Goal: Task Accomplishment & Management: Complete application form

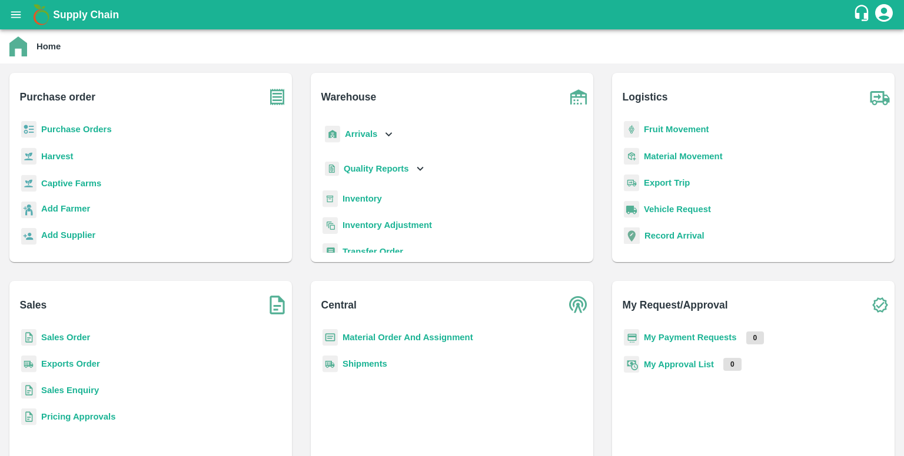
click at [75, 130] on b "Purchase Orders" at bounding box center [76, 129] width 71 height 9
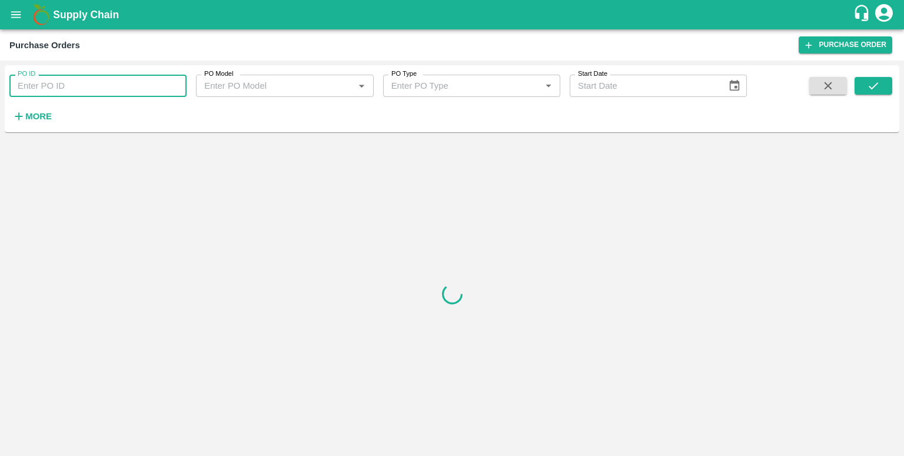
click at [105, 90] on input "PO ID" at bounding box center [97, 86] width 177 height 22
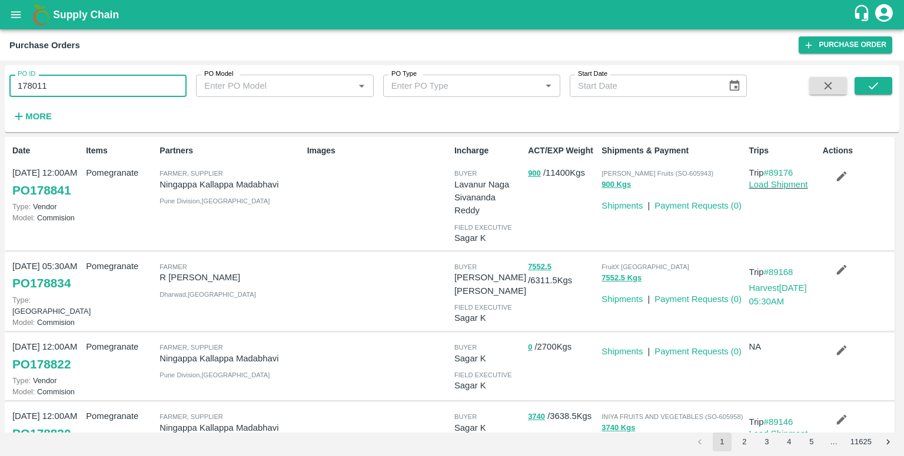
type input "178011"
click at [879, 81] on icon "submit" at bounding box center [872, 85] width 13 height 13
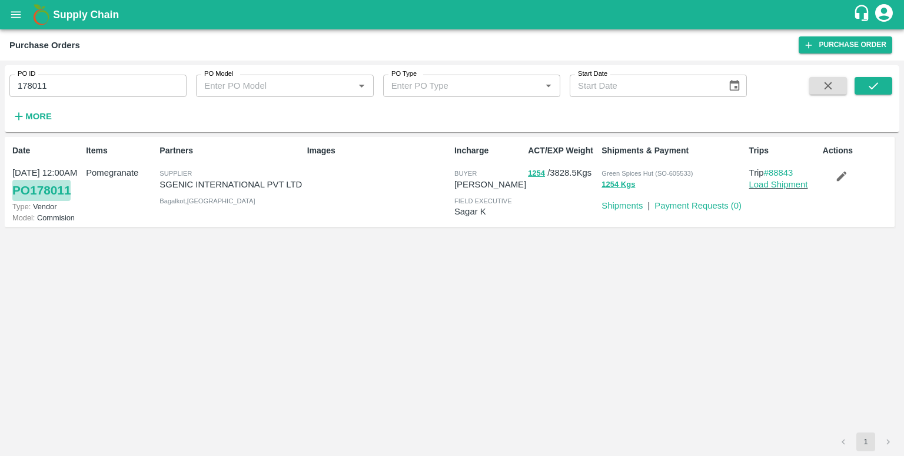
click at [44, 184] on link "PO 178011" at bounding box center [41, 190] width 58 height 21
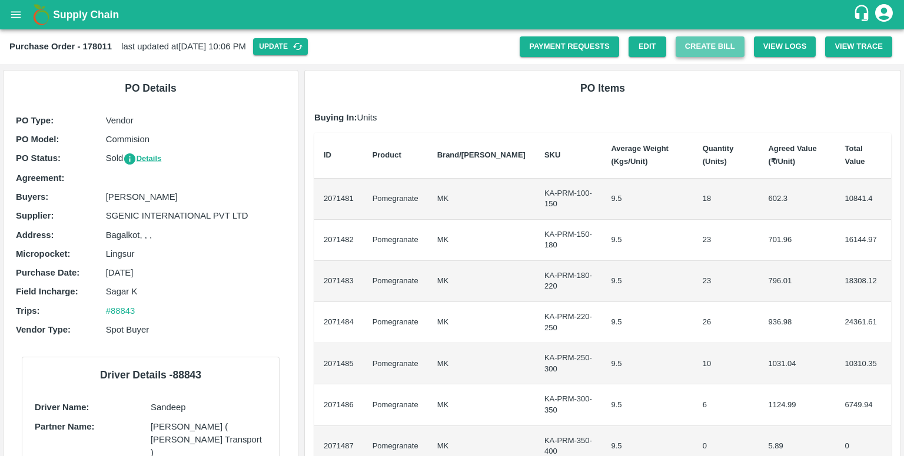
click at [697, 54] on button "Create Bill" at bounding box center [709, 46] width 69 height 21
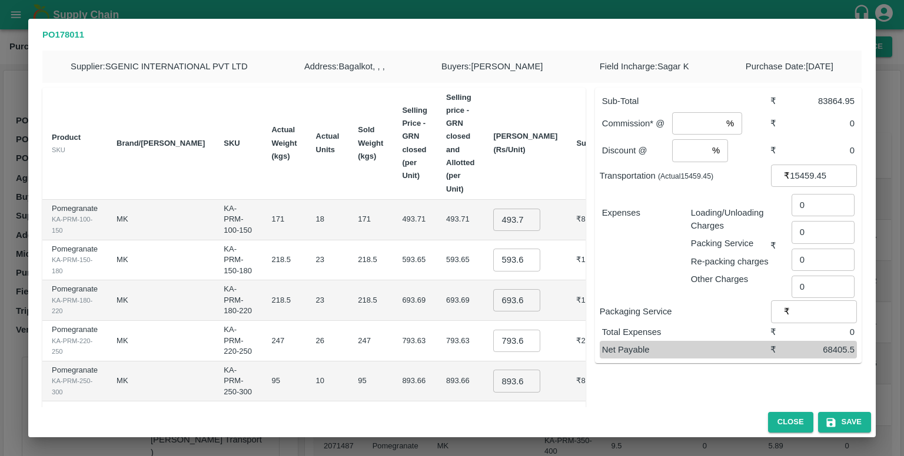
click at [493, 212] on input "493.7149999999999" at bounding box center [516, 220] width 47 height 22
type input "600"
type input "7"
type input "750"
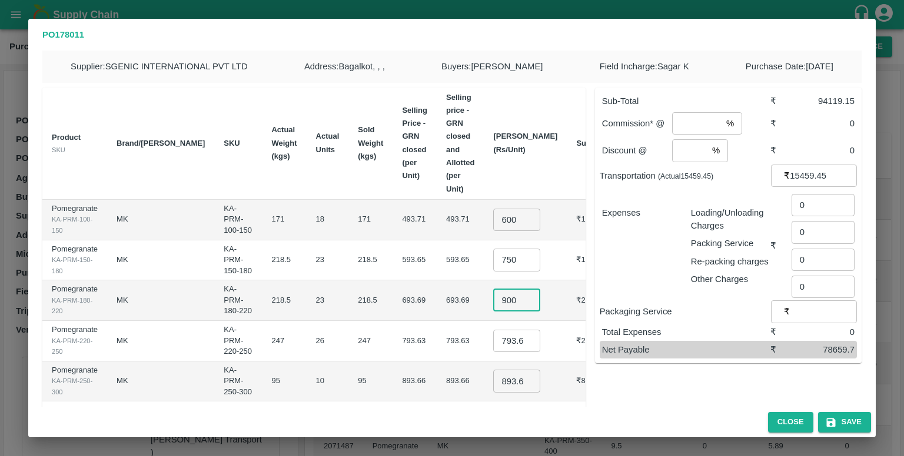
type input "900"
type input "1050"
type input "1200"
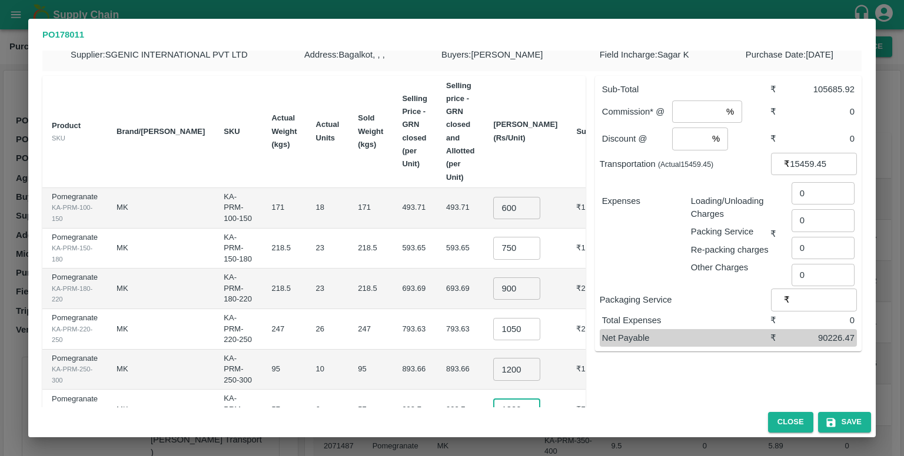
type input "1300"
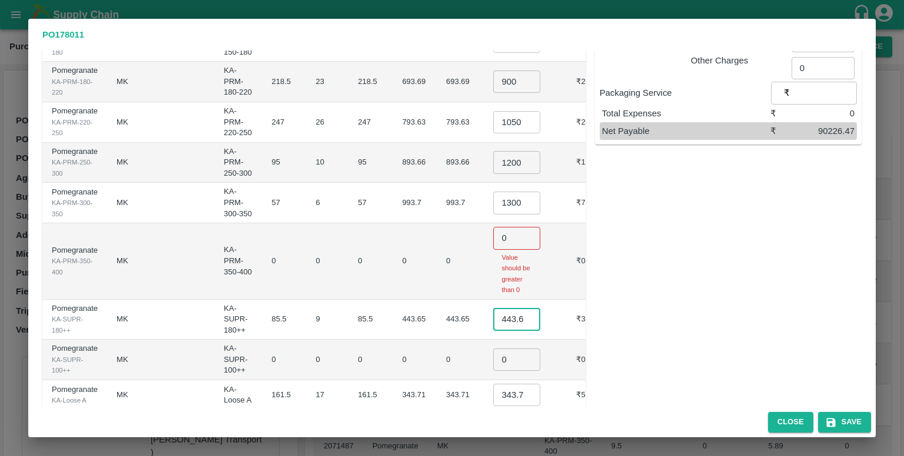
click at [489, 266] on tbody "Pomegranate KA-PRM-100-150 MK KA-PRM-100-150 171 18 171 493.71 493.71 600 ​ ₹10…" at bounding box center [331, 246] width 579 height 531
click at [493, 227] on input "0" at bounding box center [516, 238] width 47 height 22
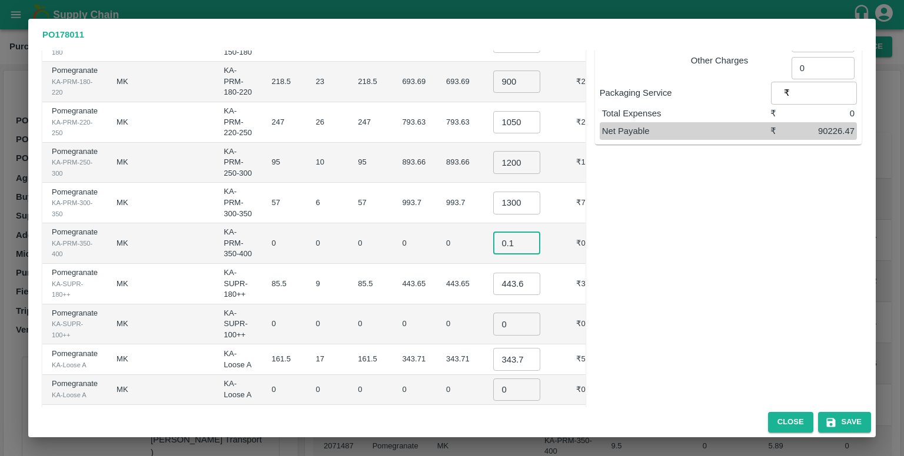
type input "0.1"
type input "550"
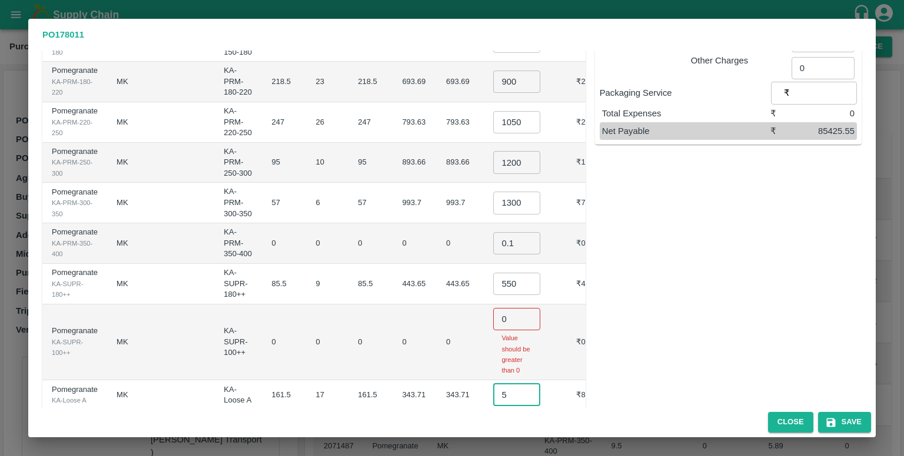
scroll to position [206, 0]
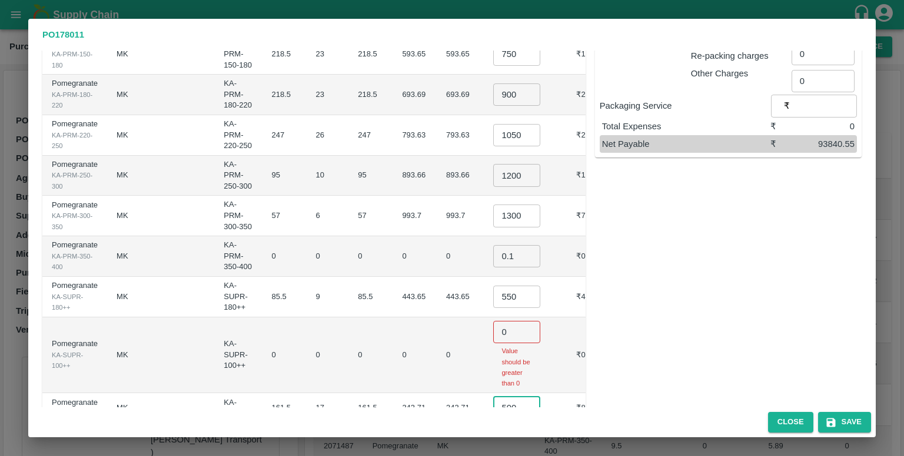
type input "500"
click at [605, 271] on div "Sub-Total ₹ 109300 Commission* @ % ​ ₹ 0 Discount @ % ​ ₹ 0 Transportation (Act…" at bounding box center [723, 208] width 276 height 673
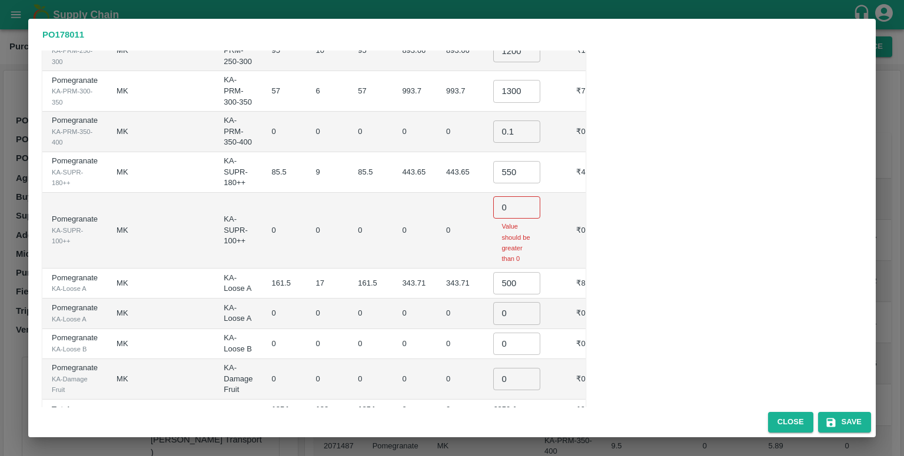
scroll to position [338, 0]
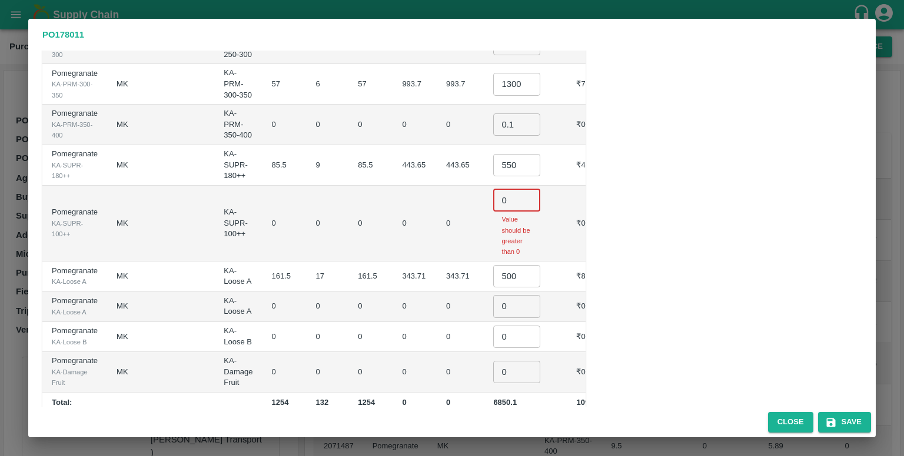
click at [508, 189] on input "0" at bounding box center [516, 200] width 47 height 22
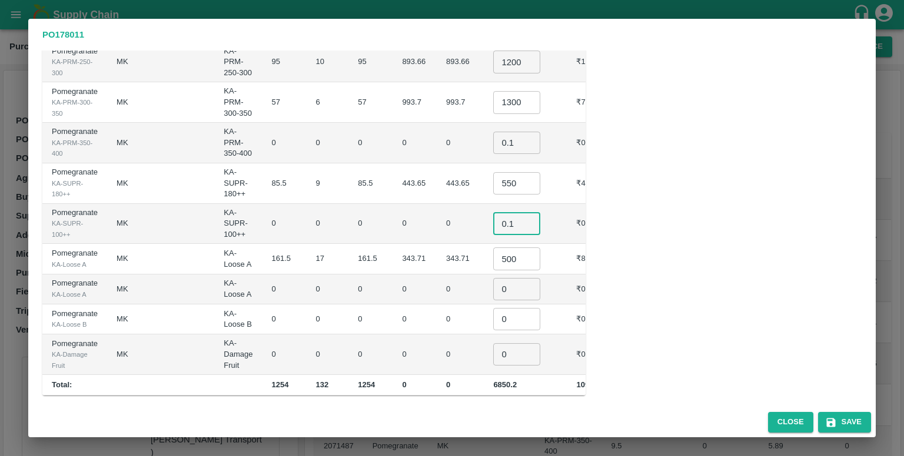
scroll to position [292, 0]
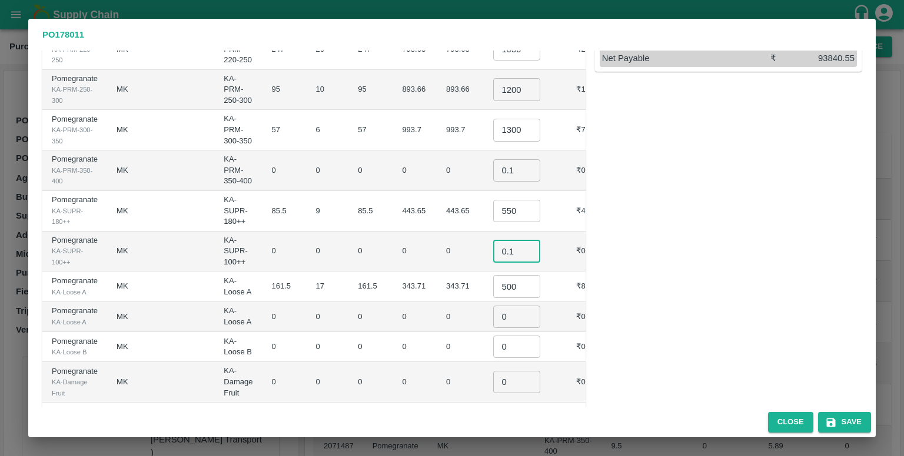
type input "0.1"
click at [504, 306] on input "0" at bounding box center [516, 317] width 47 height 22
type input "0.1"
click at [505, 336] on input "0" at bounding box center [516, 347] width 47 height 22
type input "0.1"
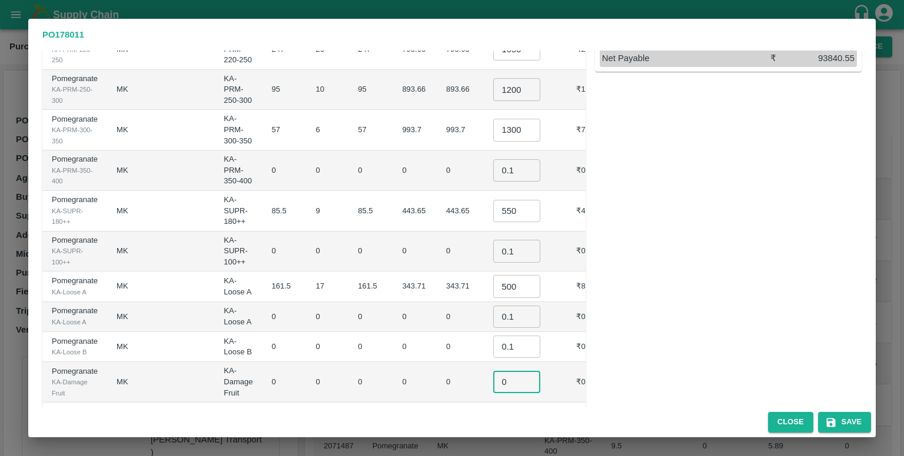
click at [506, 371] on input "0" at bounding box center [516, 382] width 47 height 22
type input "0.1"
click at [608, 352] on div "Sub-Total ₹ 109300 Commission* @ % ​ ₹ 0 Discount @ % ​ ₹ 0 Transportation (Act…" at bounding box center [723, 105] width 276 height 638
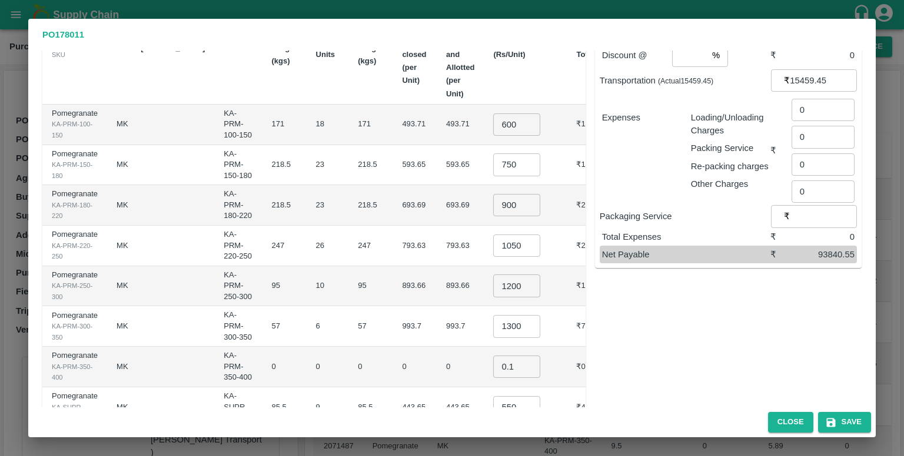
scroll to position [0, 0]
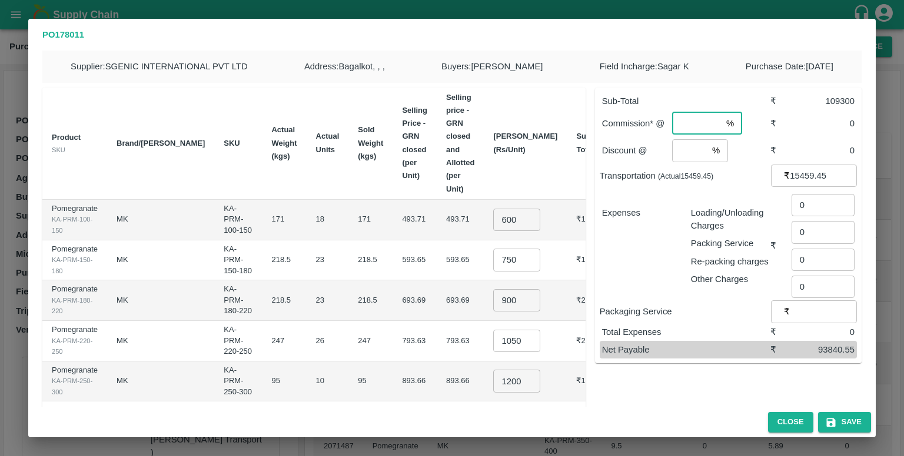
click at [690, 125] on input "number" at bounding box center [696, 123] width 49 height 22
type input "6"
click at [681, 145] on input "number" at bounding box center [689, 150] width 35 height 22
type input "2"
click at [715, 396] on div "Sub-Total ₹ 109300 Commission* @ 6 % ​ ₹ 6558 Discount @ 2 % ​ ₹ 2186 Transport…" at bounding box center [723, 397] width 276 height 638
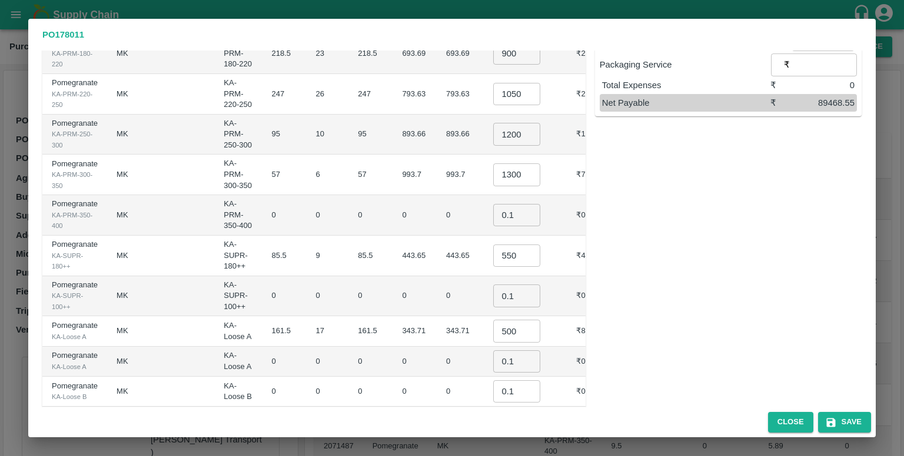
scroll to position [292, 0]
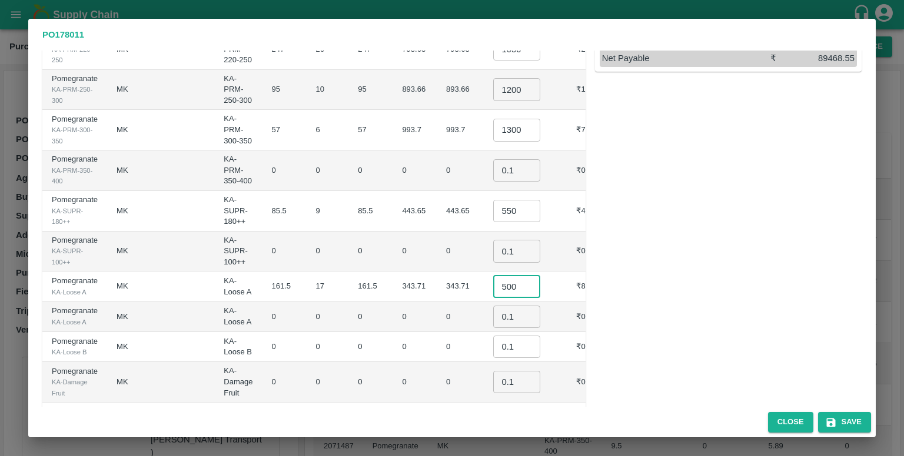
click at [501, 275] on input "500" at bounding box center [516, 286] width 47 height 22
click at [652, 277] on div "Sub-Total ₹ 110150 Commission* @ 6 % ​ ₹ 6609 Discount @ 2 % ​ ₹ 2203 Transport…" at bounding box center [723, 105] width 276 height 638
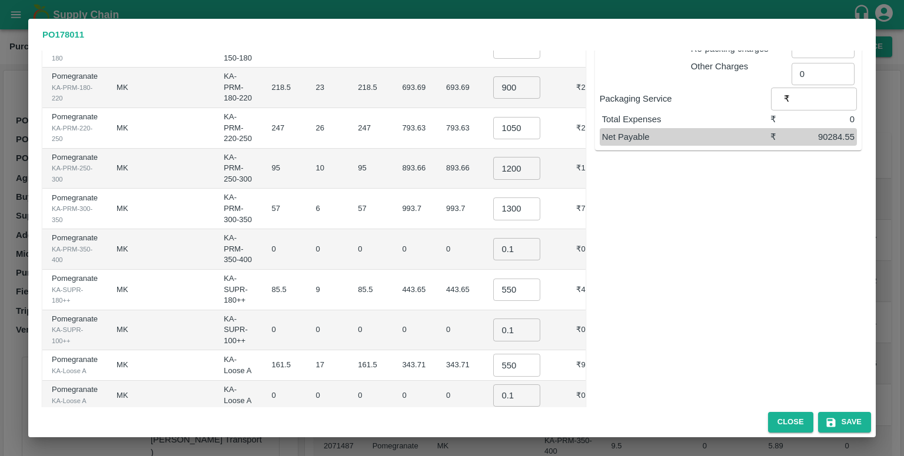
scroll to position [212, 0]
click at [508, 355] on input "550" at bounding box center [516, 366] width 47 height 22
type input "550"
click at [508, 280] on input "550" at bounding box center [516, 291] width 47 height 22
type input "575"
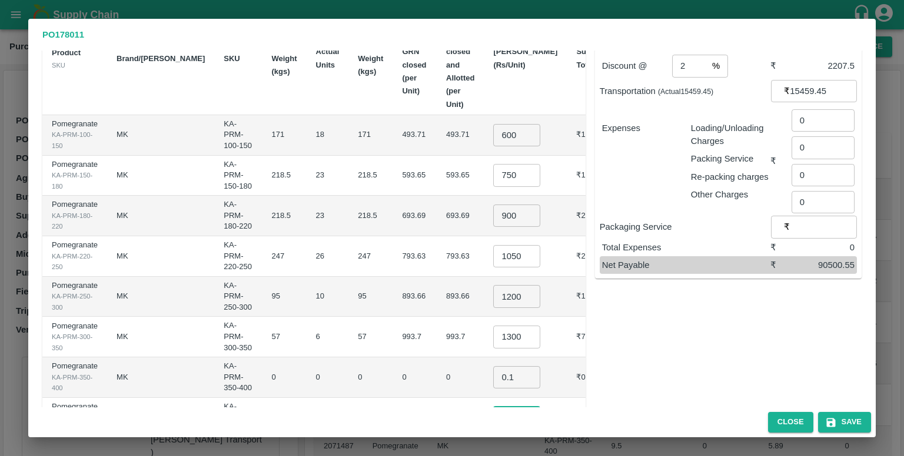
scroll to position [85, 0]
click at [502, 245] on input "1050" at bounding box center [516, 256] width 47 height 22
click at [506, 245] on input "1150" at bounding box center [516, 256] width 47 height 22
type input "1100"
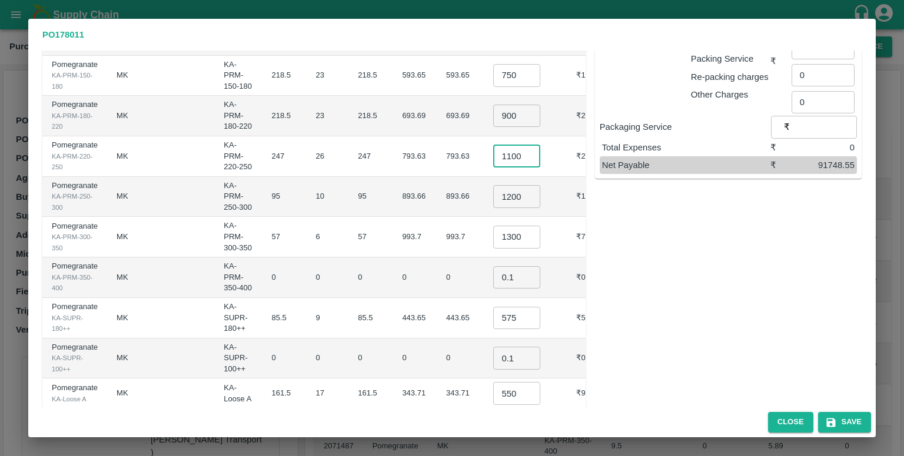
scroll to position [185, 0]
click at [508, 306] on input "575" at bounding box center [516, 317] width 47 height 22
type input "550"
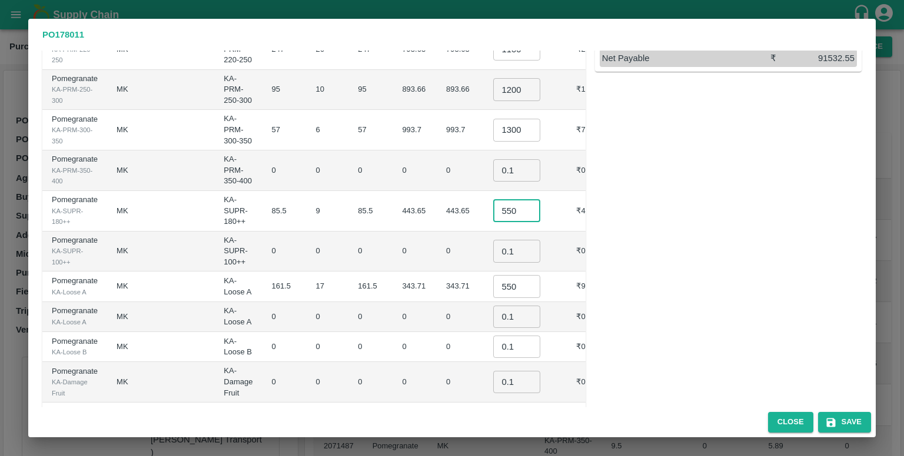
scroll to position [291, 0]
click at [616, 334] on div "Sub-Total ₹ 111450 Commission* @ 6 % ​ ₹ 6687 Discount @ 2 % ​ ₹ 2229 Transport…" at bounding box center [723, 106] width 276 height 638
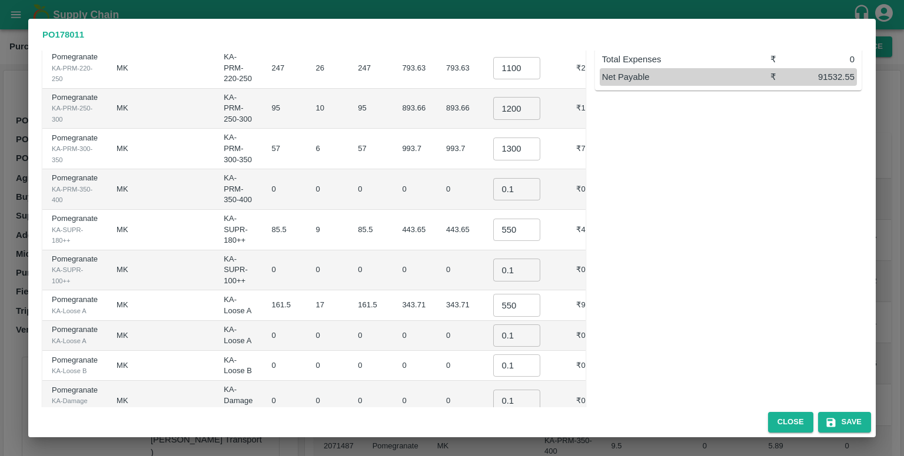
scroll to position [292, 0]
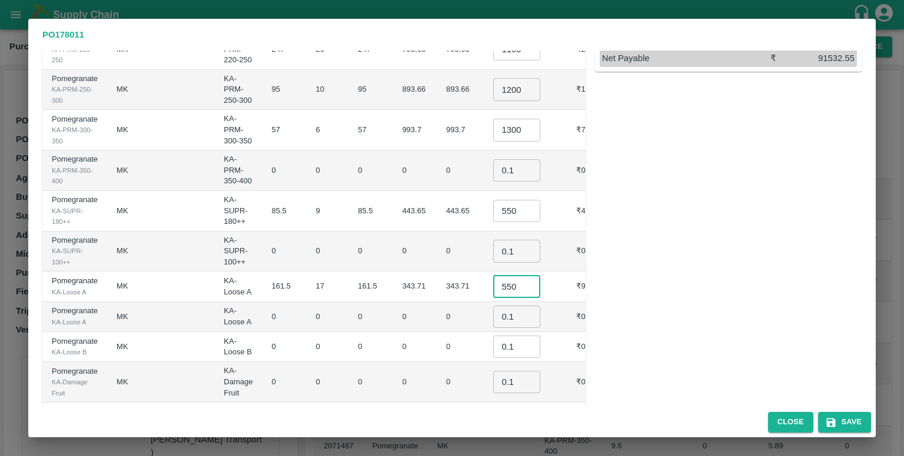
click at [504, 275] on input "550" at bounding box center [516, 286] width 47 height 22
type input "500"
click at [718, 227] on div "Sub-Total ₹ 110600 Commission* @ 6 % ​ ₹ 6636 Discount @ 2 % ​ ₹ 2212 Transport…" at bounding box center [723, 105] width 276 height 638
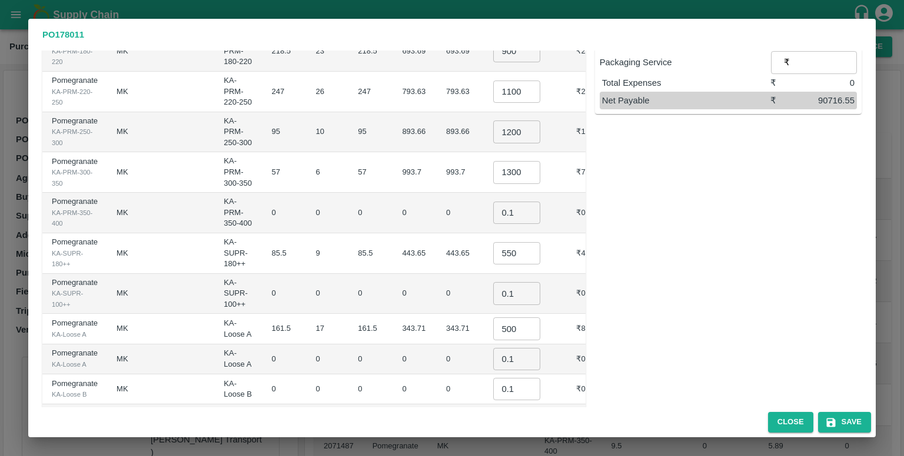
scroll to position [249, 0]
click at [509, 242] on input "550" at bounding box center [516, 253] width 47 height 22
type input "575"
click at [719, 288] on div "Sub-Total ₹ 110825 Commission* @ 6 % ​ ₹ 6649.5 Discount @ 2 % ​ ₹ 2216.5 Trans…" at bounding box center [723, 148] width 276 height 638
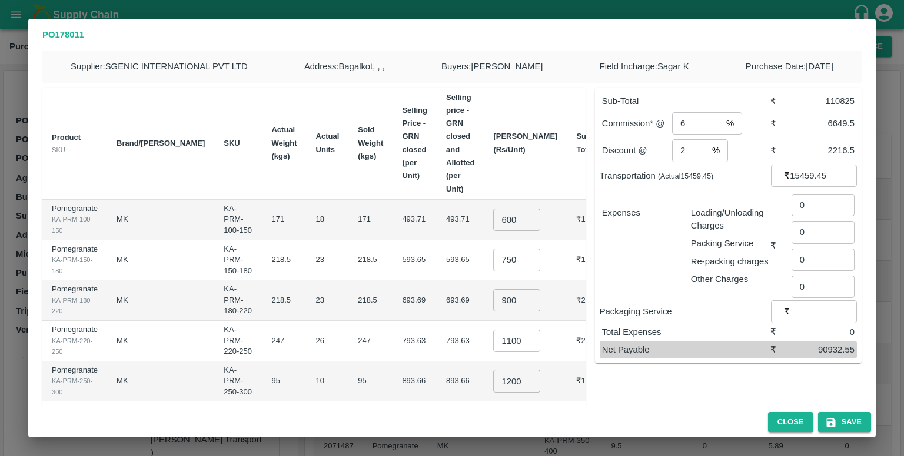
scroll to position [292, 0]
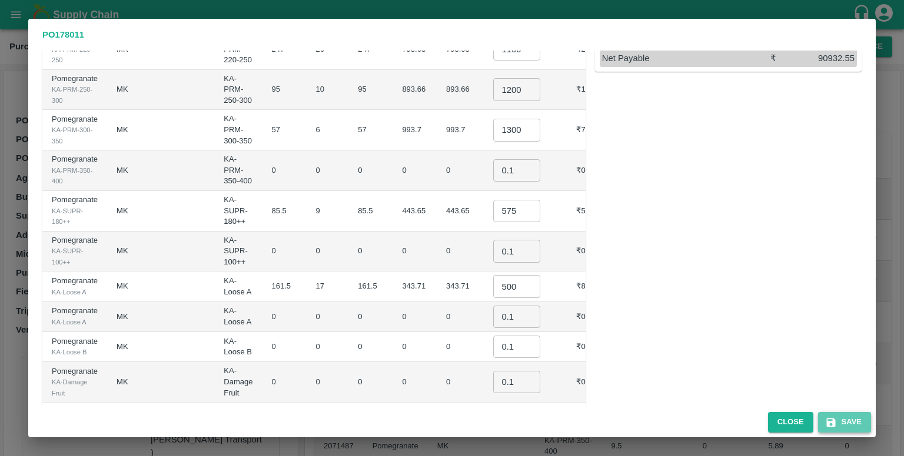
click at [838, 416] on button "Save" at bounding box center [844, 422] width 53 height 21
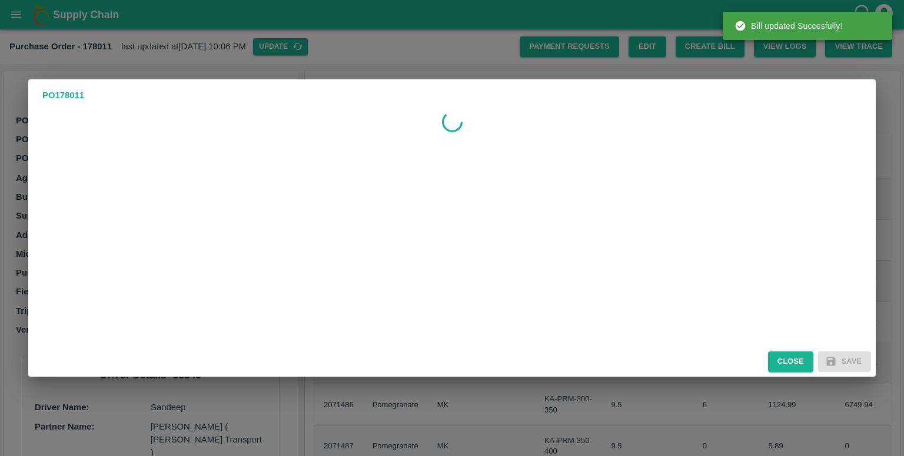
scroll to position [0, 0]
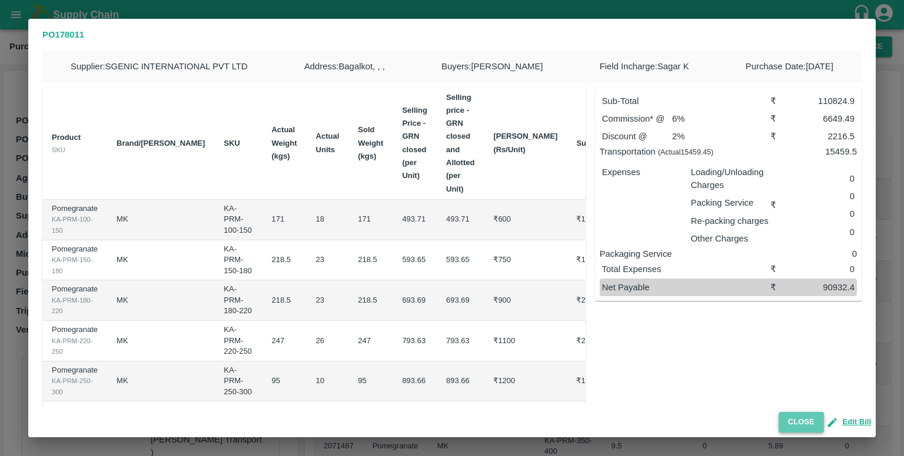
click at [804, 425] on button "Close" at bounding box center [800, 422] width 45 height 21
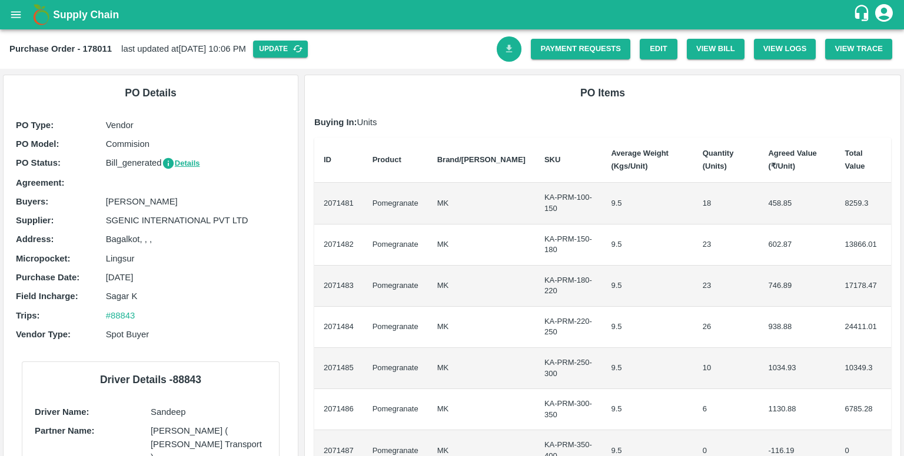
click at [506, 42] on link "Download Bill" at bounding box center [508, 48] width 25 height 25
click at [16, 18] on icon "open drawer" at bounding box center [15, 14] width 13 height 13
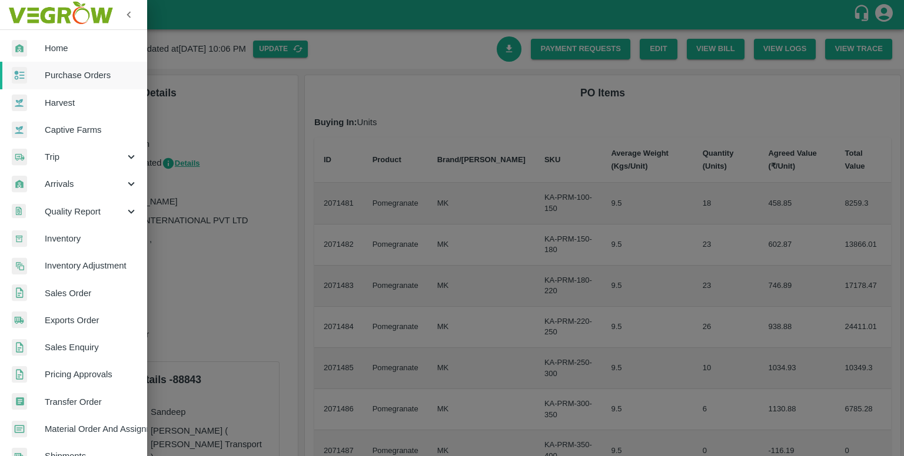
click at [306, 63] on div at bounding box center [452, 228] width 904 height 456
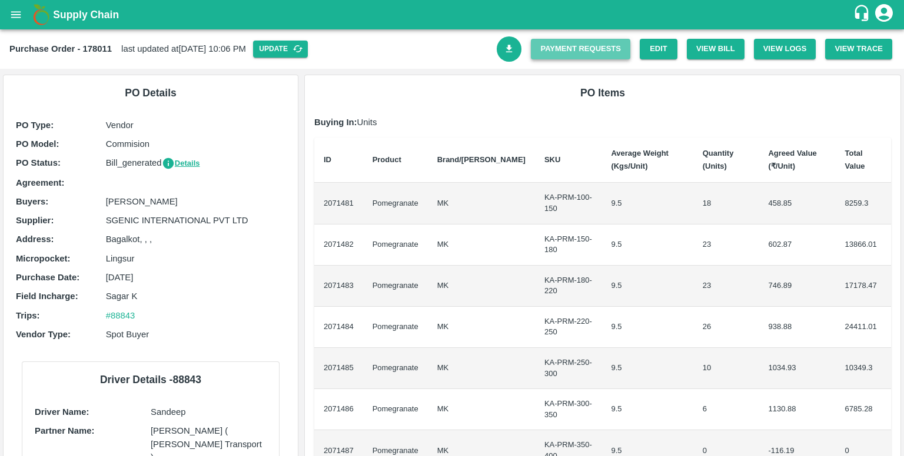
click at [593, 48] on link "Payment Requests" at bounding box center [580, 49] width 99 height 21
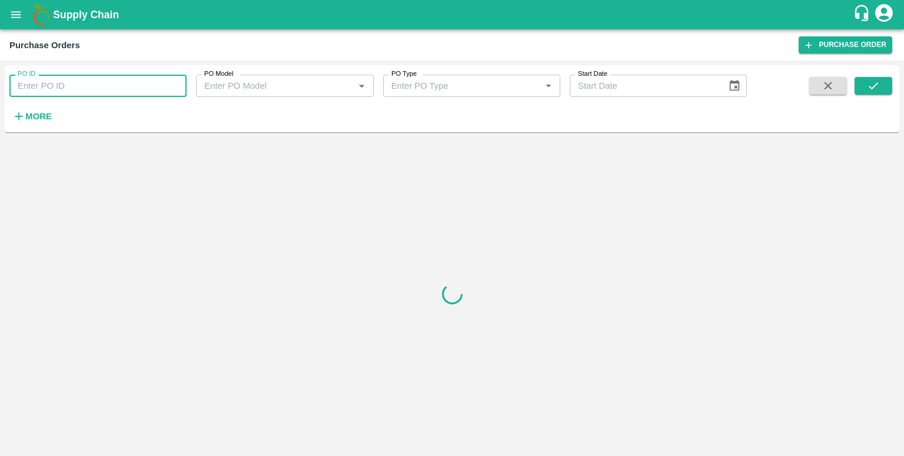
click at [136, 93] on input "PO ID" at bounding box center [97, 86] width 177 height 22
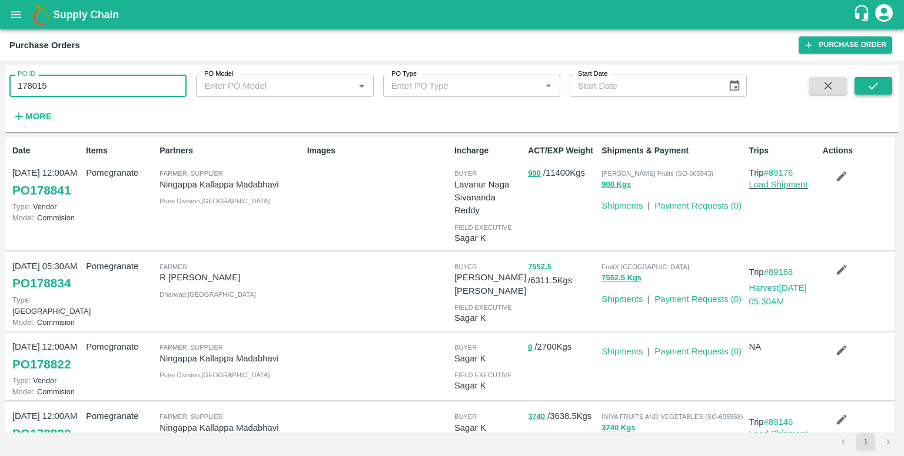
click at [878, 81] on icon "submit" at bounding box center [872, 85] width 13 height 13
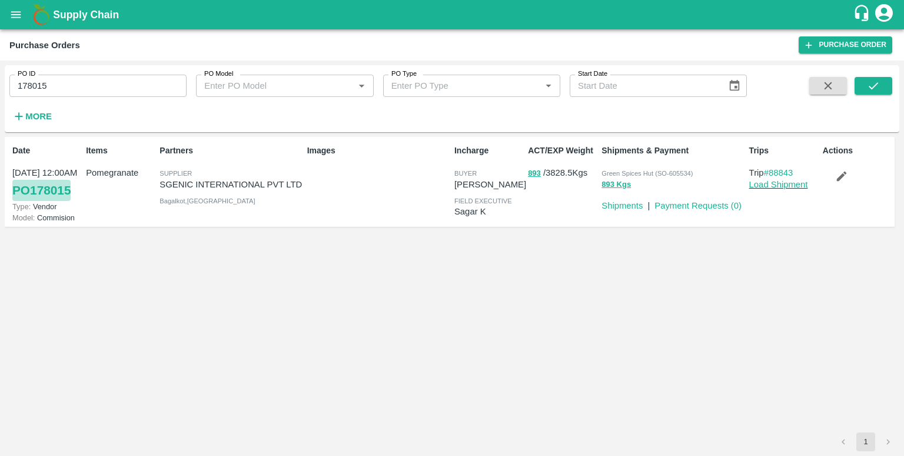
click at [56, 186] on link "PO 178015" at bounding box center [41, 190] width 58 height 21
click at [102, 83] on input "178015" at bounding box center [97, 86] width 177 height 22
type input "177975"
click at [875, 82] on icon "submit" at bounding box center [872, 85] width 13 height 13
click at [49, 191] on link "PO 177975" at bounding box center [41, 190] width 58 height 21
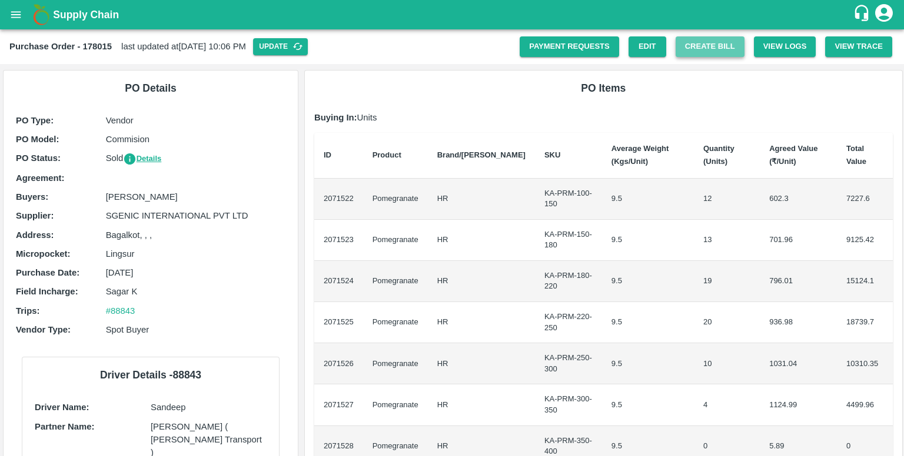
click at [700, 50] on button "Create Bill" at bounding box center [709, 46] width 69 height 21
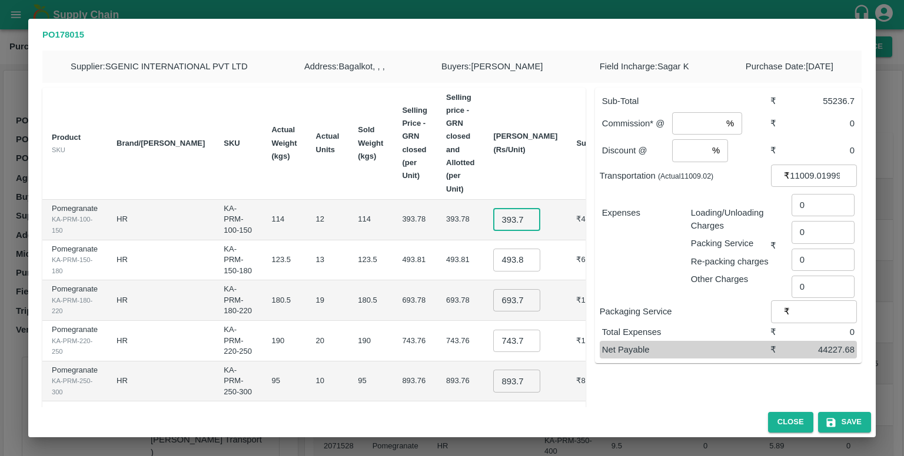
click at [500, 209] on input "393.77500000000003" at bounding box center [516, 220] width 47 height 22
type input "600"
type input "700"
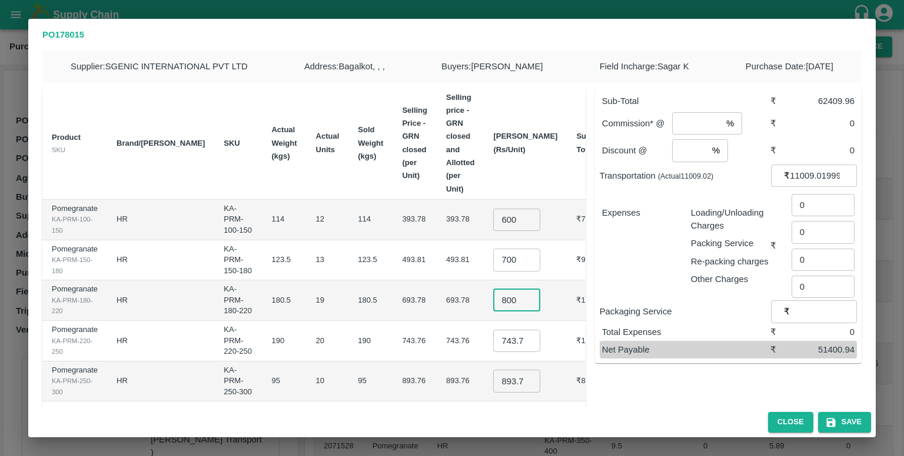
type input "800"
type input "900"
type input "1200"
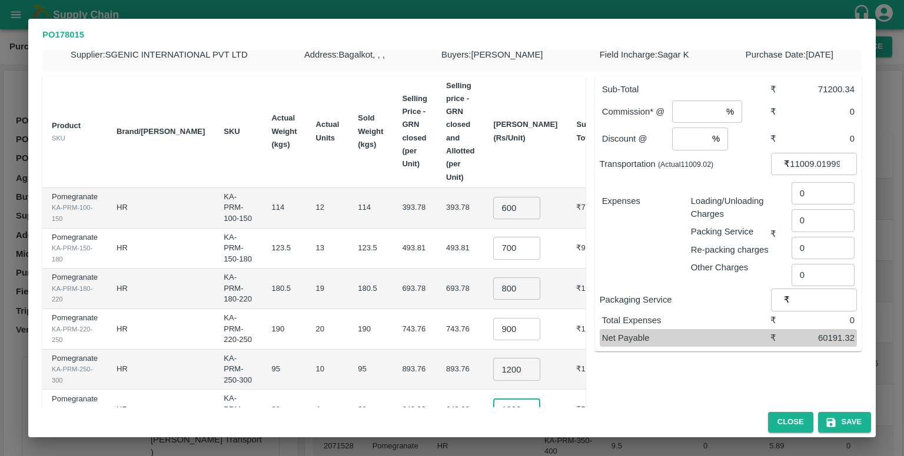
type input "1300"
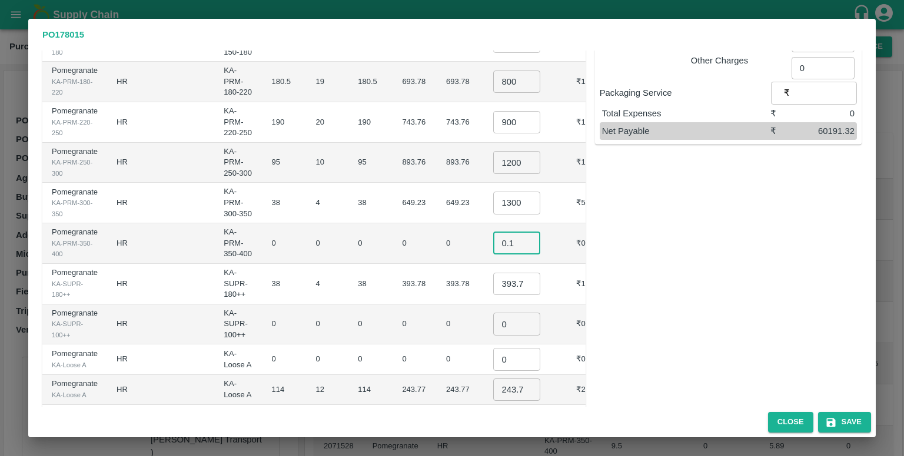
type input "0.1"
type input "550"
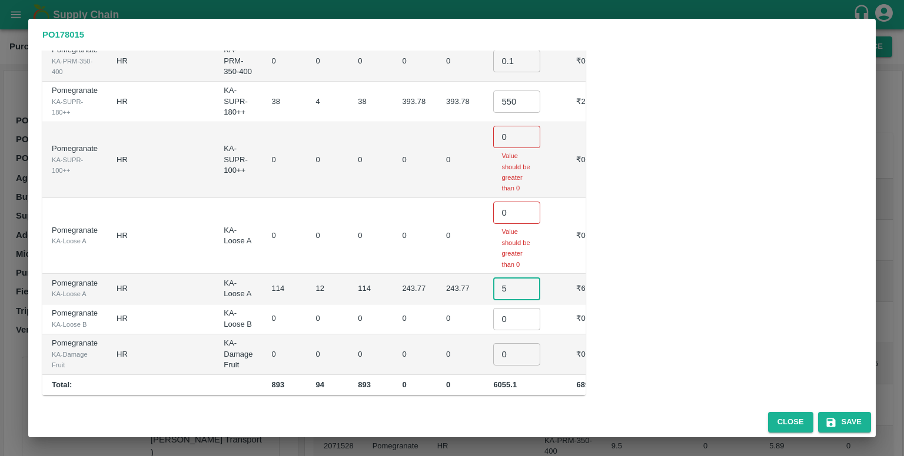
scroll to position [395, 0]
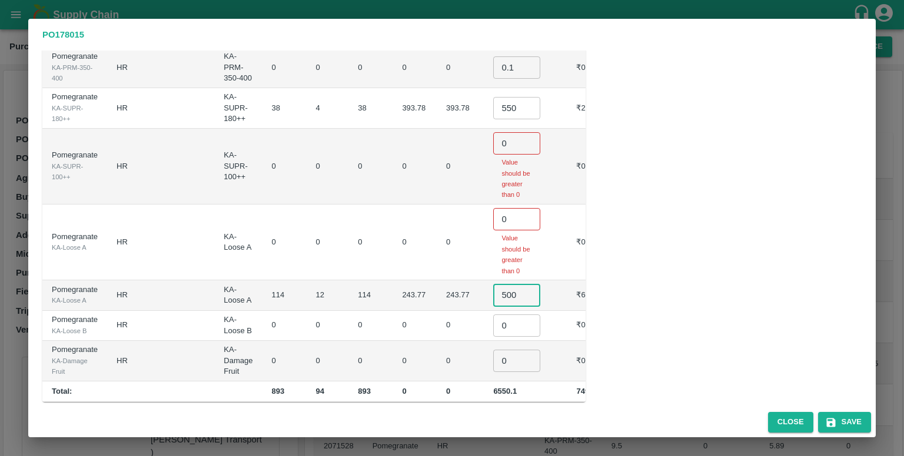
type input "500"
click at [645, 166] on div "Sub-Total ₹ 74900 Commission* @ % ​ ₹ 0 Discount @ % ​ ₹ 0 Transportation (Actu…" at bounding box center [723, 43] width 276 height 719
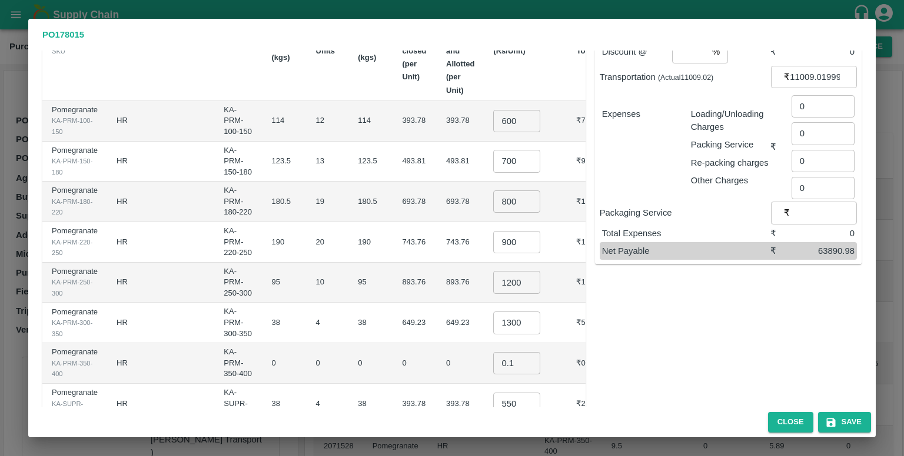
scroll to position [0, 0]
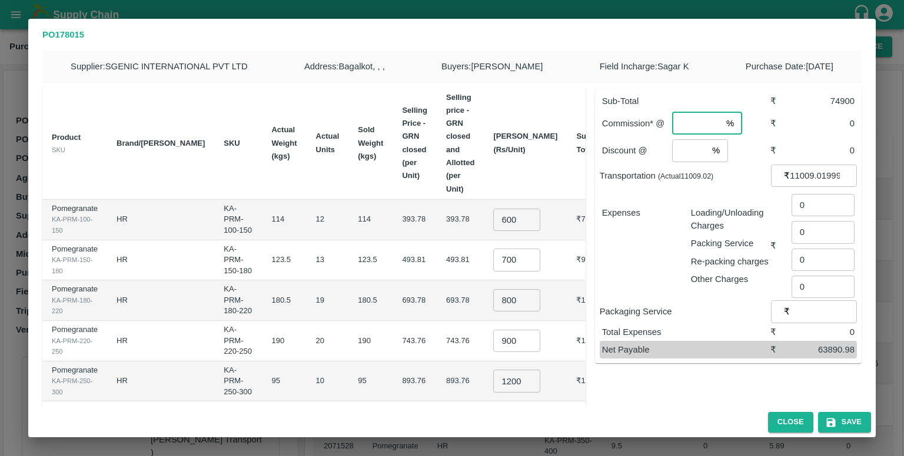
click at [705, 125] on input "number" at bounding box center [696, 123] width 49 height 22
type input "8"
click at [676, 148] on input "number" at bounding box center [689, 150] width 35 height 22
type input "2"
click at [656, 268] on div "Expenses" at bounding box center [636, 241] width 89 height 89
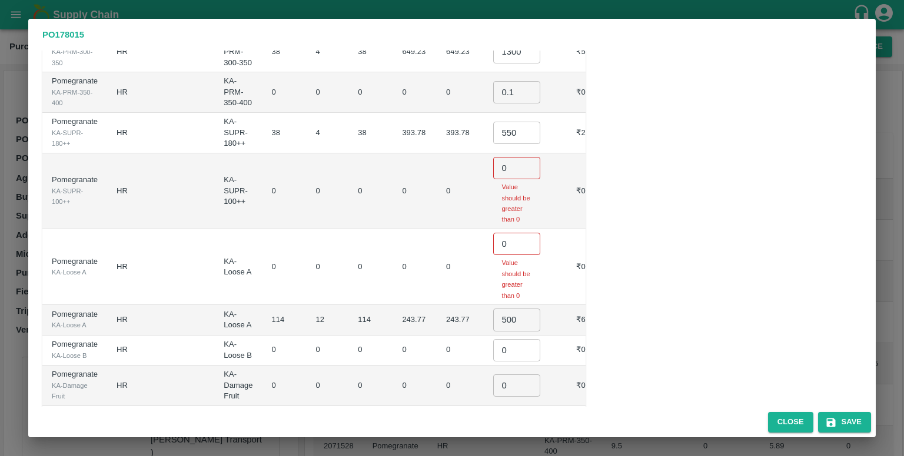
scroll to position [395, 0]
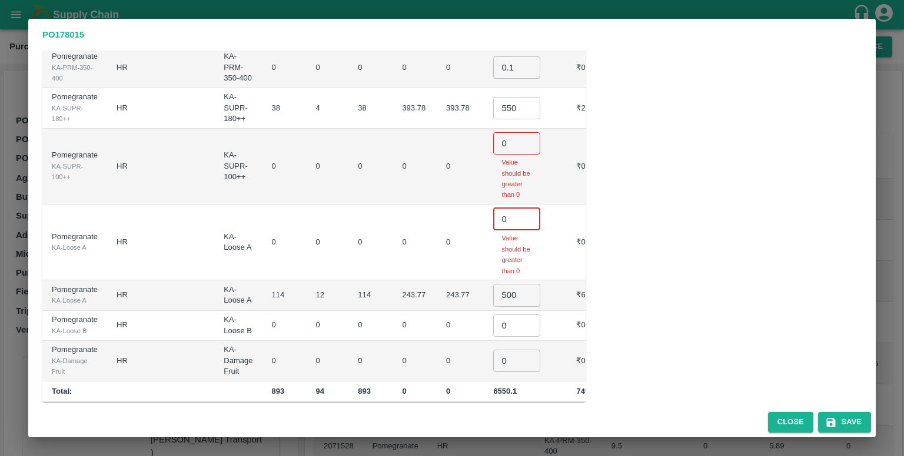
click at [505, 208] on input "0" at bounding box center [516, 219] width 47 height 22
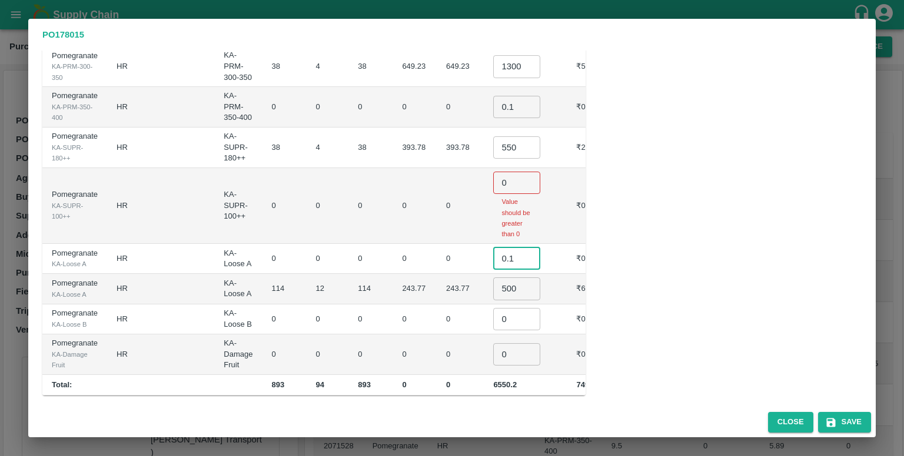
scroll to position [338, 0]
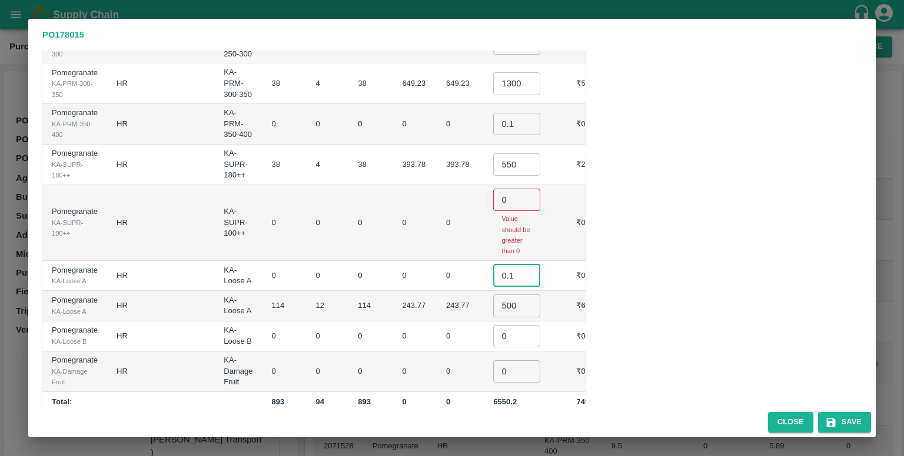
type input "0.1"
click at [504, 189] on input "0" at bounding box center [516, 200] width 47 height 22
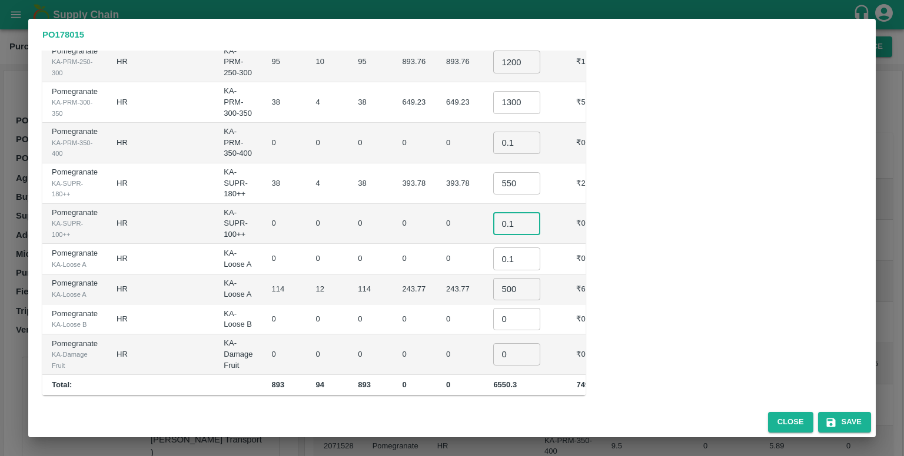
scroll to position [292, 0]
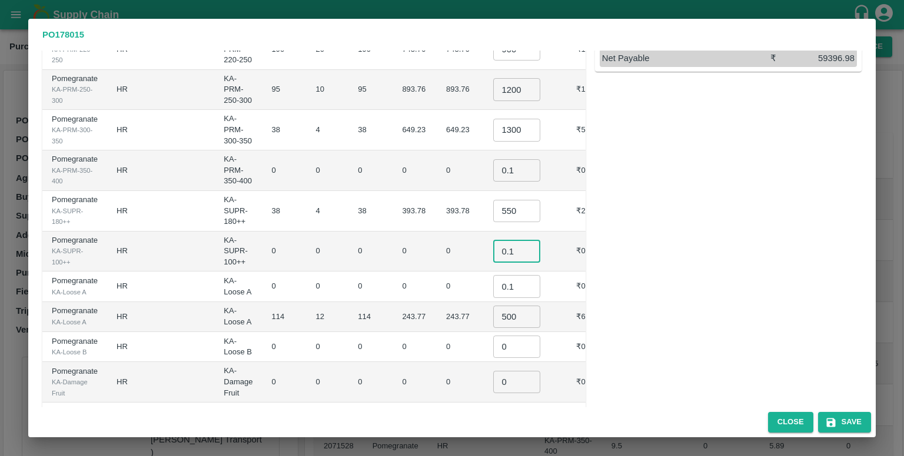
type input "0.1"
click at [504, 336] on input "0" at bounding box center [516, 347] width 47 height 22
type input "0.1"
click at [506, 371] on input "0" at bounding box center [516, 382] width 47 height 22
type input "0.1"
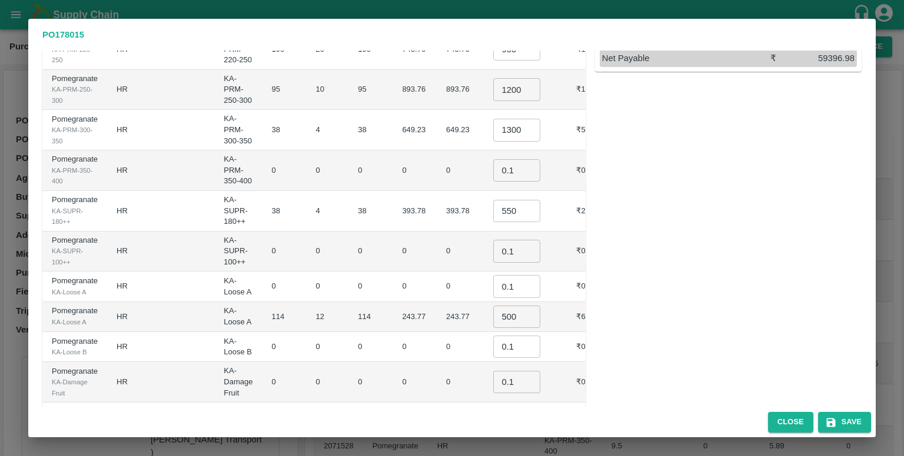
click at [639, 289] on div "Sub-Total ₹ 74900 Commission* @ 8 % ​ ₹ 5992 Discount @ 2 % ​ ₹ 1498 Transporta…" at bounding box center [723, 105] width 276 height 638
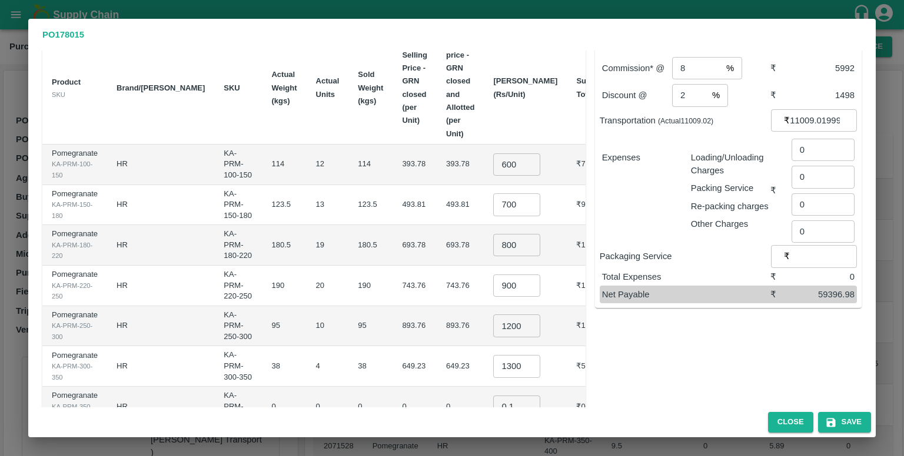
scroll to position [63, 0]
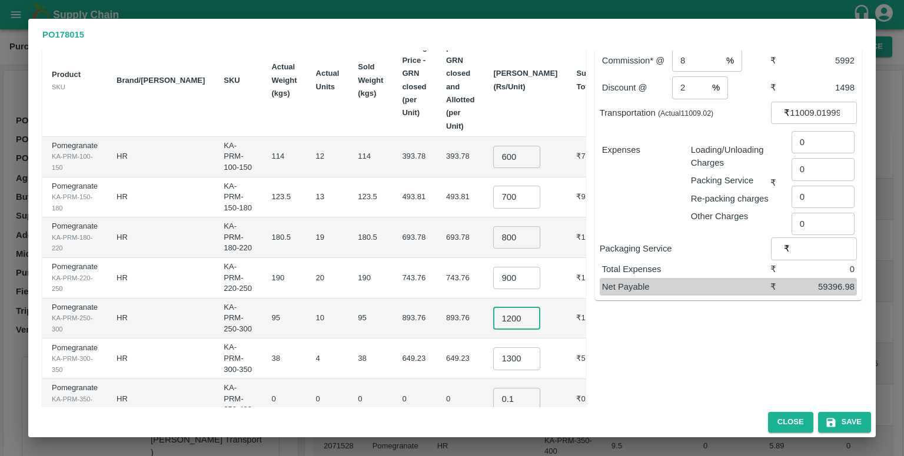
click at [504, 307] on input "1200" at bounding box center [516, 318] width 47 height 22
type input "1100"
click at [647, 386] on div "Sub-Total ₹ 73900 Commission* @ 8 % ​ ₹ 5912 Discount @ 2 % ​ ₹ 1478 Transporta…" at bounding box center [723, 334] width 276 height 638
click at [504, 348] on input "1300" at bounding box center [516, 359] width 47 height 22
type input "1200"
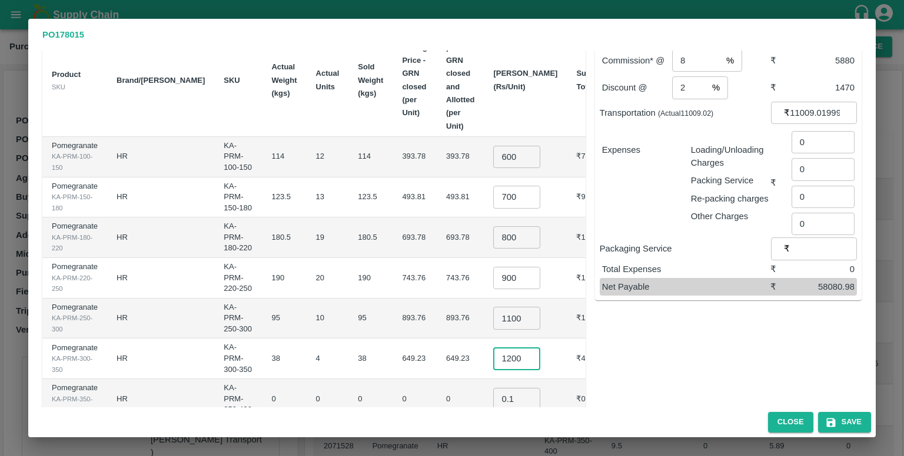
click at [587, 351] on div "Sub-Total ₹ 73500 Commission* @ 8 % ​ ₹ 5880 Discount @ 2 % ​ ₹ 1470 Transporta…" at bounding box center [723, 334] width 276 height 638
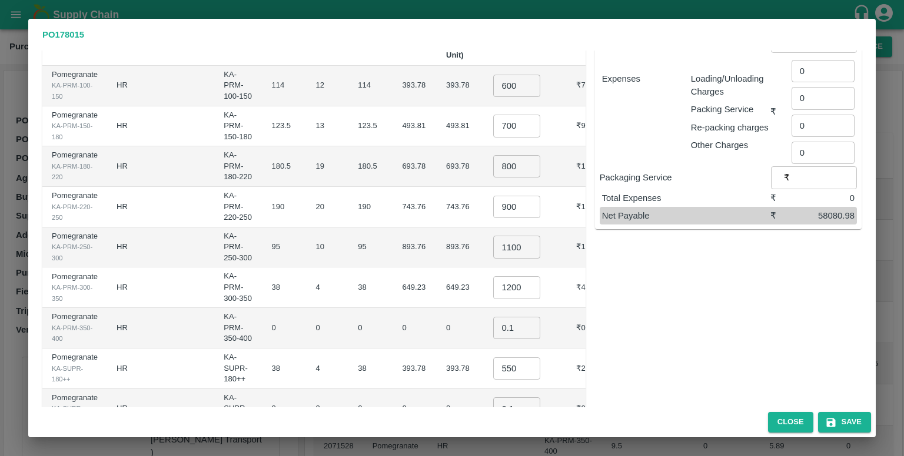
scroll to position [136, 0]
click at [503, 234] on input "1100" at bounding box center [516, 245] width 47 height 22
type input "1000"
click at [504, 275] on input "1200" at bounding box center [516, 286] width 47 height 22
type input "1100"
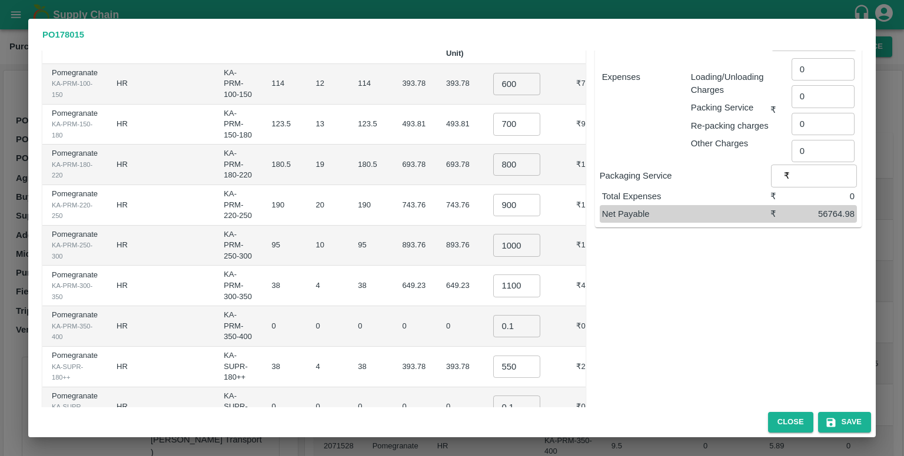
click at [632, 276] on div "Sub-Total ₹ 72100 Commission* @ 8 % ​ ₹ 5768 Discount @ 2 % ​ ₹ 1442 Transporta…" at bounding box center [723, 261] width 276 height 638
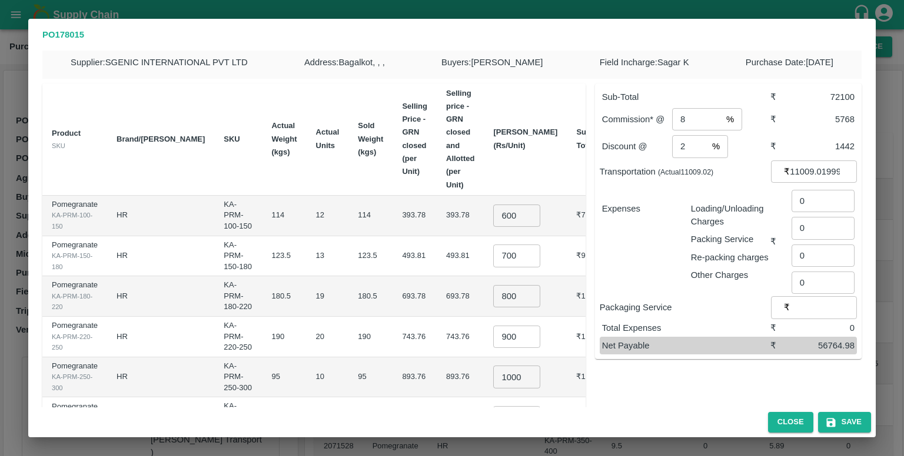
scroll to position [0, 0]
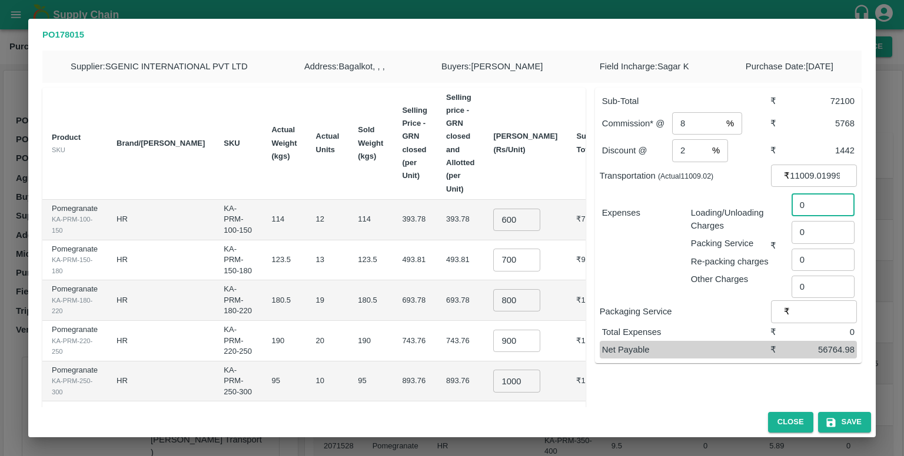
click at [807, 209] on input "0" at bounding box center [822, 205] width 63 height 22
click at [808, 214] on input "number" at bounding box center [822, 205] width 63 height 22
type input "1624"
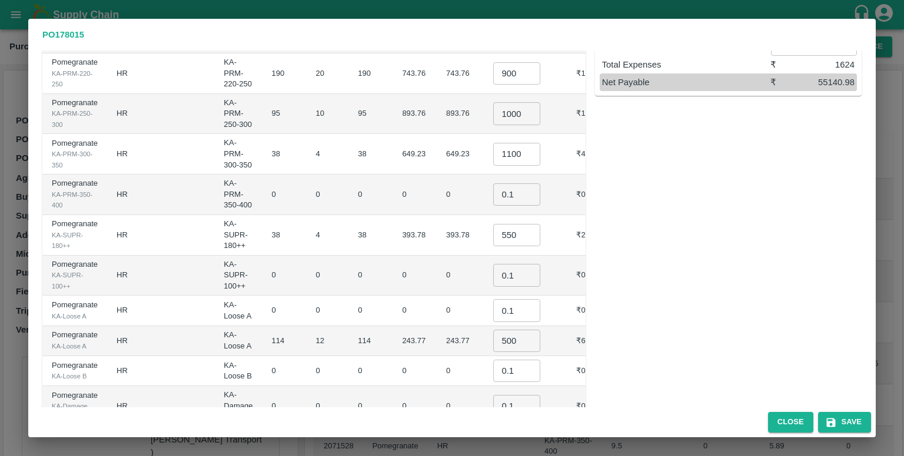
scroll to position [292, 0]
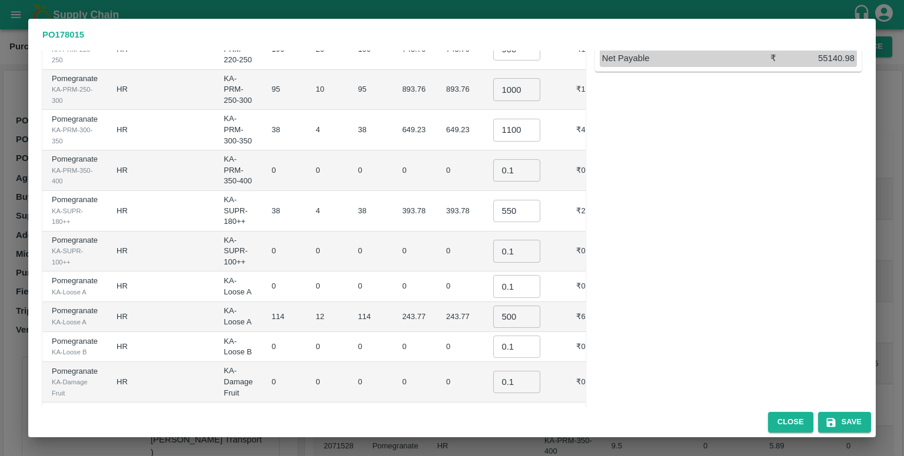
click at [502, 306] on input "500" at bounding box center [516, 317] width 47 height 22
type input "450"
click at [696, 304] on div "Sub-Total ₹ 71500 Commission* @ 8 % ​ ₹ 5720 Discount @ 2 % ​ ₹ 1430 Transporta…" at bounding box center [723, 105] width 276 height 638
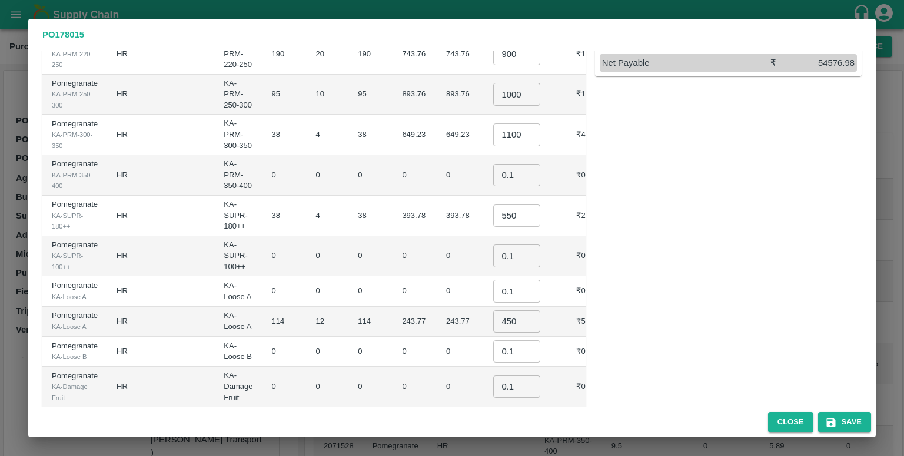
scroll to position [287, 0]
click at [504, 205] on input "550" at bounding box center [516, 216] width 47 height 22
type input "500"
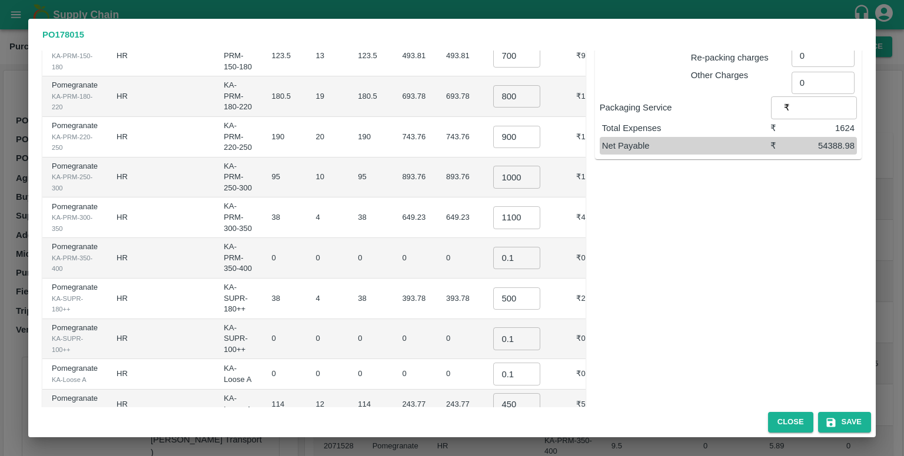
scroll to position [292, 0]
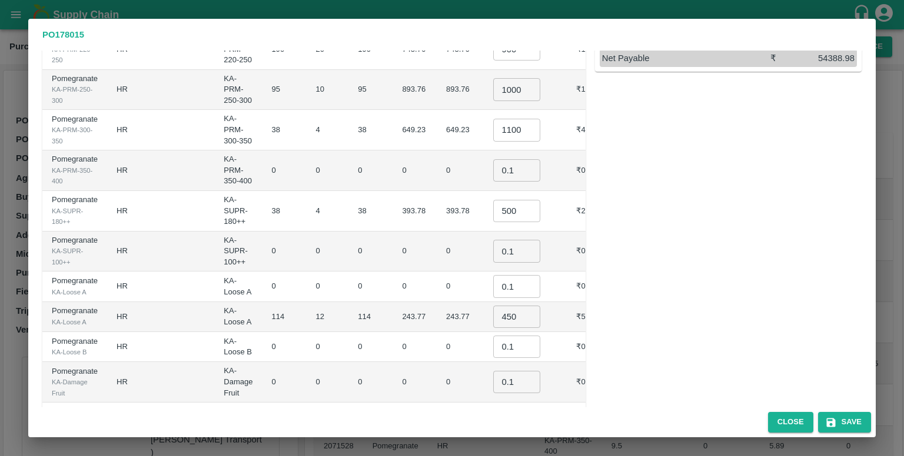
click at [642, 262] on div "Sub-Total ₹ 71300 Commission* @ 8 % ​ ₹ 5704 Discount @ 2 % ​ ₹ 1426 Transporta…" at bounding box center [723, 105] width 276 height 638
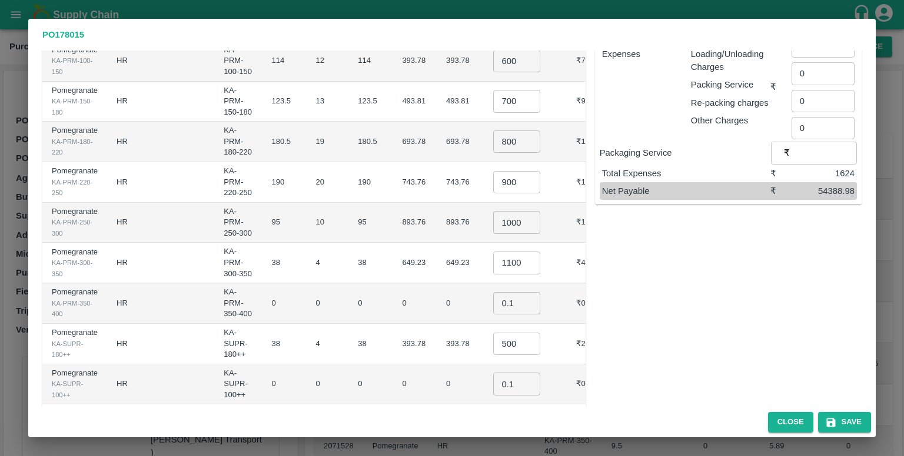
scroll to position [61, 0]
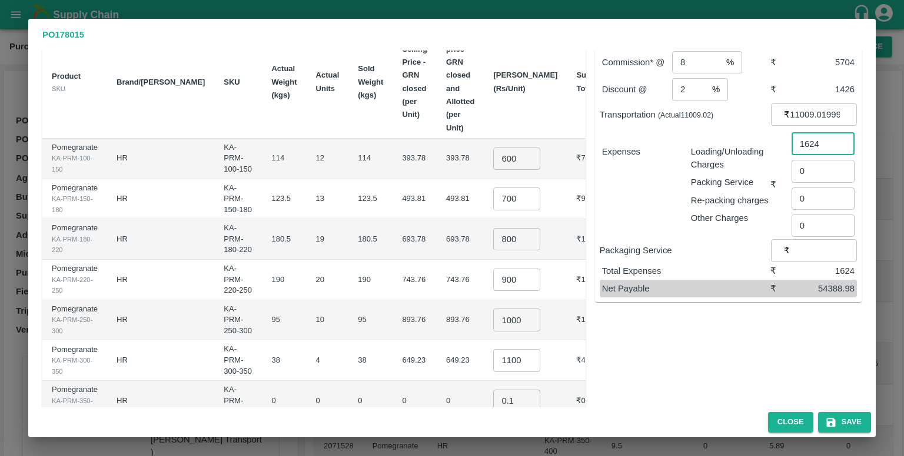
click at [821, 139] on input "1624" at bounding box center [822, 144] width 63 height 22
type input "1872"
click at [798, 346] on div "Sub-Total ₹ 71300 Commission* @ 8 % ​ ₹ 5704 Discount @ 2 % ​ ₹ 1426 Transporta…" at bounding box center [723, 336] width 276 height 638
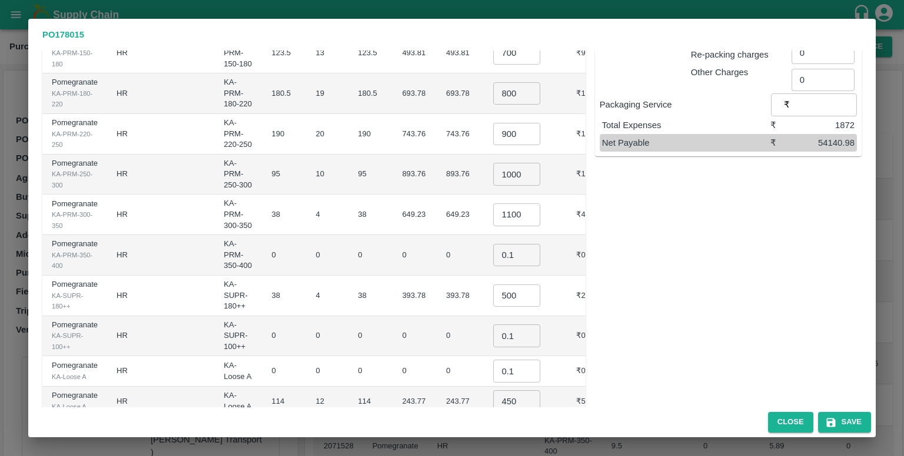
scroll to position [211, 0]
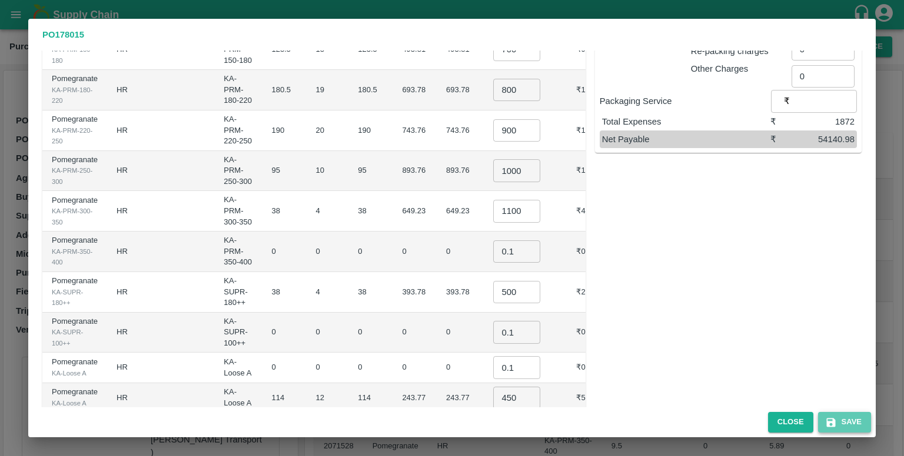
click at [826, 414] on button "Save" at bounding box center [844, 422] width 53 height 21
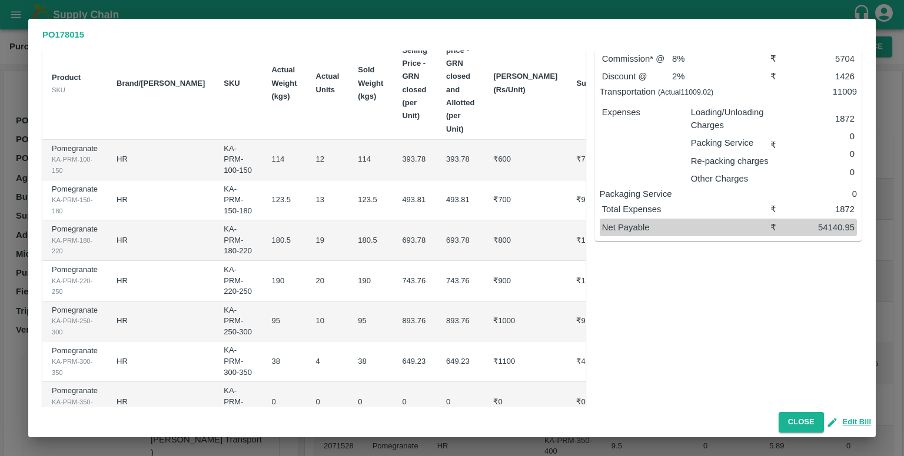
scroll to position [0, 0]
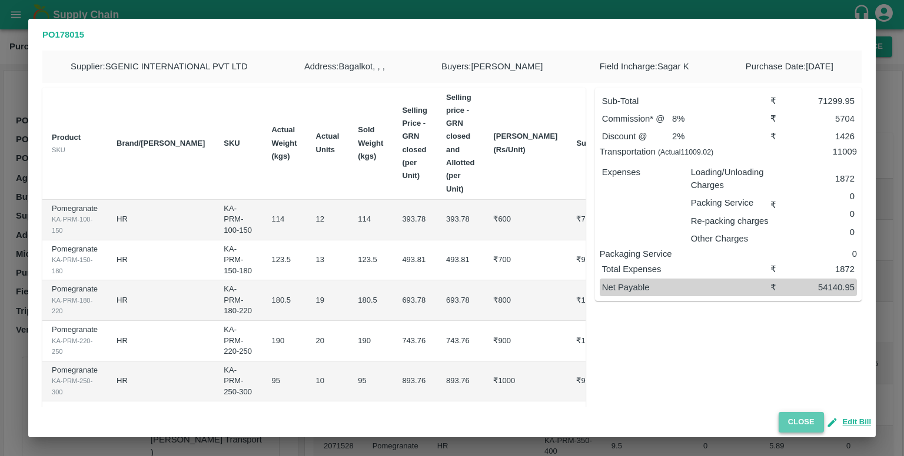
click at [798, 415] on button "Close" at bounding box center [800, 422] width 45 height 21
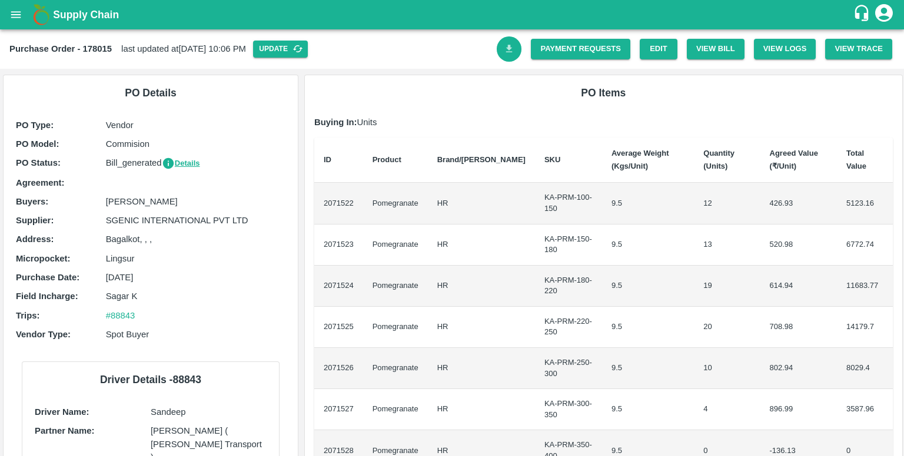
click at [514, 40] on link "Download Bill" at bounding box center [508, 48] width 25 height 25
click at [588, 55] on link "Payment Requests" at bounding box center [580, 49] width 99 height 21
click at [574, 43] on link "Payment Requests" at bounding box center [580, 49] width 99 height 21
click at [511, 47] on icon "Download Bill" at bounding box center [509, 49] width 11 height 11
click at [592, 51] on link "Payment Requests" at bounding box center [580, 49] width 99 height 21
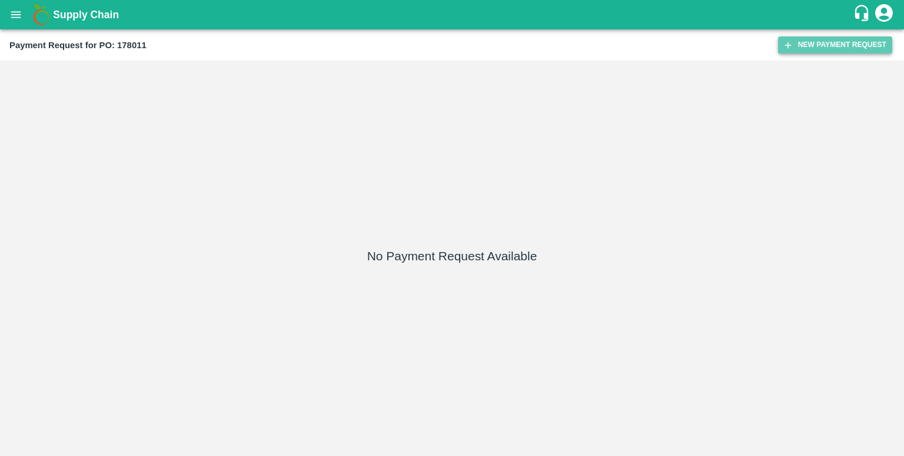
click at [809, 49] on button "New Payment Request" at bounding box center [835, 44] width 114 height 17
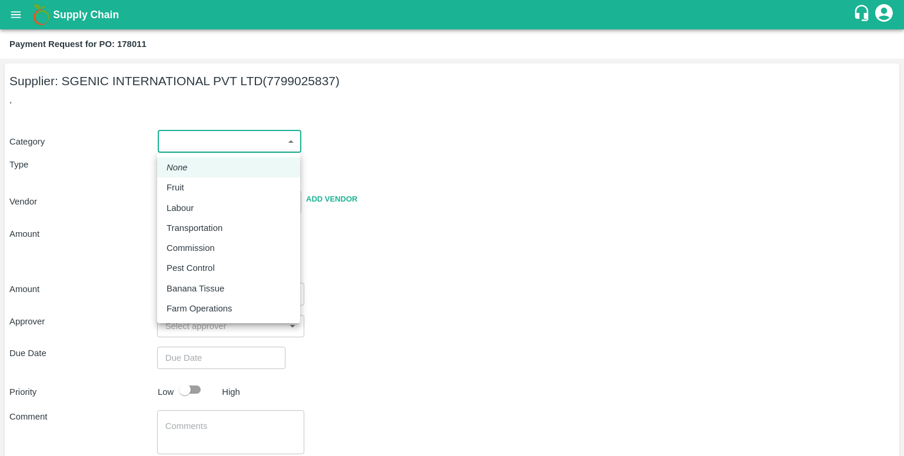
click at [198, 139] on body "Supply Chain Payment Request for PO: 178011 Supplier: SGENIC INTERNATIONAL PVT …" at bounding box center [452, 228] width 904 height 456
click at [201, 180] on li "Fruit" at bounding box center [228, 188] width 143 height 20
type input "1"
type input "SGENIC INTERNATIONAL PVT LTD - 7799025837(Supplier)"
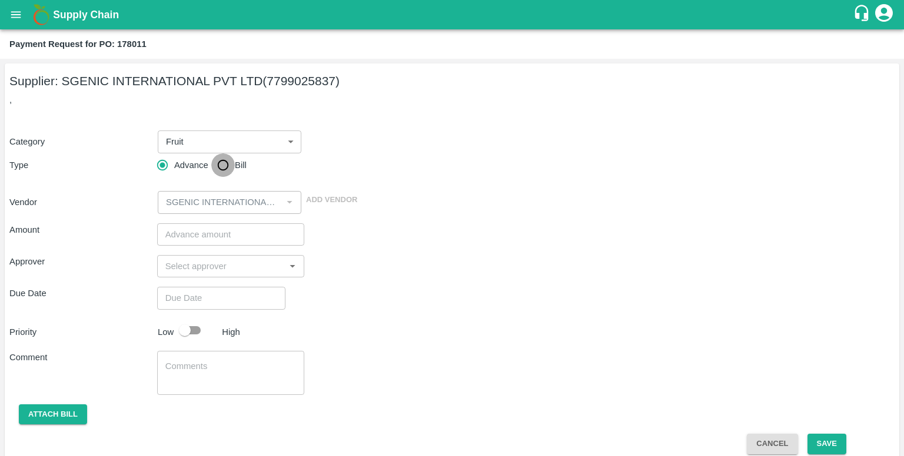
click at [215, 163] on input "Bill" at bounding box center [223, 166] width 24 height 24
radio input "true"
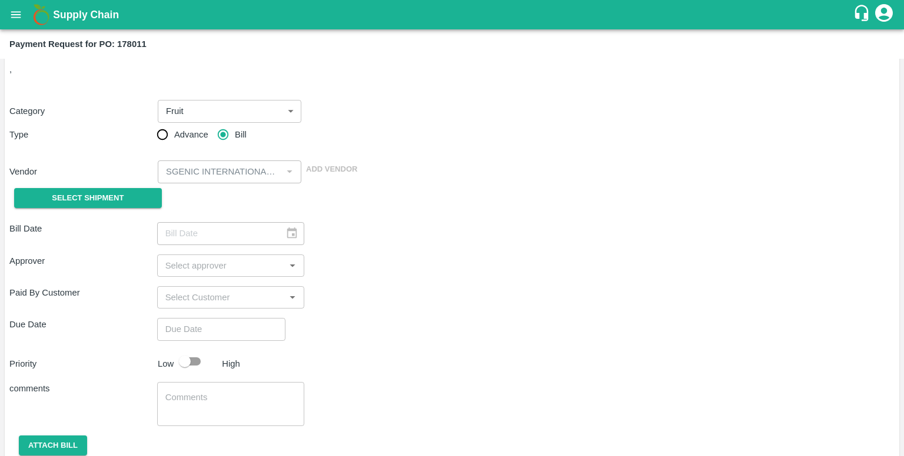
scroll to position [32, 0]
click at [294, 234] on div "​" at bounding box center [231, 232] width 148 height 22
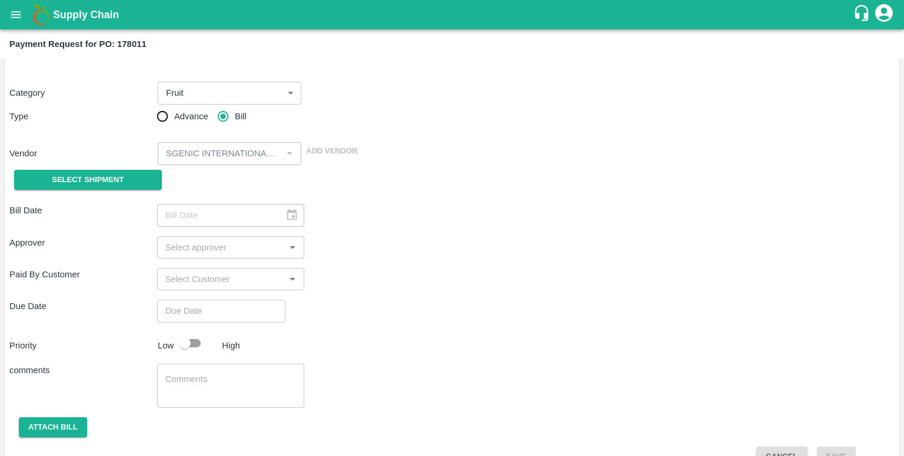
scroll to position [49, 0]
click at [144, 176] on button "Select Shipment" at bounding box center [88, 179] width 148 height 21
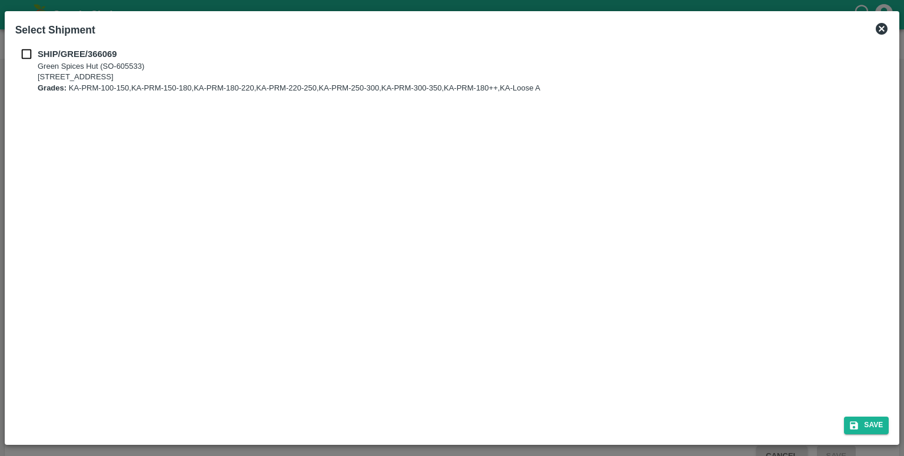
click at [141, 84] on p "Grades: KA-PRM-100-150,KA-PRM-150-180,KA-PRM-180-220,KA-PRM-220-250,KA-PRM-250-…" at bounding box center [289, 88] width 502 height 11
click at [24, 55] on input "checkbox" at bounding box center [26, 54] width 22 height 13
checkbox input "true"
click at [858, 422] on icon "submit" at bounding box center [853, 426] width 11 height 11
type input "[DATE]"
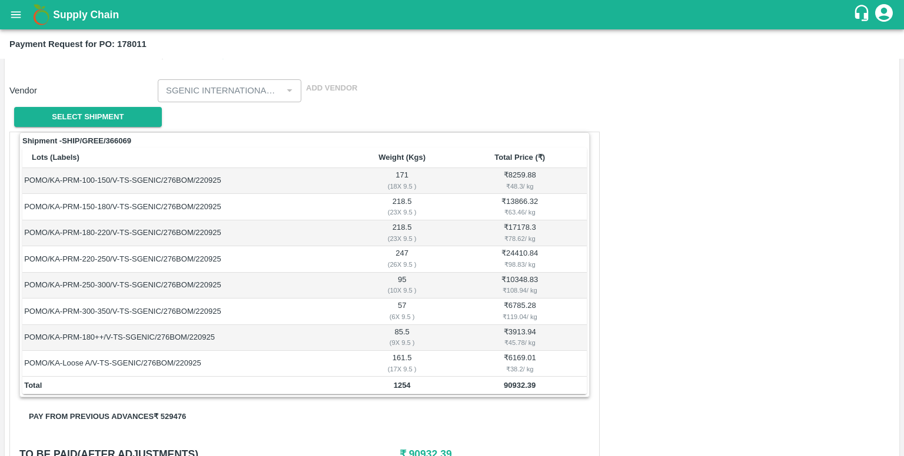
scroll to position [111, 0]
drag, startPoint x: 112, startPoint y: 191, endPoint x: 161, endPoint y: 181, distance: 49.8
click at [161, 181] on td "POMO/KA-PRM-100-150/V-TS-SGENIC/276BOM/220925" at bounding box center [186, 182] width 328 height 26
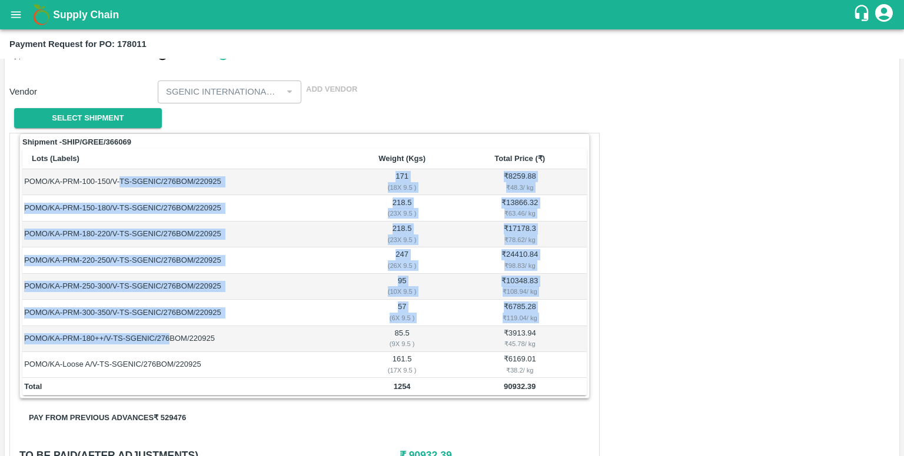
drag, startPoint x: 119, startPoint y: 179, endPoint x: 178, endPoint y: 334, distance: 165.7
click at [178, 334] on tbody "POMO/KA-PRM-100-150/V-TS-SGENIC/276BOM/220925 171 ( 18 X 9.5 ) ₹ 8259.88 ₹ 48.3…" at bounding box center [304, 273] width 564 height 209
click at [178, 334] on td "POMO/KA-PRM-180++/V-TS-SGENIC/276BOM/220925" at bounding box center [186, 339] width 328 height 26
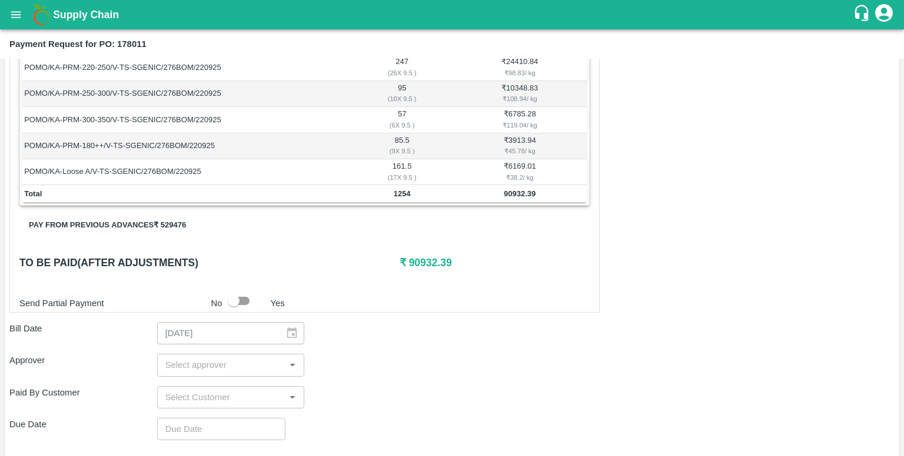
scroll to position [303, 0]
click at [414, 259] on h6 "₹ 90932.39" at bounding box center [494, 263] width 190 height 16
click at [159, 224] on button "Pay from previous advances ₹ 529476" at bounding box center [107, 226] width 176 height 21
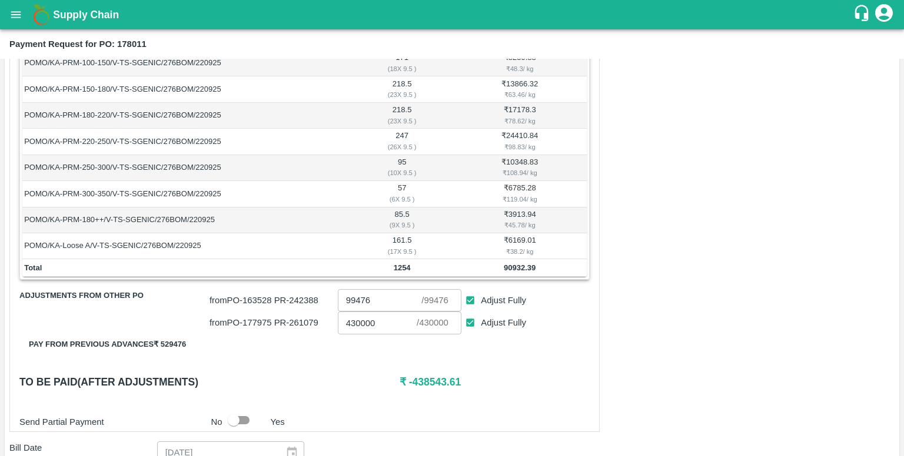
scroll to position [304, 0]
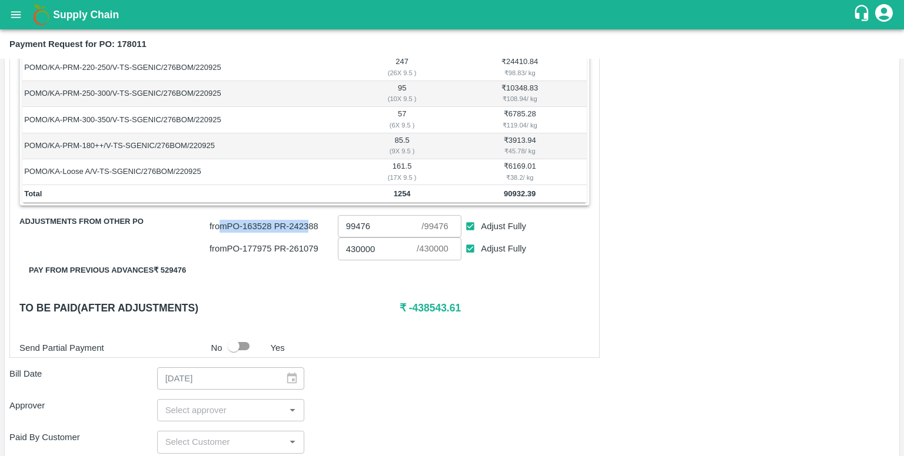
drag, startPoint x: 219, startPoint y: 225, endPoint x: 309, endPoint y: 231, distance: 89.6
click at [309, 231] on p "from PO- 163528 PR- 242388" at bounding box center [271, 226] width 124 height 13
drag, startPoint x: 285, startPoint y: 248, endPoint x: 308, endPoint y: 249, distance: 23.0
click at [308, 249] on p "from PO- 177975 PR- 261079" at bounding box center [271, 248] width 124 height 13
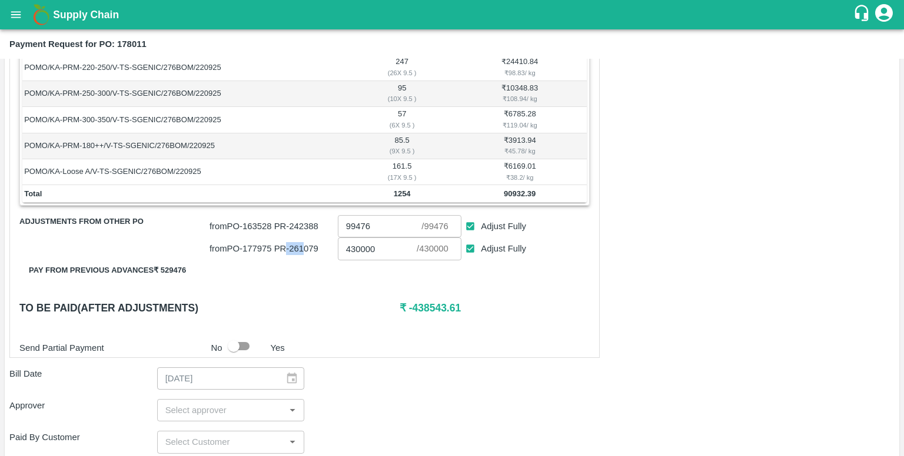
click at [308, 249] on p "from PO- 177975 PR- 261079" at bounding box center [271, 248] width 124 height 13
drag, startPoint x: 394, startPoint y: 313, endPoint x: 476, endPoint y: 305, distance: 82.8
click at [476, 305] on div "To be paid(After adjustments) ₹ -438543.61" at bounding box center [304, 308] width 570 height 16
click at [476, 305] on h6 "₹ -438543.61" at bounding box center [494, 308] width 190 height 16
drag, startPoint x: 476, startPoint y: 305, endPoint x: 410, endPoint y: 304, distance: 65.9
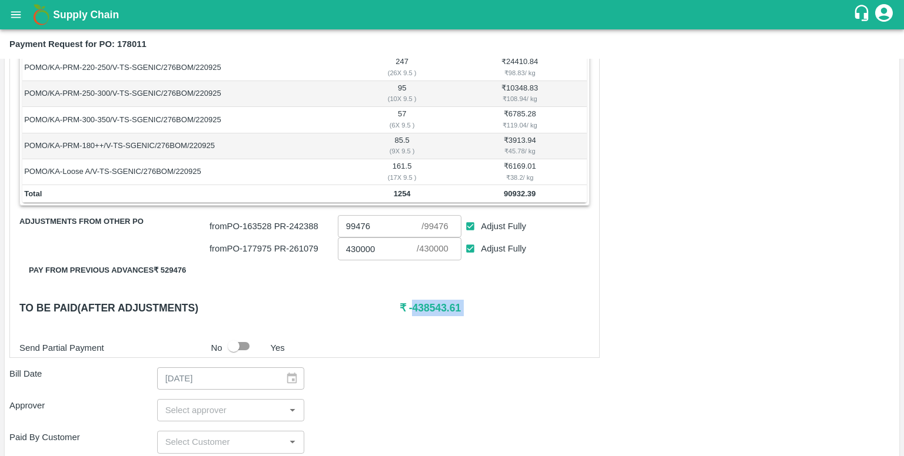
click at [410, 304] on h6 "₹ -438543.61" at bounding box center [494, 308] width 190 height 16
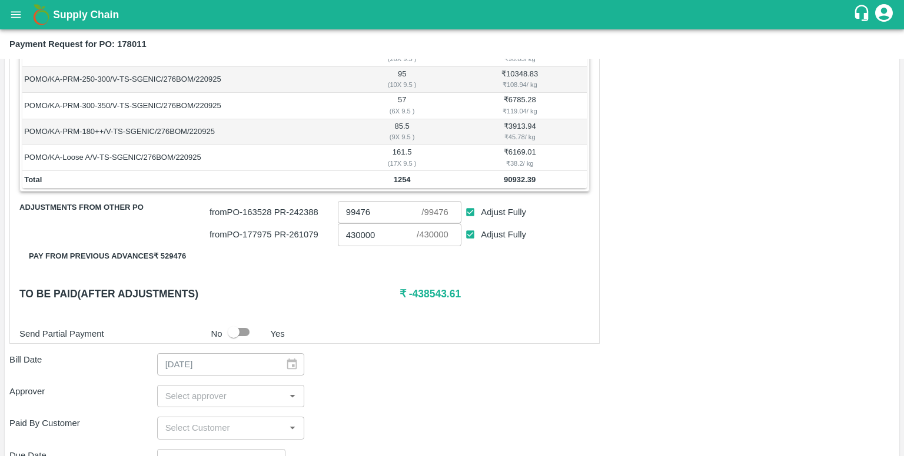
scroll to position [361, 0]
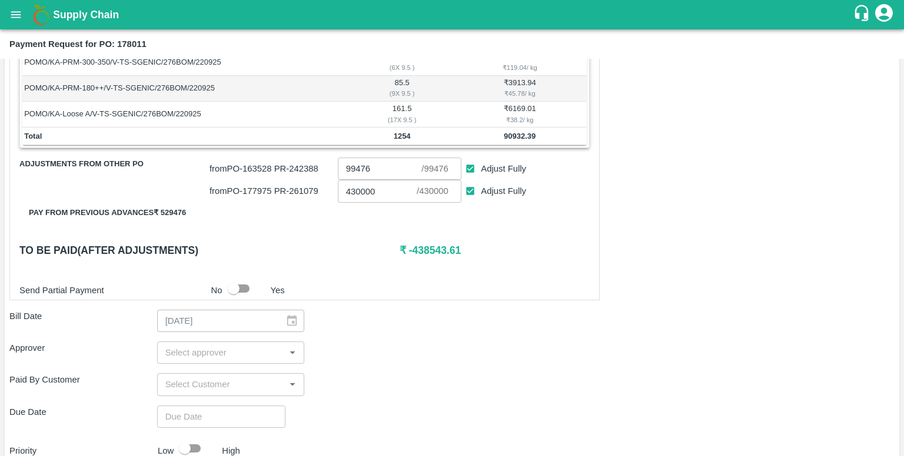
click at [245, 345] on input "input" at bounding box center [221, 352] width 121 height 15
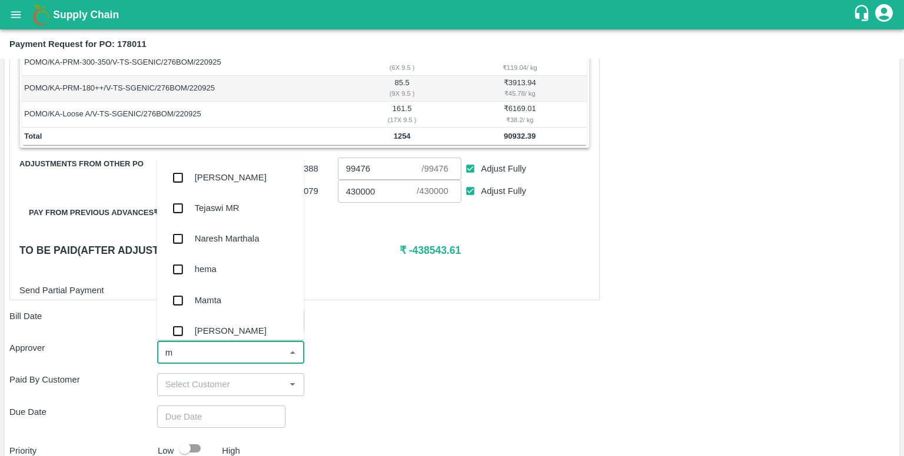
type input "mu"
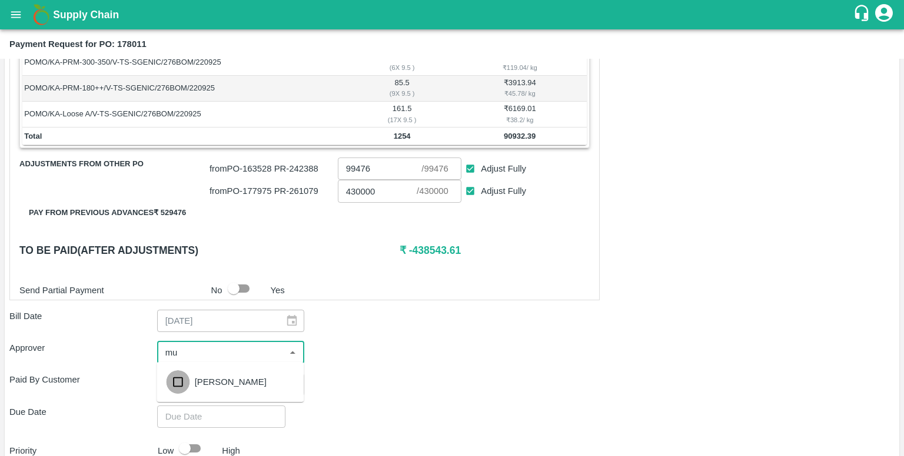
click at [177, 386] on input "checkbox" at bounding box center [178, 383] width 24 height 24
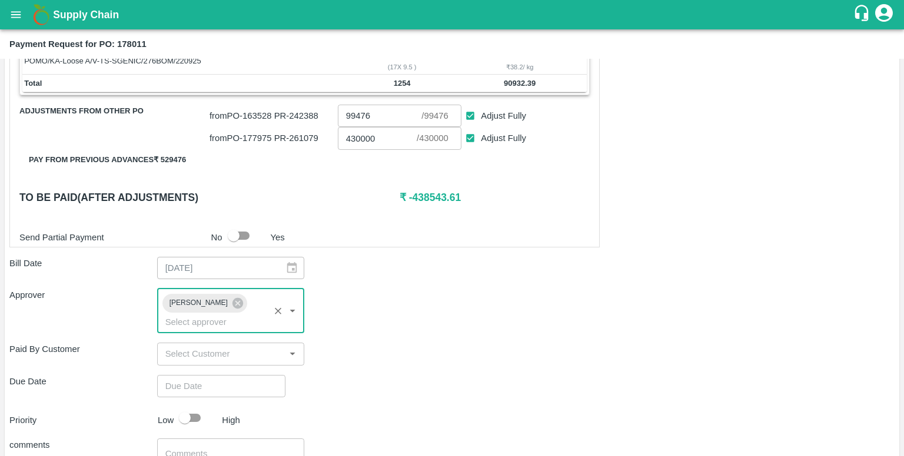
scroll to position [415, 0]
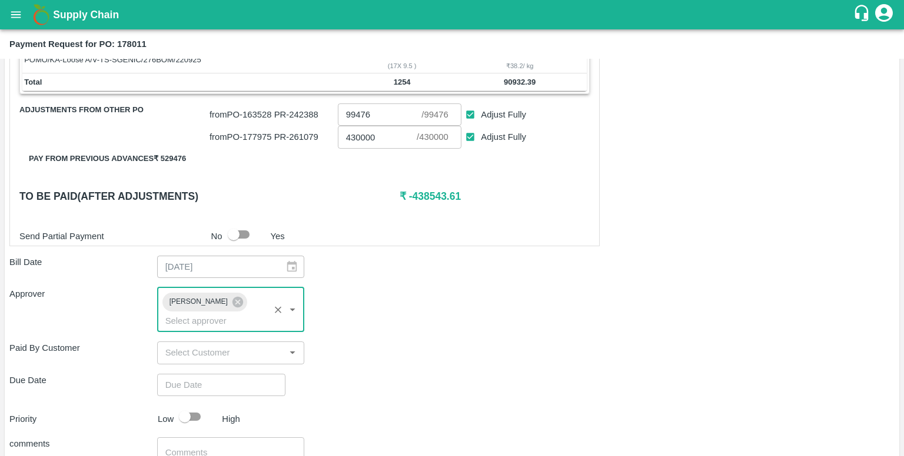
type input "DD/MM/YYYY hh:mm aa"
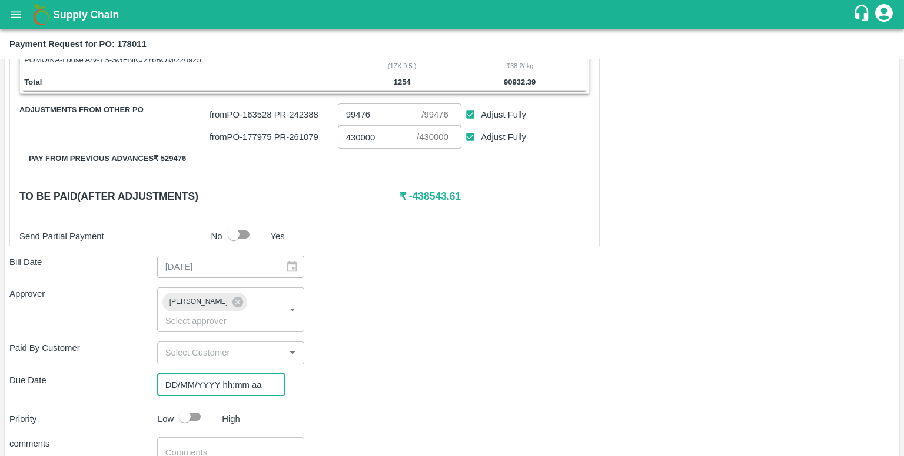
click at [216, 377] on input "DD/MM/YYYY hh:mm aa" at bounding box center [217, 385] width 120 height 22
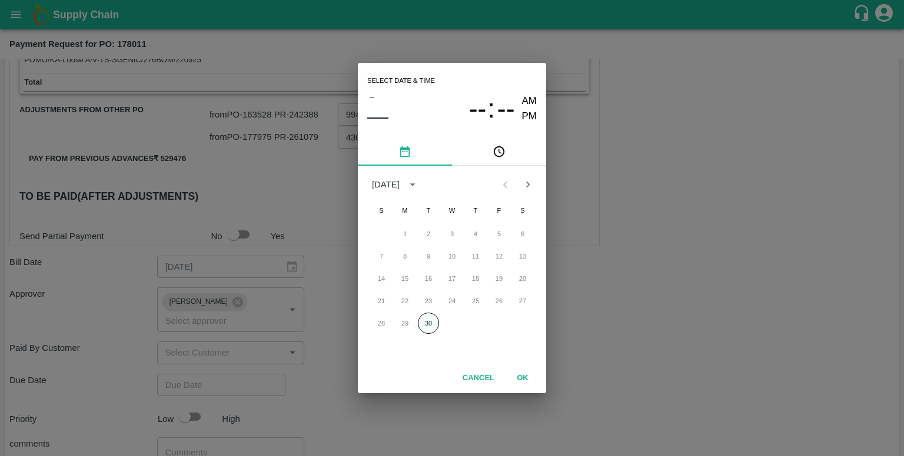
click at [436, 324] on button "30" at bounding box center [428, 323] width 21 height 21
type input "[DATE] 12:00 AM"
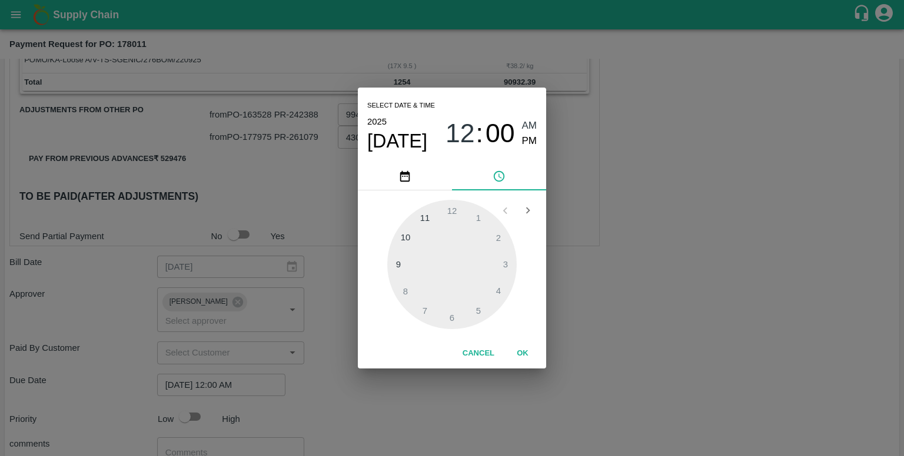
click at [494, 232] on div at bounding box center [451, 264] width 129 height 129
click at [526, 121] on span "AM" at bounding box center [529, 126] width 15 height 16
click at [515, 347] on button "OK" at bounding box center [523, 354] width 38 height 21
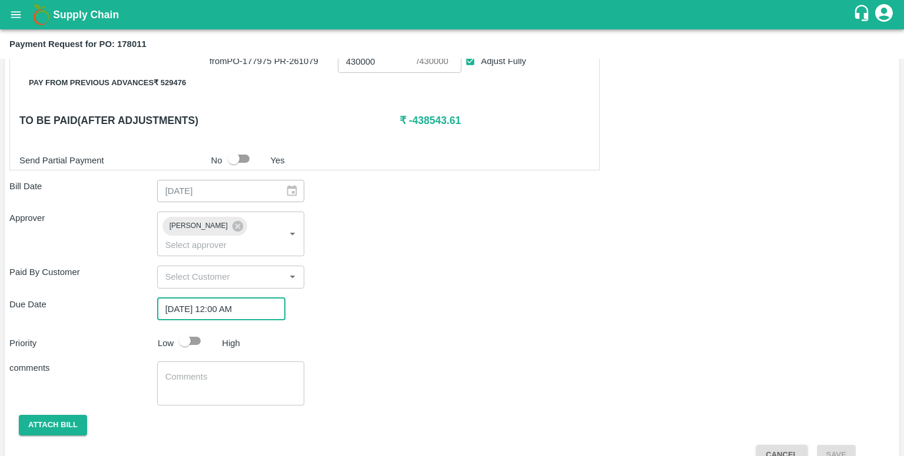
scroll to position [492, 0]
click at [195, 341] on input "checkbox" at bounding box center [184, 340] width 67 height 22
checkbox input "true"
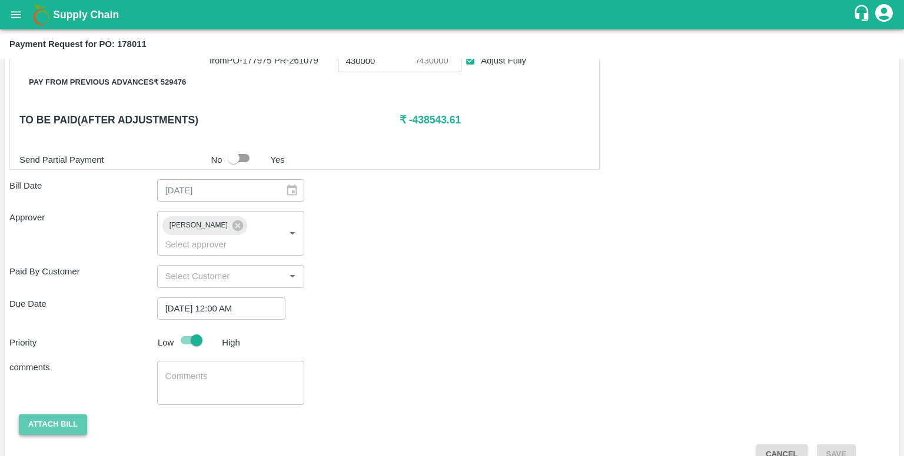
click at [66, 422] on button "Attach bill" at bounding box center [53, 425] width 68 height 21
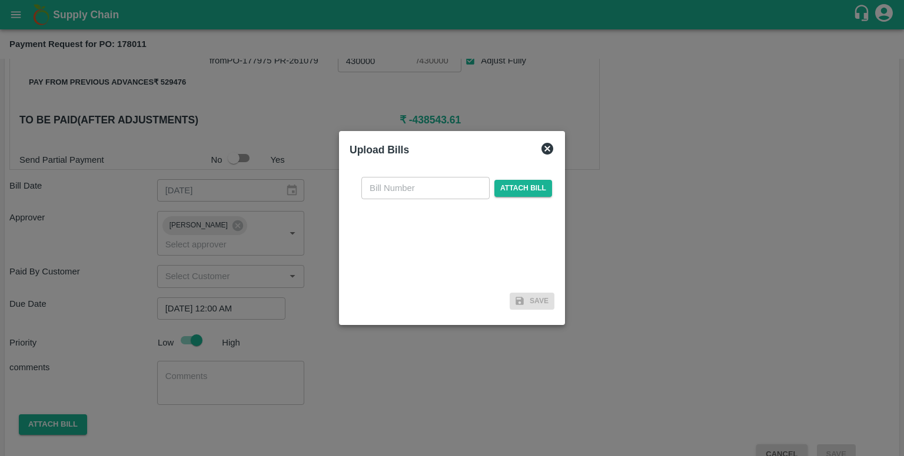
click at [394, 199] on input "text" at bounding box center [425, 188] width 128 height 22
type input "178011"
click at [525, 197] on div "178011 ​ Attach bill" at bounding box center [456, 188] width 195 height 22
click at [524, 194] on span "Attach bill" at bounding box center [523, 188] width 58 height 17
click at [0, 0] on input "Attach bill" at bounding box center [0, 0] width 0 height 0
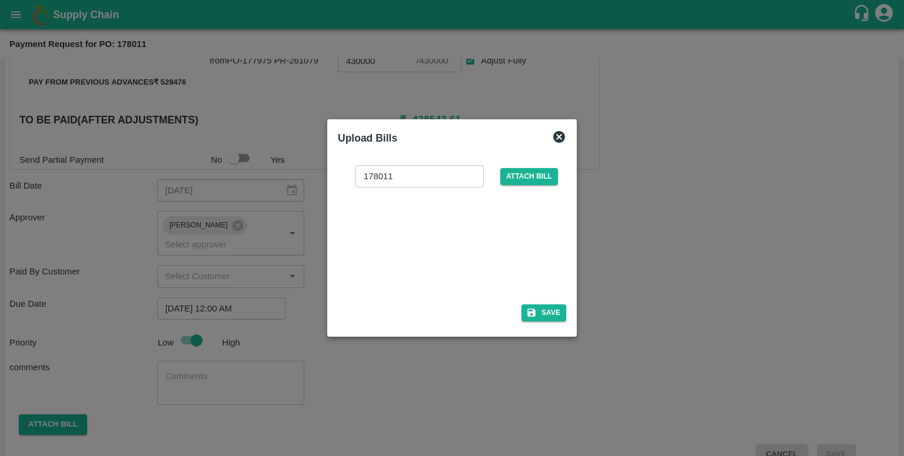
drag, startPoint x: 524, startPoint y: 194, endPoint x: 495, endPoint y: 200, distance: 29.5
click at [495, 200] on div "178011 ​ Attach bill" at bounding box center [452, 228] width 228 height 144
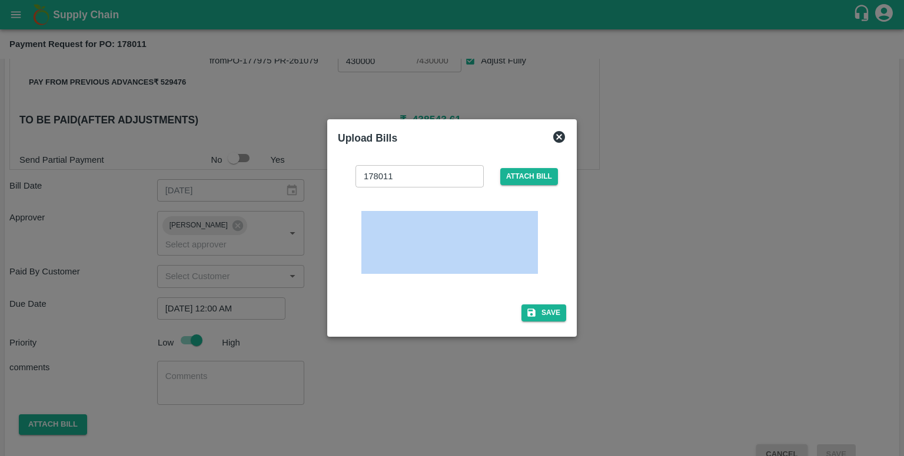
drag, startPoint x: 532, startPoint y: 231, endPoint x: 534, endPoint y: 287, distance: 55.9
click at [534, 287] on div at bounding box center [456, 243] width 219 height 93
click at [536, 318] on icon "button" at bounding box center [531, 313] width 11 height 11
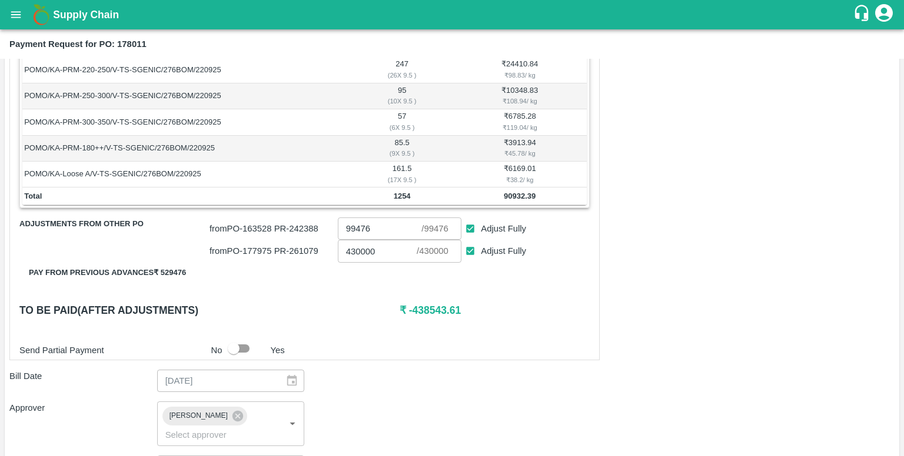
scroll to position [301, 0]
drag, startPoint x: 411, startPoint y: 309, endPoint x: 468, endPoint y: 304, distance: 57.3
click at [468, 304] on h6 "₹ -438543.61" at bounding box center [494, 310] width 190 height 16
drag, startPoint x: 468, startPoint y: 304, endPoint x: 400, endPoint y: 307, distance: 68.3
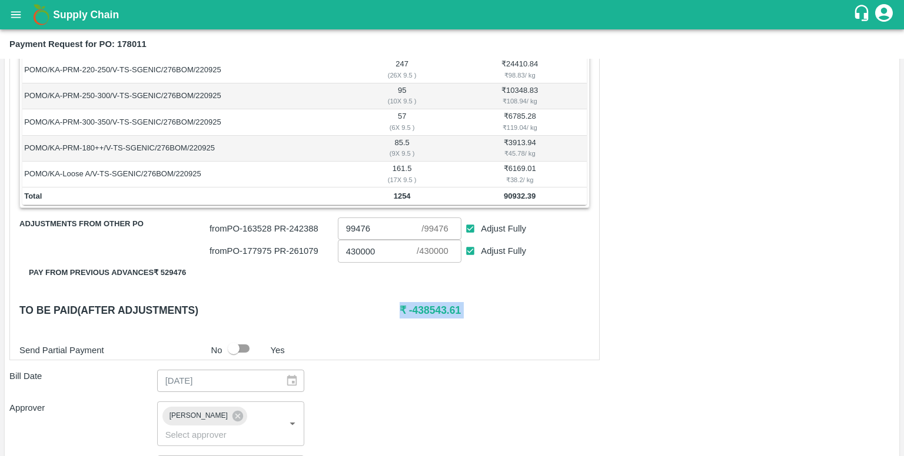
click at [400, 307] on h6 "₹ -438543.61" at bounding box center [494, 310] width 190 height 16
drag, startPoint x: 400, startPoint y: 307, endPoint x: 465, endPoint y: 302, distance: 65.5
click at [465, 302] on h6 "₹ -438543.61" at bounding box center [494, 310] width 190 height 16
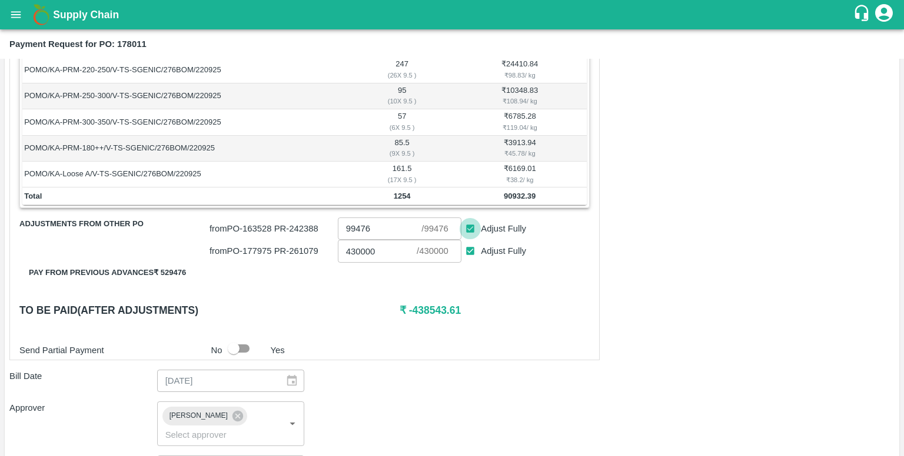
click at [464, 224] on input "Adjust Fully" at bounding box center [470, 229] width 22 height 22
checkbox input "false"
type input "0"
click at [471, 229] on input "Adjust Fully" at bounding box center [470, 229] width 22 height 22
checkbox input "true"
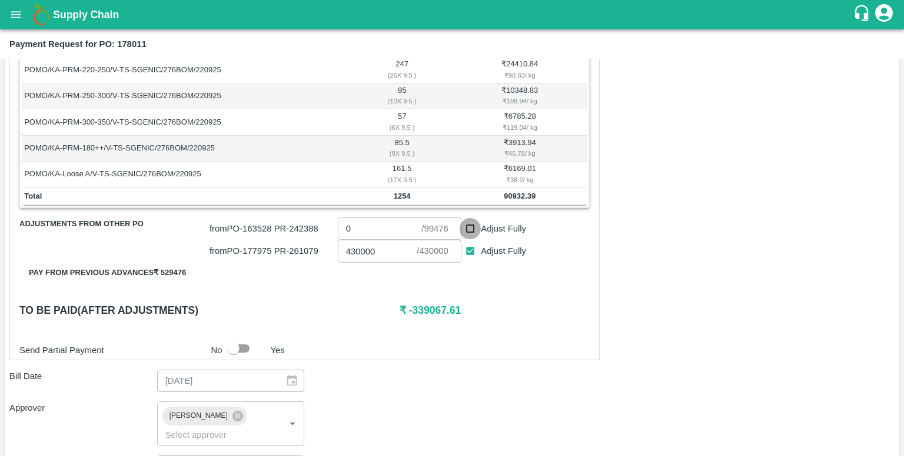
type input "99476"
click at [471, 229] on input "Adjust Fully" at bounding box center [470, 229] width 22 height 22
checkbox input "false"
type input "0"
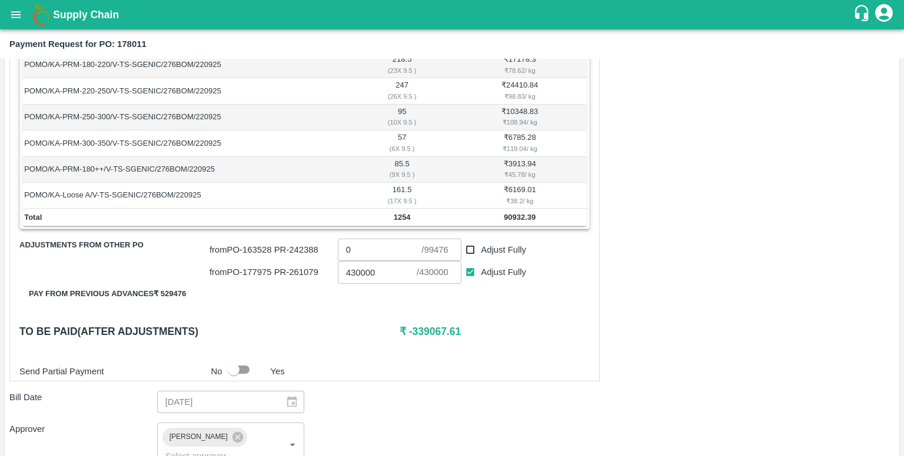
scroll to position [575, 0]
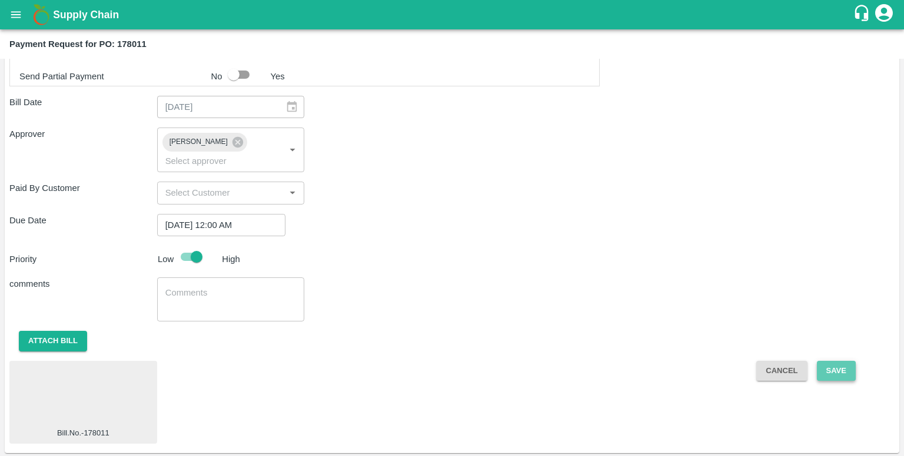
click at [832, 368] on button "Save" at bounding box center [835, 371] width 39 height 21
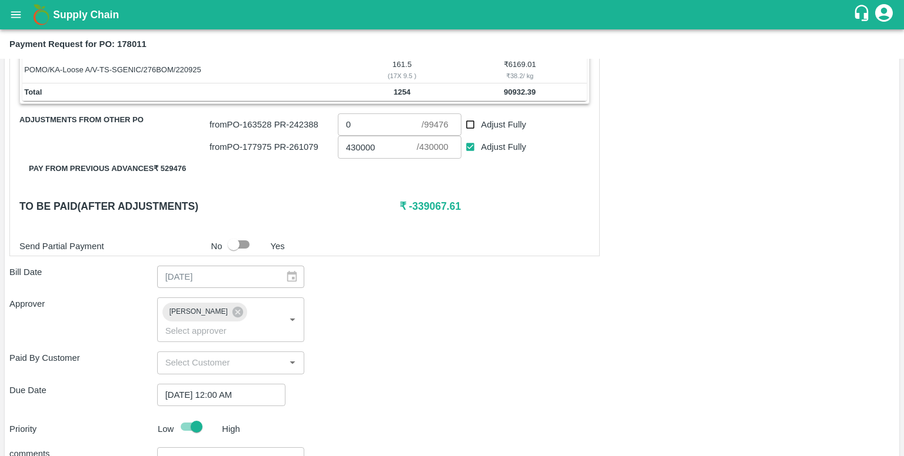
scroll to position [314, 0]
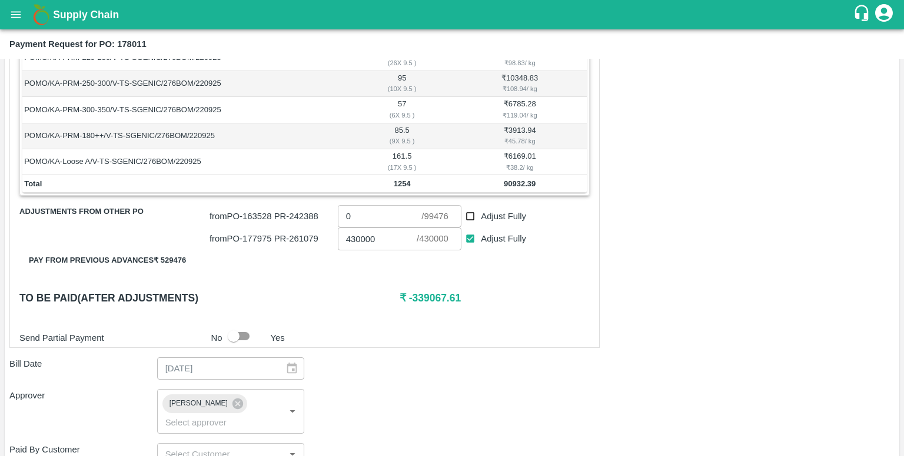
click at [435, 292] on h6 "₹ -339067.61" at bounding box center [494, 298] width 190 height 16
click at [378, 235] on input "430000" at bounding box center [377, 239] width 79 height 22
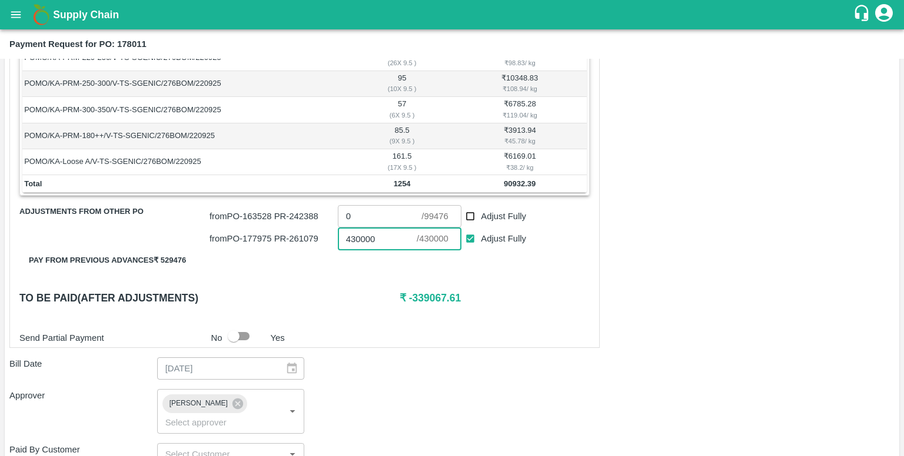
drag, startPoint x: 378, startPoint y: 235, endPoint x: 343, endPoint y: 235, distance: 35.3
click at [343, 235] on input "430000" at bounding box center [377, 239] width 79 height 22
drag, startPoint x: 408, startPoint y: 299, endPoint x: 449, endPoint y: 301, distance: 41.8
click at [449, 301] on h6 "₹ 90932.39" at bounding box center [494, 298] width 190 height 16
copy h6 "90932.39"
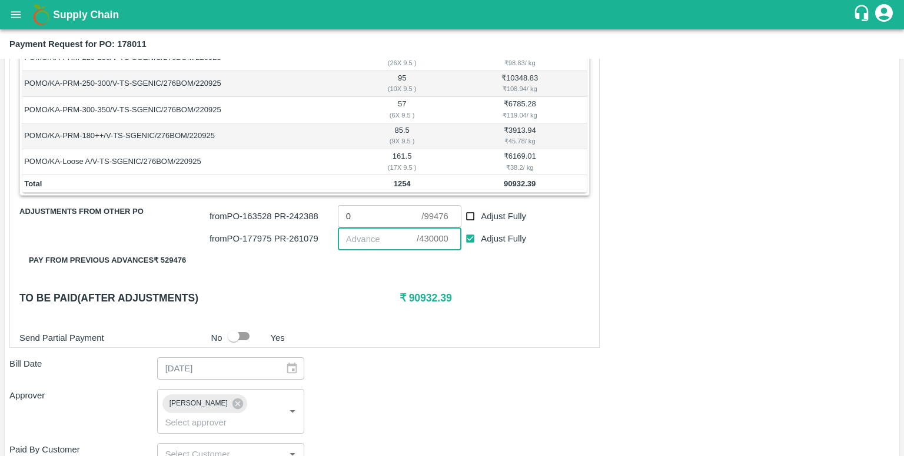
click at [373, 241] on input "number" at bounding box center [377, 239] width 79 height 22
paste input "90932.39"
type input "90932.39"
click at [478, 296] on h6 "₹ 0" at bounding box center [494, 298] width 190 height 16
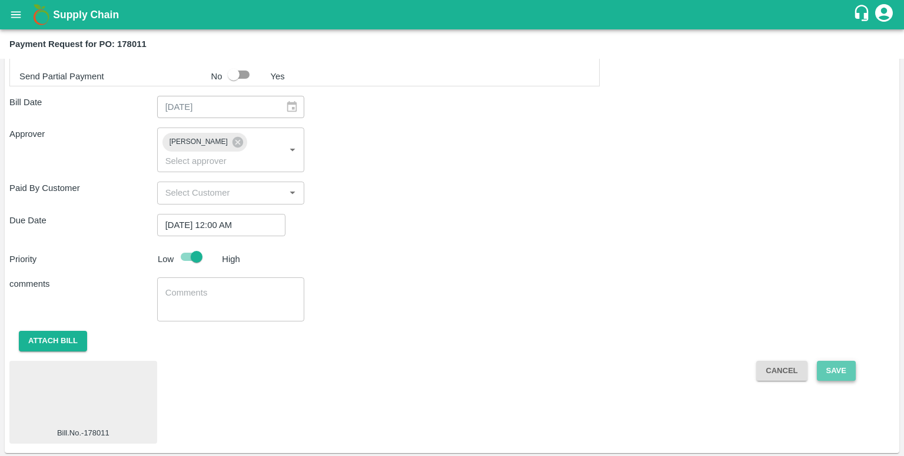
click at [841, 366] on button "Save" at bounding box center [835, 371] width 39 height 21
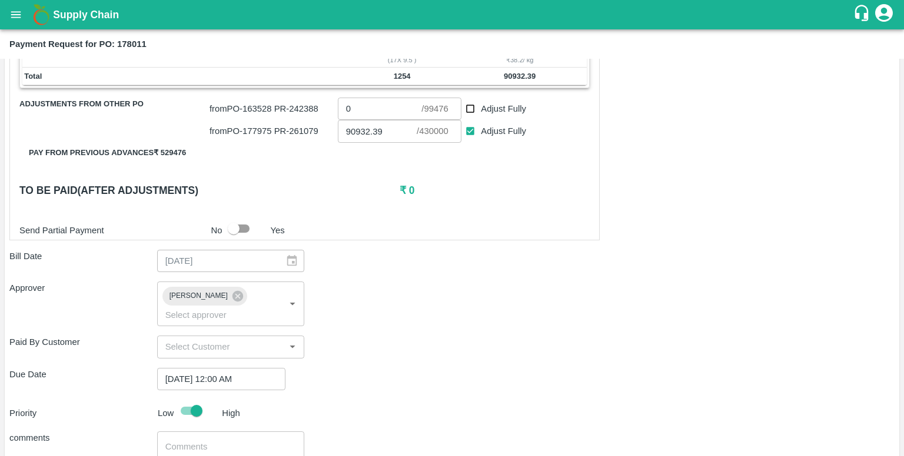
scroll to position [395, 0]
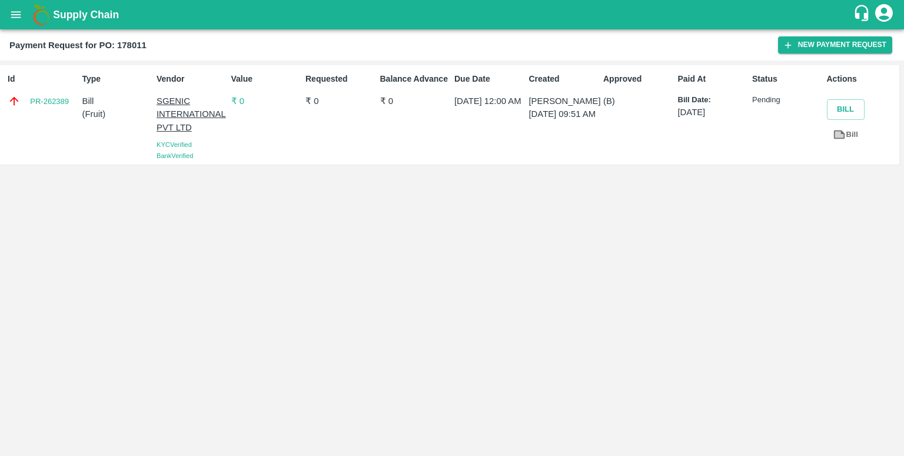
click at [456, 169] on div "Id PR-262389 Type Bill ( Fruit ) Vendor SGENIC INTERNATIONAL PVT LTD KYC Verifi…" at bounding box center [452, 120] width 894 height 101
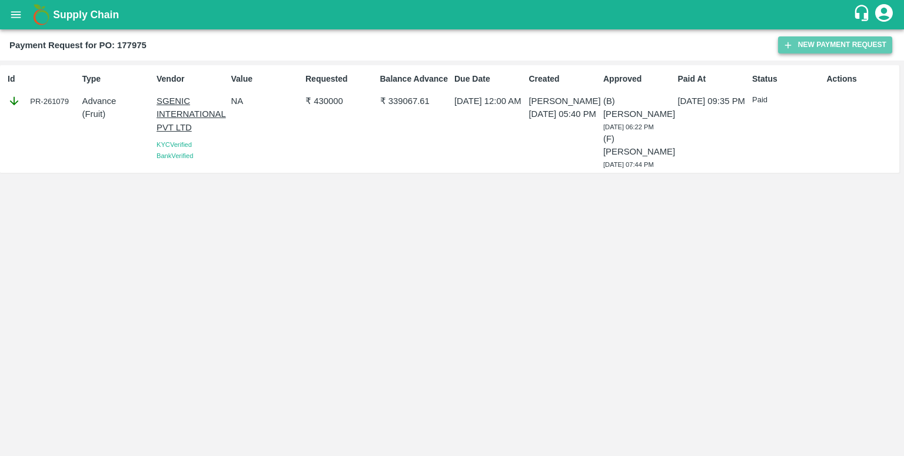
click at [845, 38] on button "New Payment Request" at bounding box center [835, 44] width 114 height 17
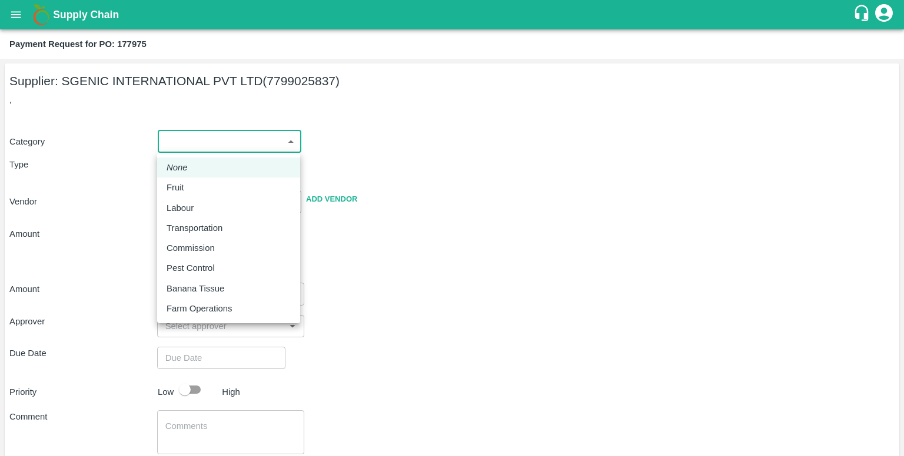
click at [261, 146] on body "Supply Chain Payment Request for PO: 177975 Supplier: SGENIC INTERNATIONAL PVT …" at bounding box center [452, 228] width 904 height 456
click at [235, 182] on div "Fruit" at bounding box center [228, 187] width 124 height 13
type input "1"
type input "SGENIC INTERNATIONAL PVT LTD - 7799025837(Supplier)"
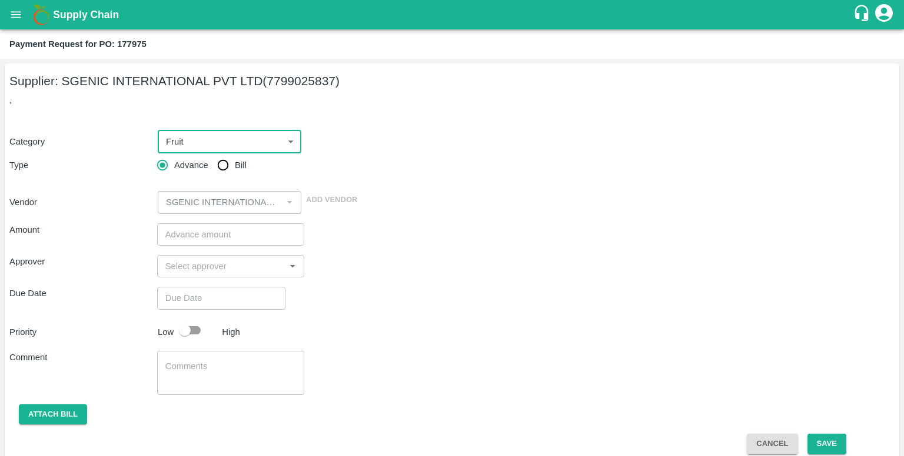
click at [229, 172] on input "Bill" at bounding box center [223, 166] width 24 height 24
radio input "true"
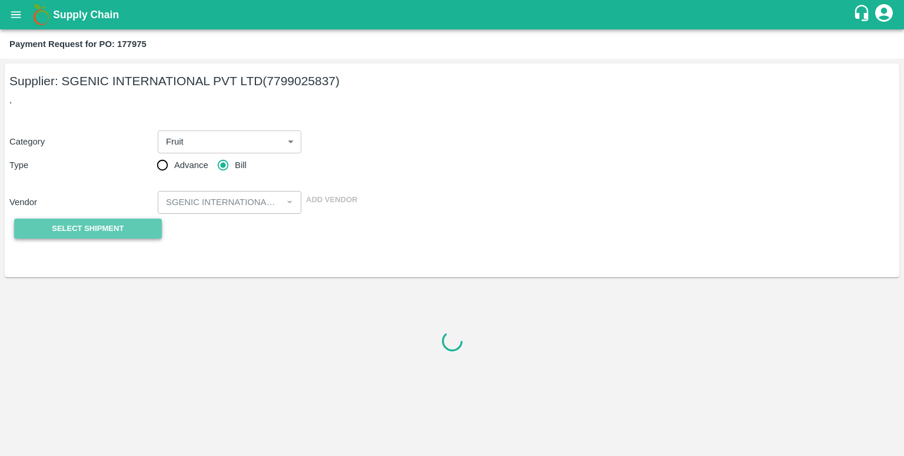
click at [148, 222] on button "Select Shipment" at bounding box center [88, 229] width 148 height 21
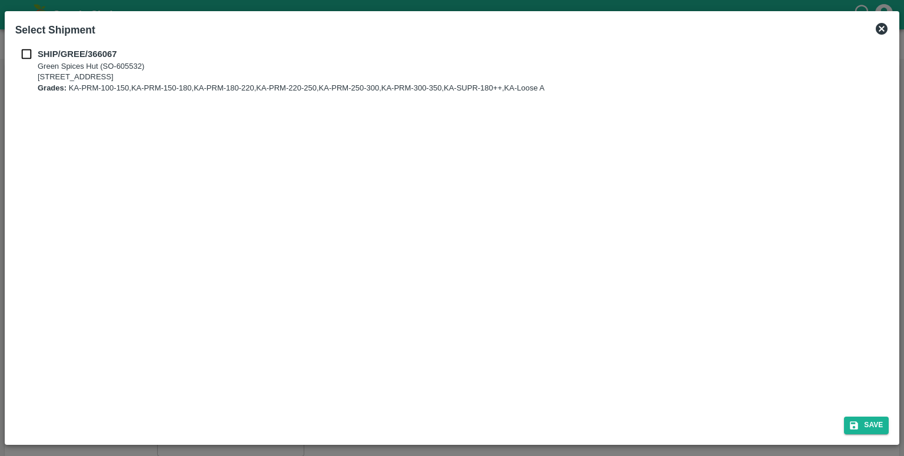
click at [49, 58] on b "SHIP/GREE/366067" at bounding box center [77, 53] width 79 height 9
checkbox input "true"
click at [868, 426] on button "Save" at bounding box center [866, 425] width 45 height 17
type input "[DATE]"
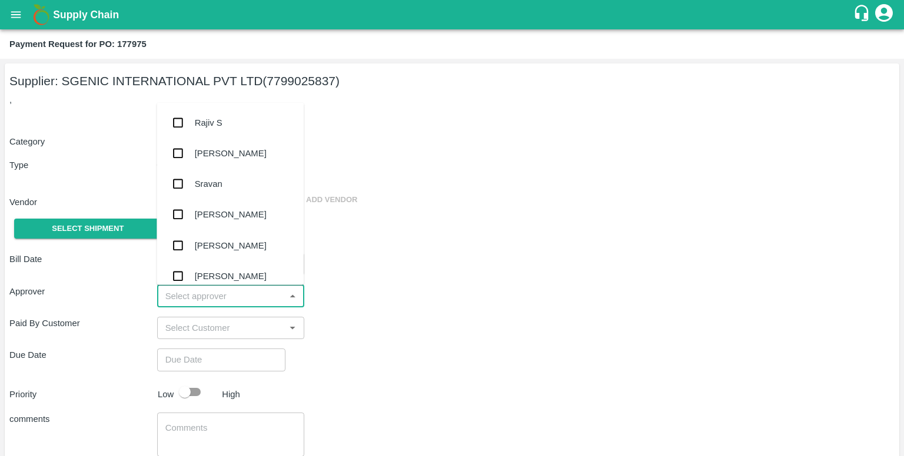
click at [258, 303] on input "input" at bounding box center [221, 296] width 121 height 15
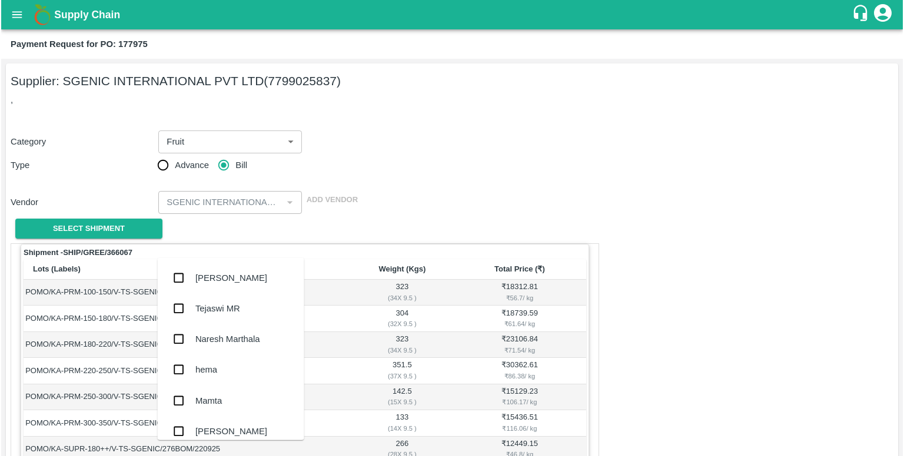
scroll to position [238, 0]
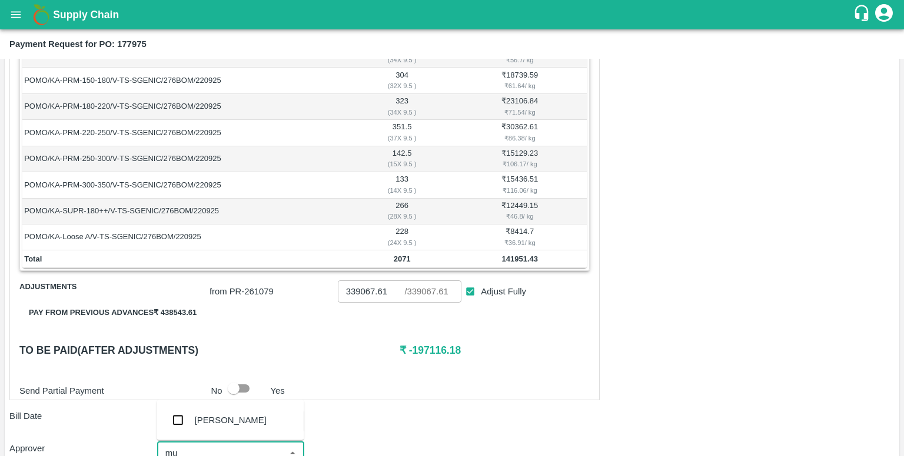
type input "muk"
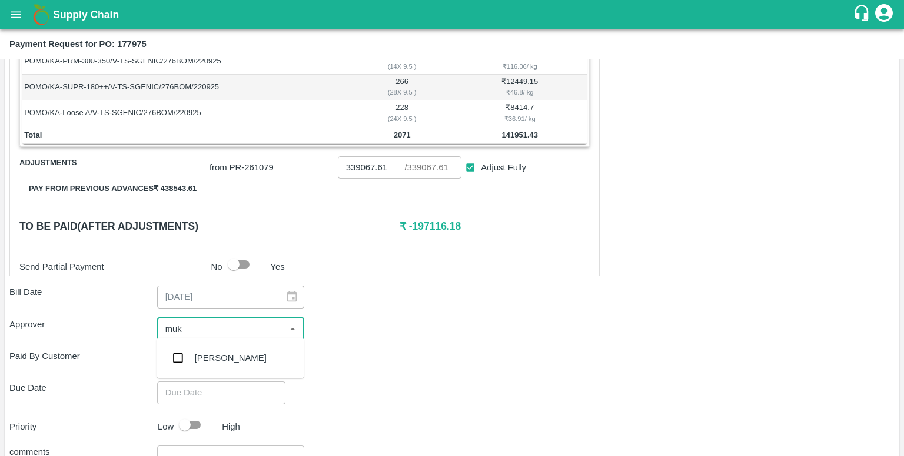
scroll to position [363, 0]
click at [179, 355] on input "checkbox" at bounding box center [178, 358] width 24 height 24
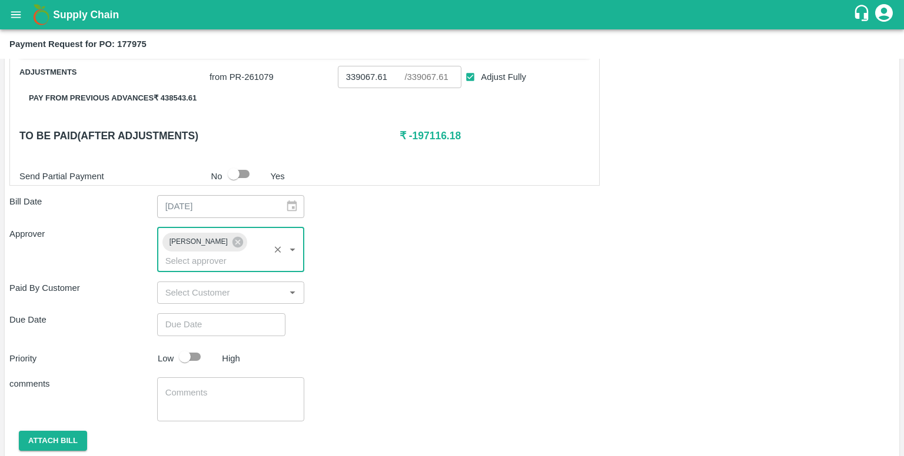
scroll to position [459, 0]
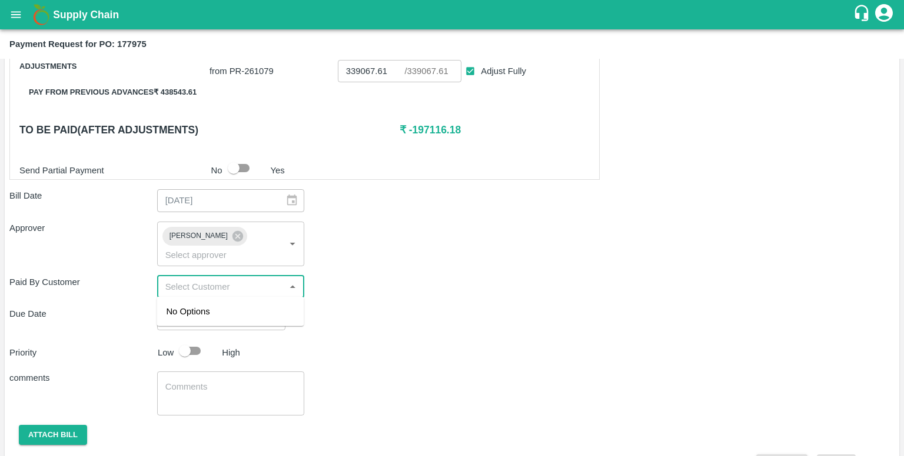
click at [231, 288] on input "input" at bounding box center [221, 286] width 121 height 15
click at [360, 316] on div "Due Date ​" at bounding box center [451, 319] width 885 height 22
type input "DD/MM/YYYY hh:mm aa"
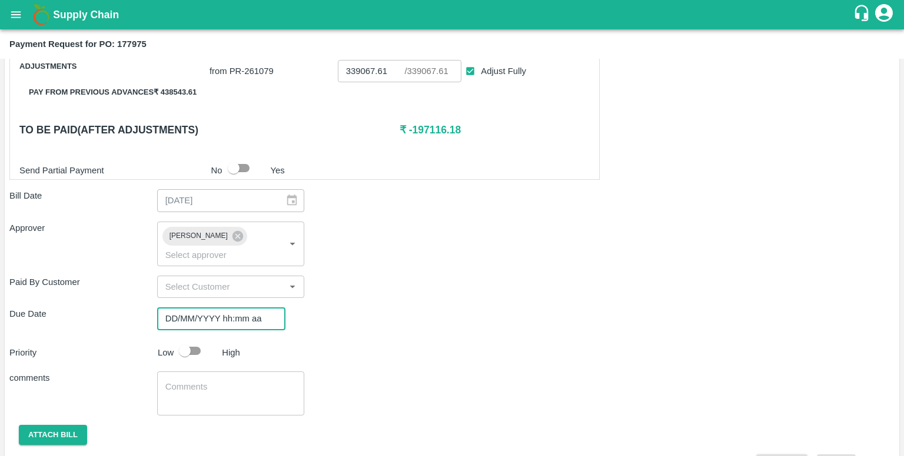
click at [261, 318] on input "DD/MM/YYYY hh:mm aa" at bounding box center [217, 319] width 120 height 22
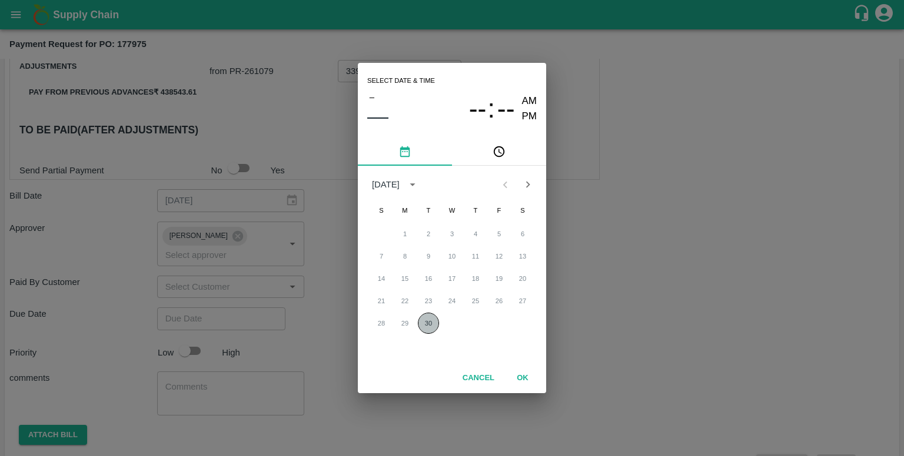
click at [429, 327] on button "30" at bounding box center [428, 323] width 21 height 21
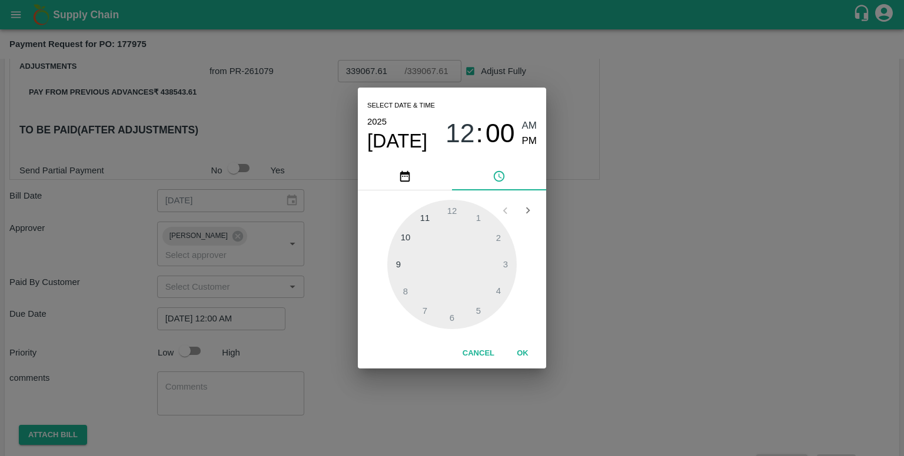
click at [458, 214] on div at bounding box center [451, 264] width 129 height 129
click at [529, 142] on span "PM" at bounding box center [529, 142] width 15 height 16
type input "[DATE] 12:00 PM"
click at [517, 352] on button "OK" at bounding box center [523, 354] width 38 height 21
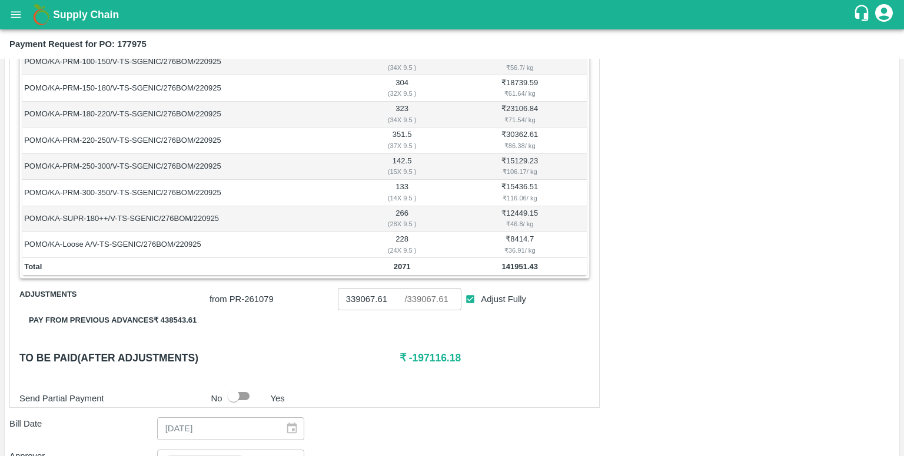
scroll to position [254, 0]
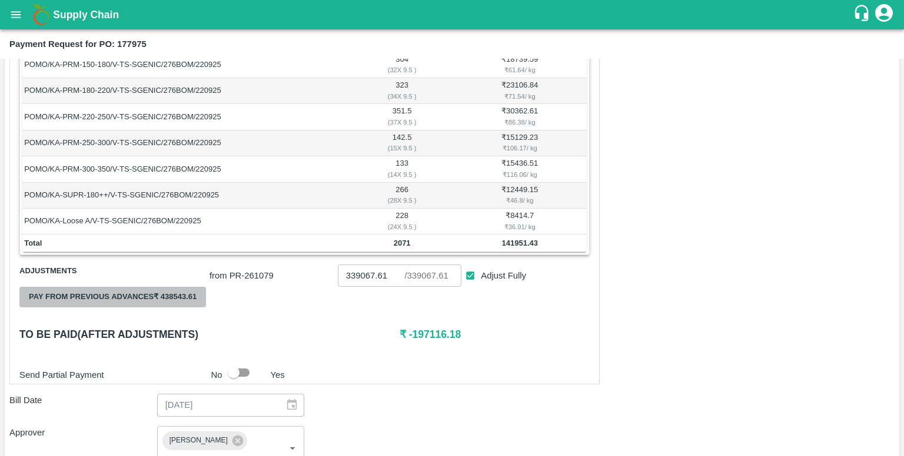
click at [138, 295] on button "Pay from previous advances ₹ 438543.61" at bounding box center [112, 297] width 186 height 21
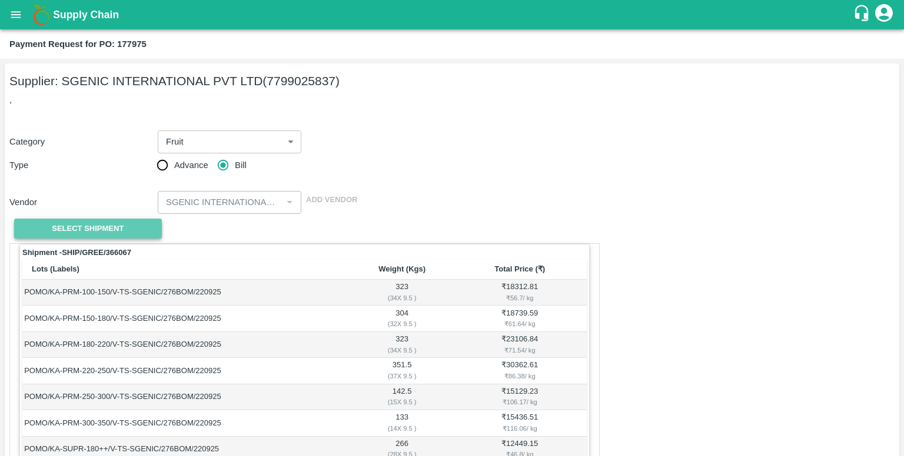
click at [109, 229] on span "Select Shipment" at bounding box center [88, 229] width 72 height 14
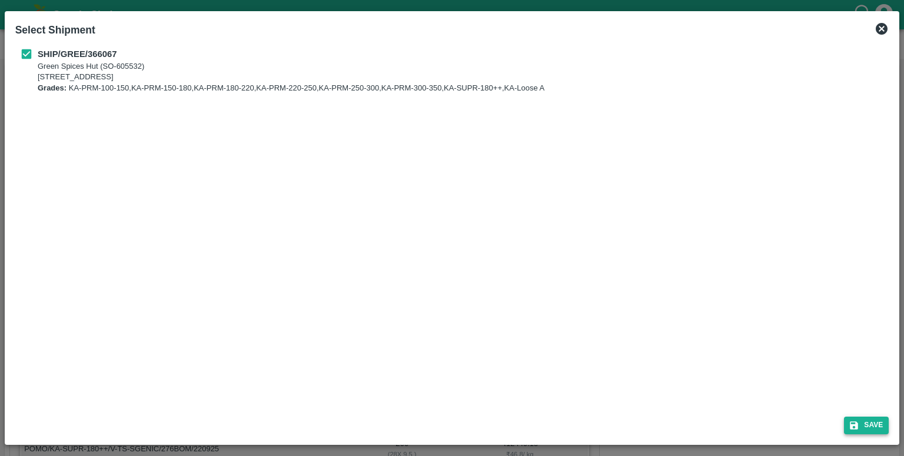
click at [871, 426] on button "Save" at bounding box center [866, 425] width 45 height 17
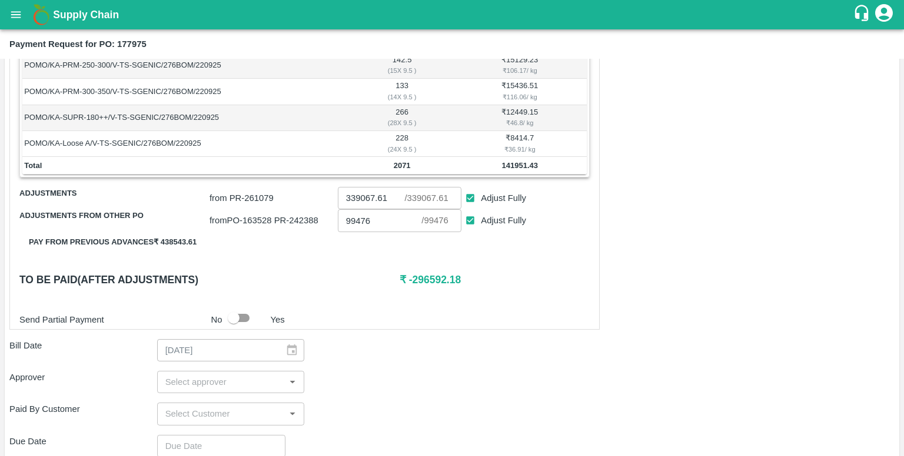
scroll to position [333, 0]
click at [470, 214] on input "Adjust Fully" at bounding box center [470, 220] width 22 height 22
checkbox input "false"
type input "0"
drag, startPoint x: 412, startPoint y: 273, endPoint x: 458, endPoint y: 272, distance: 46.5
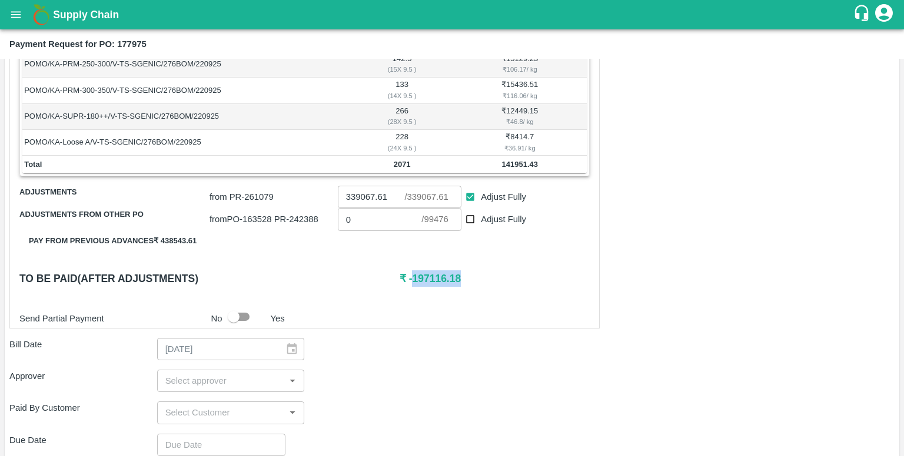
click at [458, 272] on h6 "₹ -197116.18" at bounding box center [494, 279] width 190 height 16
click at [467, 198] on input "Adjust Fully" at bounding box center [470, 197] width 22 height 22
checkbox input "false"
drag, startPoint x: 404, startPoint y: 280, endPoint x: 457, endPoint y: 278, distance: 53.0
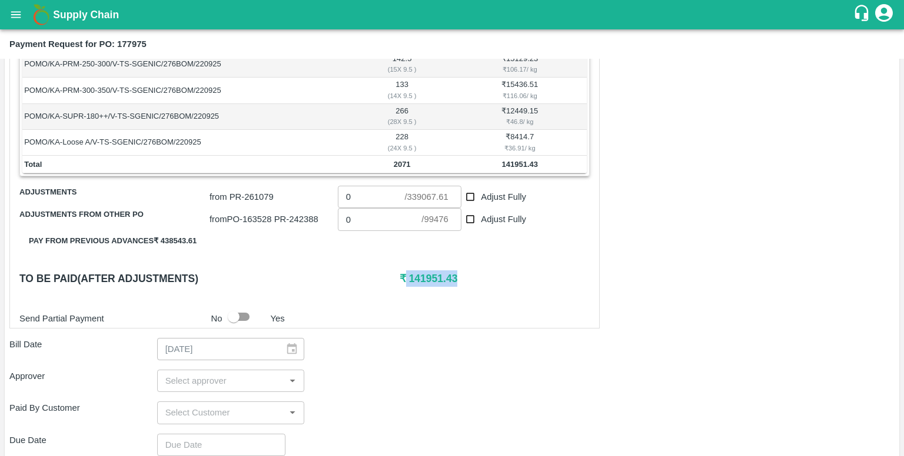
click at [457, 278] on h6 "₹ 141951.43" at bounding box center [494, 279] width 190 height 16
copy h6 "141951.43"
drag, startPoint x: 371, startPoint y: 195, endPoint x: 341, endPoint y: 198, distance: 29.5
click at [341, 198] on input "0" at bounding box center [371, 197] width 67 height 22
paste input "141951.43"
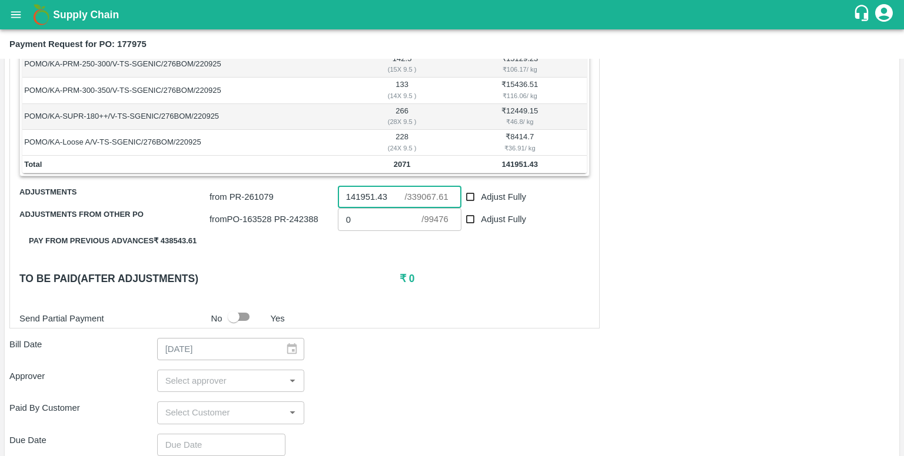
type input "141951.43"
click at [259, 239] on div "Shipment - SHIP/GREE/366067 Lots (Labels) Weight (Kgs) Total Price (₹) POMO/KA-…" at bounding box center [304, 120] width 590 height 418
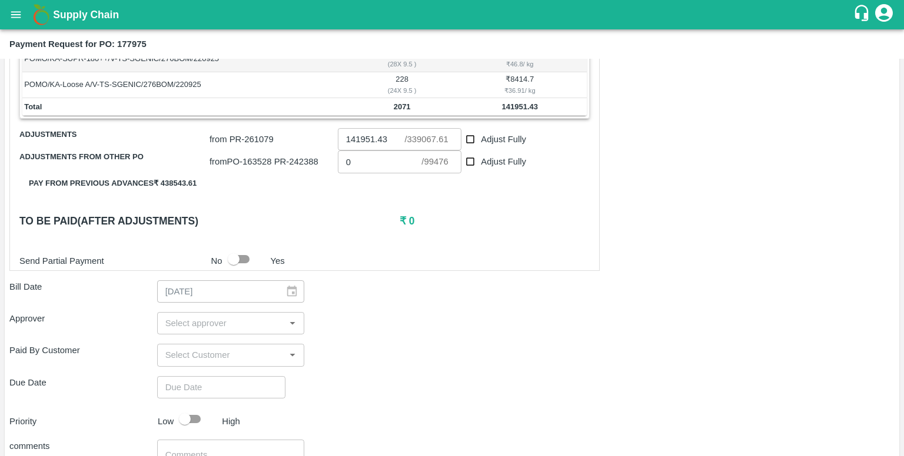
scroll to position [491, 0]
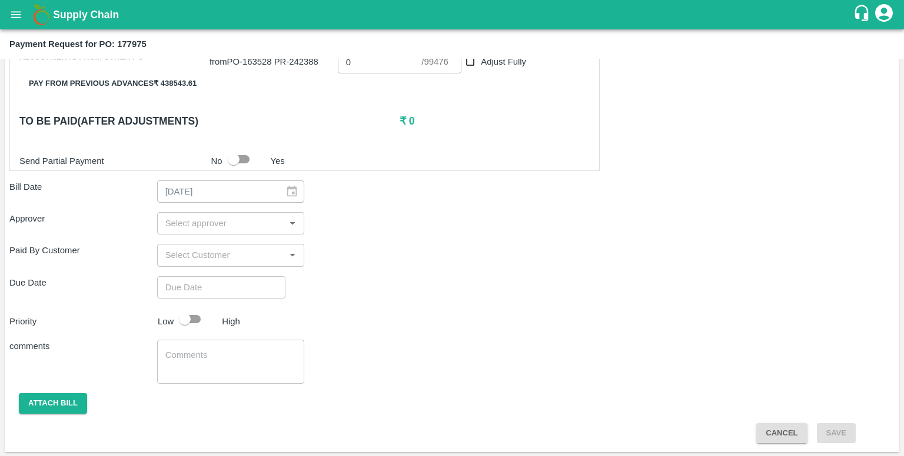
click at [238, 233] on div "​" at bounding box center [231, 223] width 148 height 22
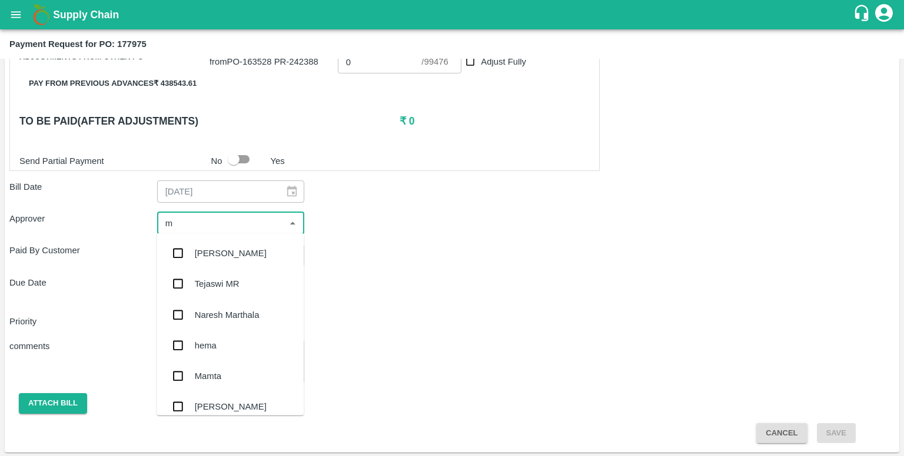
type input "mu"
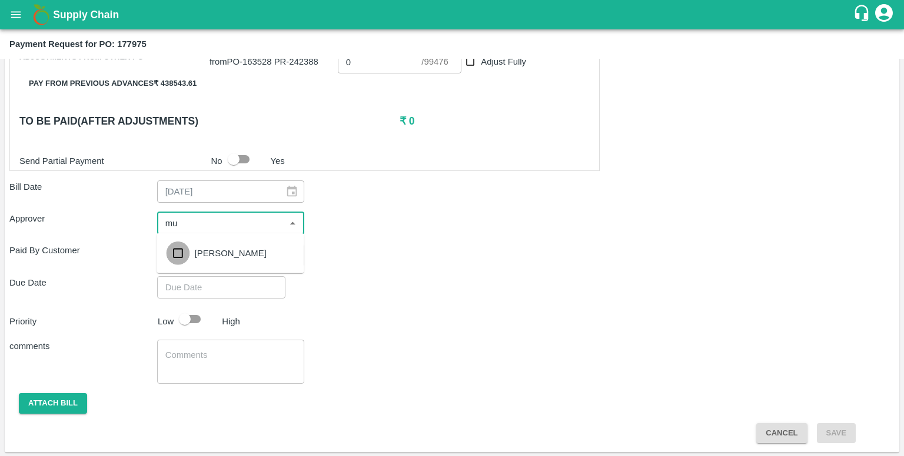
click at [170, 258] on input "checkbox" at bounding box center [178, 254] width 24 height 24
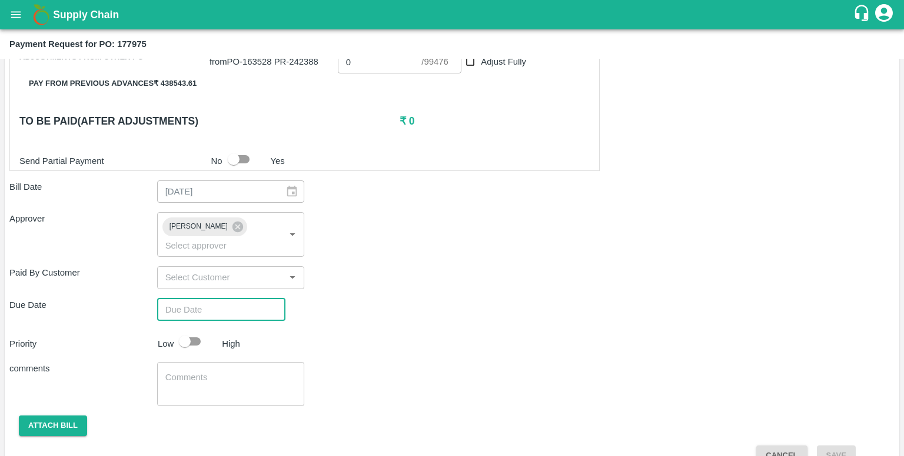
type input "DD/MM/YYYY hh:mm aa"
click at [198, 310] on input "DD/MM/YYYY hh:mm aa" at bounding box center [217, 310] width 120 height 22
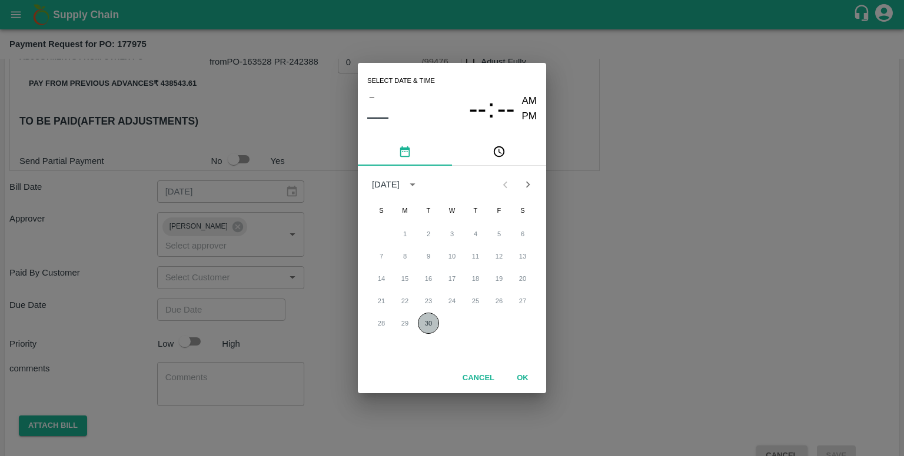
click at [432, 323] on button "30" at bounding box center [428, 323] width 21 height 21
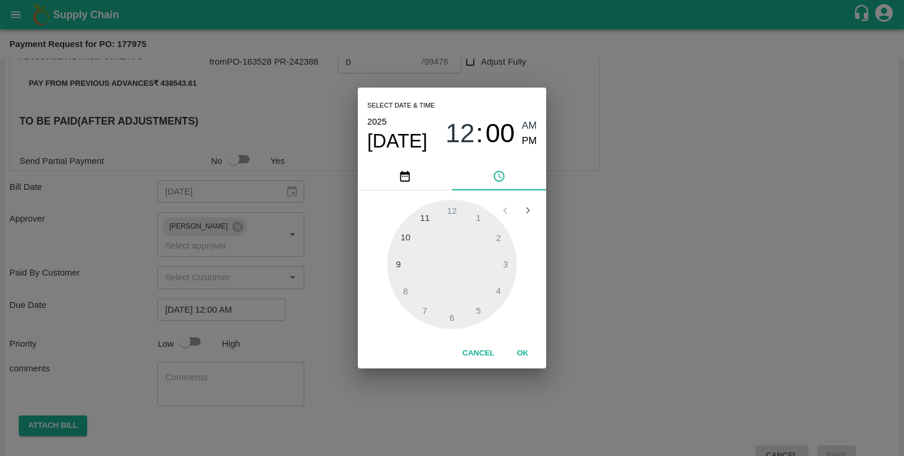
click at [456, 205] on div at bounding box center [451, 264] width 129 height 129
click at [526, 141] on span "PM" at bounding box center [529, 142] width 15 height 16
type input "[DATE] 12:00 PM"
click at [518, 349] on button "OK" at bounding box center [523, 354] width 38 height 21
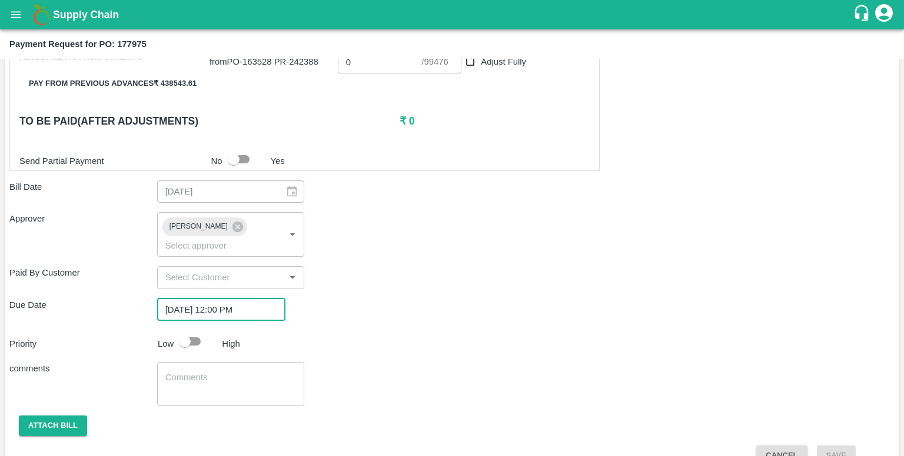
scroll to position [513, 0]
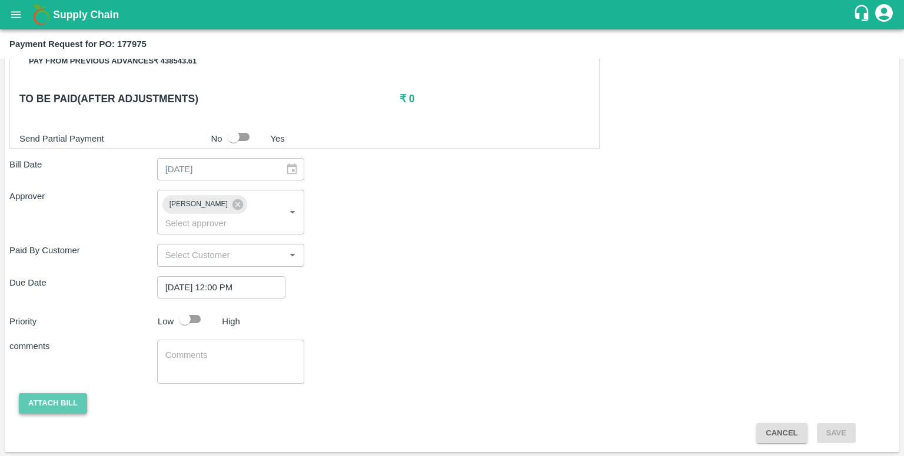
click at [71, 395] on button "Attach bill" at bounding box center [53, 404] width 68 height 21
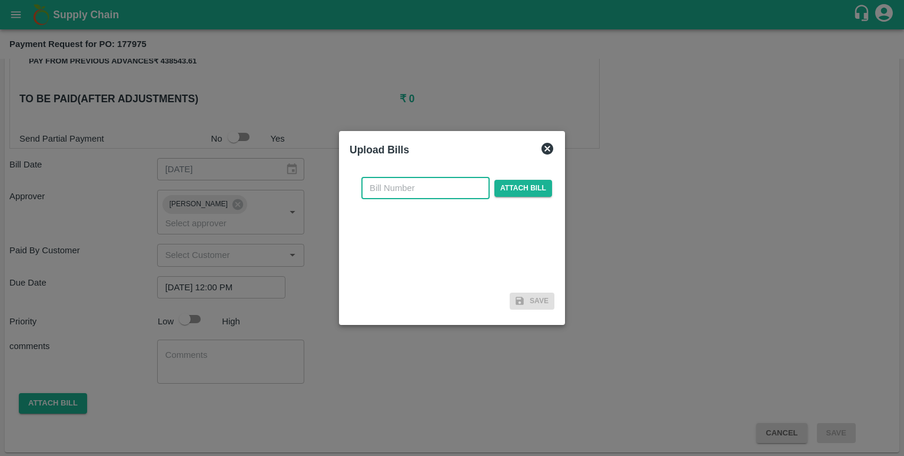
click at [429, 192] on input "text" at bounding box center [425, 188] width 128 height 22
type input "177975"
click at [536, 185] on span "Attach bill" at bounding box center [523, 188] width 58 height 17
click at [0, 0] on input "Attach bill" at bounding box center [0, 0] width 0 height 0
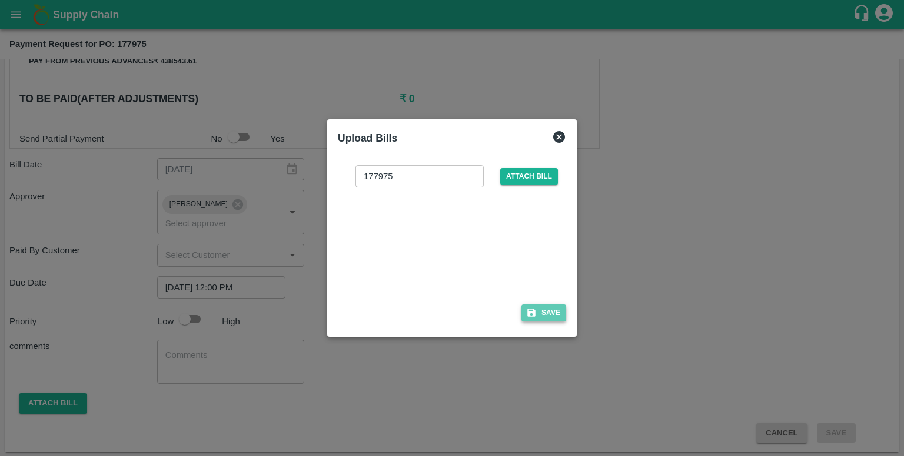
click at [544, 309] on button "Save" at bounding box center [543, 313] width 45 height 17
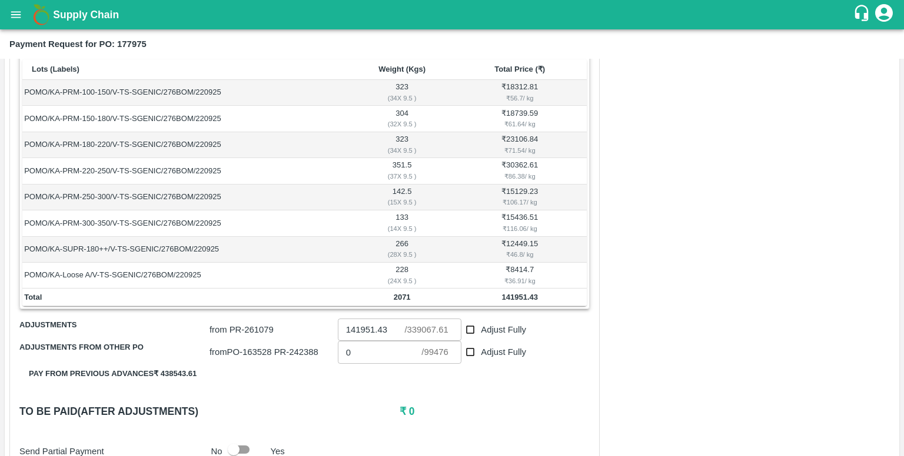
scroll to position [575, 0]
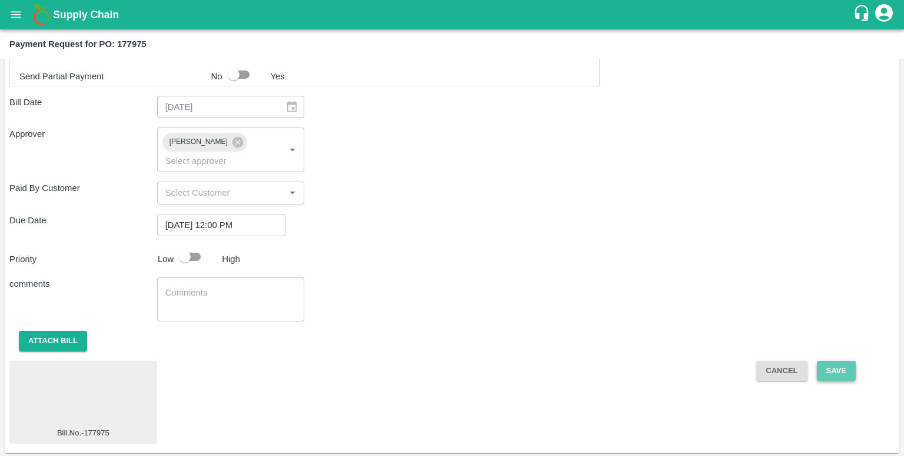
click at [842, 371] on button "Save" at bounding box center [835, 371] width 39 height 21
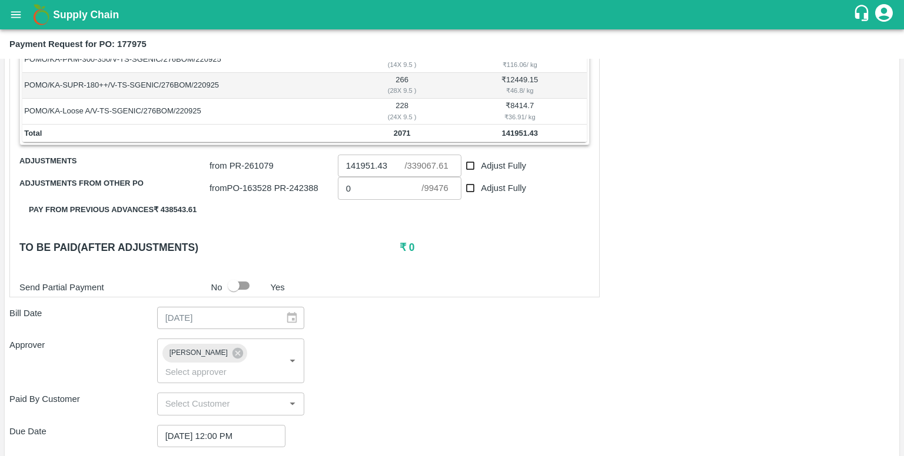
scroll to position [0, 0]
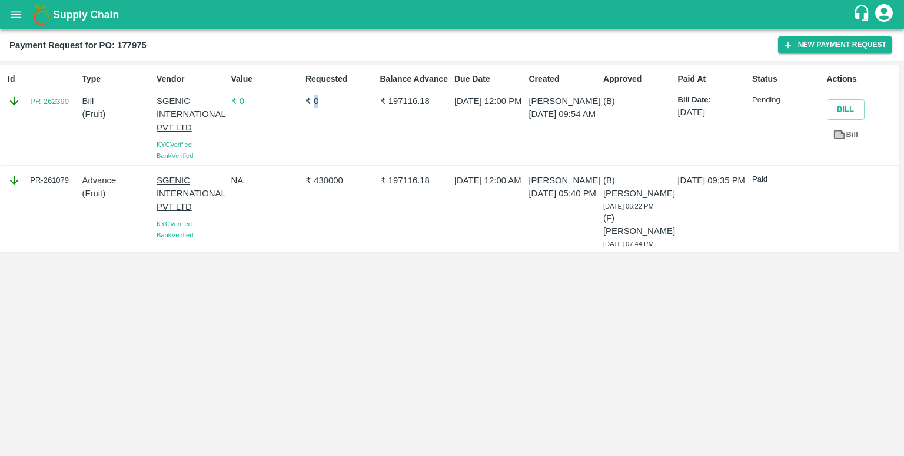
drag, startPoint x: 313, startPoint y: 103, endPoint x: 325, endPoint y: 104, distance: 11.8
click at [325, 104] on p "₹ 0" at bounding box center [340, 101] width 70 height 13
drag, startPoint x: 394, startPoint y: 96, endPoint x: 441, endPoint y: 103, distance: 47.6
click at [441, 103] on p "₹ 197116.18" at bounding box center [415, 101] width 70 height 13
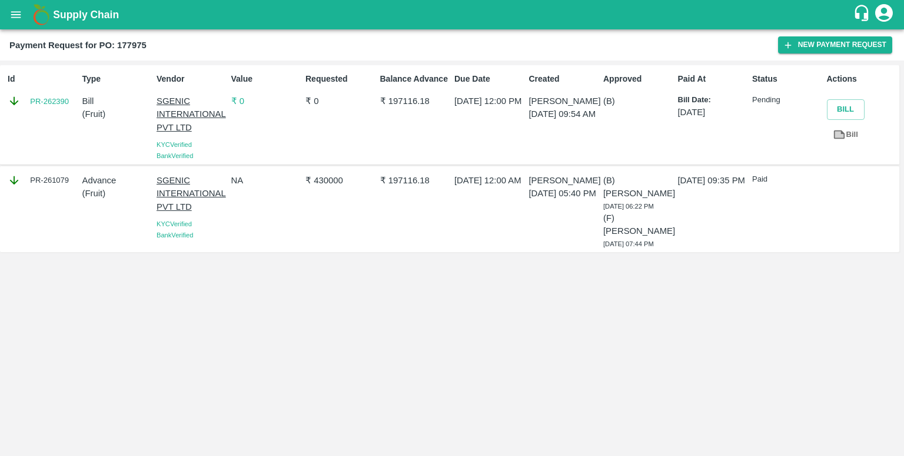
drag, startPoint x: 476, startPoint y: 99, endPoint x: 550, endPoint y: 122, distance: 77.6
click at [550, 122] on div "Id PR-262390 Type Bill ( Fruit ) Vendor SGENIC INTERNATIONAL PVT LTD KYC Verifi…" at bounding box center [449, 115] width 899 height 100
click at [550, 121] on p "30 Sep 2025, 09:54 AM" at bounding box center [564, 114] width 70 height 13
drag, startPoint x: 603, startPoint y: 114, endPoint x: 633, endPoint y: 108, distance: 30.6
click at [633, 108] on div "Approved (B)" at bounding box center [635, 115] width 75 height 94
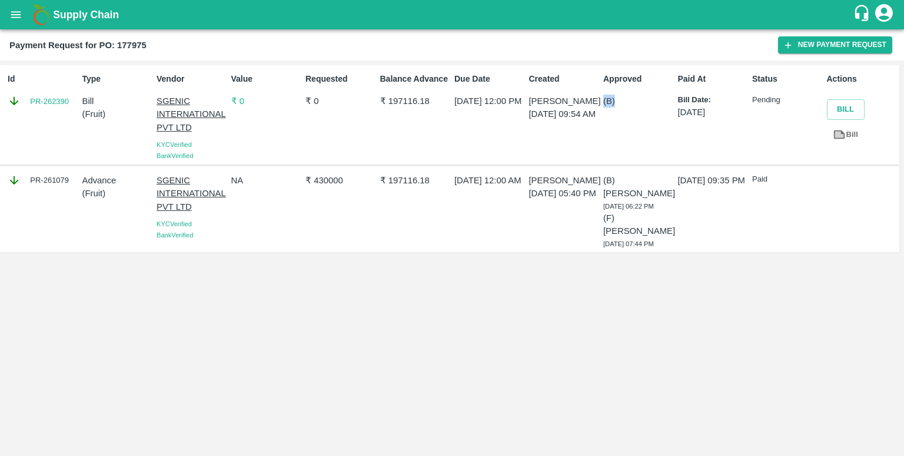
click at [633, 108] on div "Approved (B)" at bounding box center [635, 115] width 75 height 94
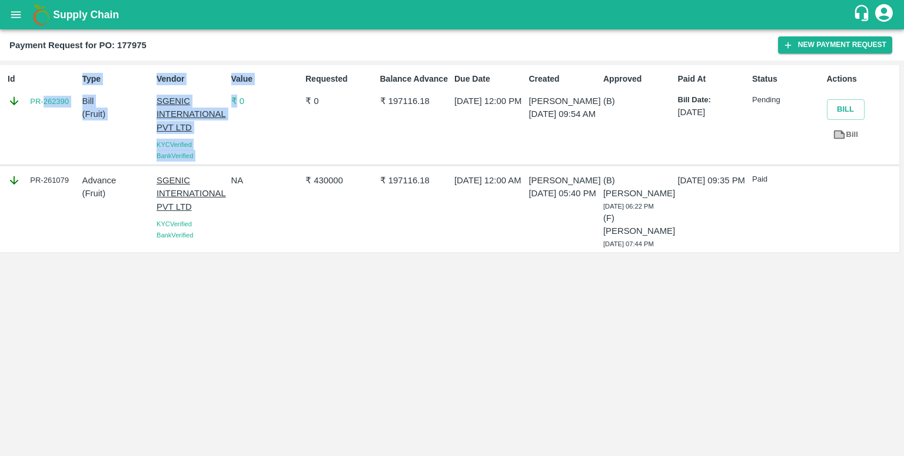
drag, startPoint x: 235, startPoint y: 140, endPoint x: 44, endPoint y: 92, distance: 197.2
click at [44, 92] on div "Id PR-262390 Type Bill ( Fruit ) Vendor SGENIC INTERNATIONAL PVT LTD KYC Verifi…" at bounding box center [449, 115] width 899 height 100
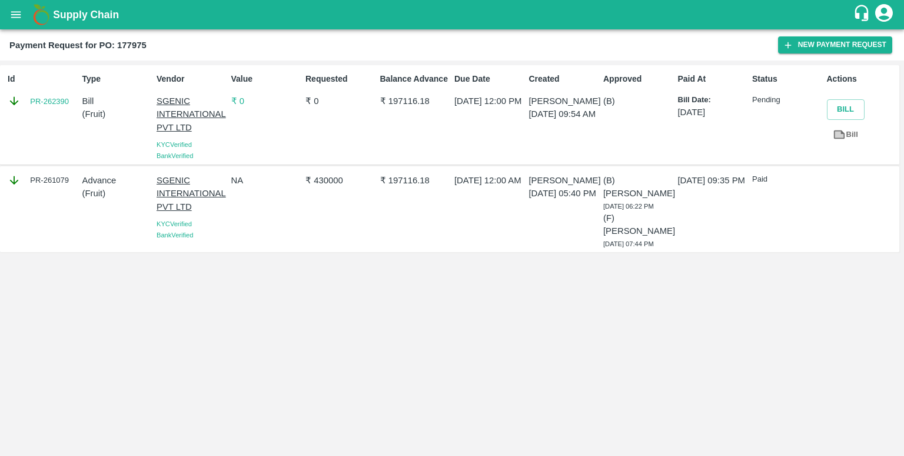
click at [27, 81] on p "Id" at bounding box center [43, 79] width 70 height 12
drag, startPoint x: 376, startPoint y: 99, endPoint x: 461, endPoint y: 106, distance: 85.6
click at [461, 106] on div "Id PR-262390 Type Bill ( Fruit ) Vendor SGENIC INTERNATIONAL PVT LTD KYC Verifi…" at bounding box center [449, 115] width 899 height 100
click at [461, 106] on p "30 Sep 2025, 12:00 PM" at bounding box center [489, 101] width 70 height 13
click at [58, 102] on link "PR-262390" at bounding box center [49, 102] width 39 height 12
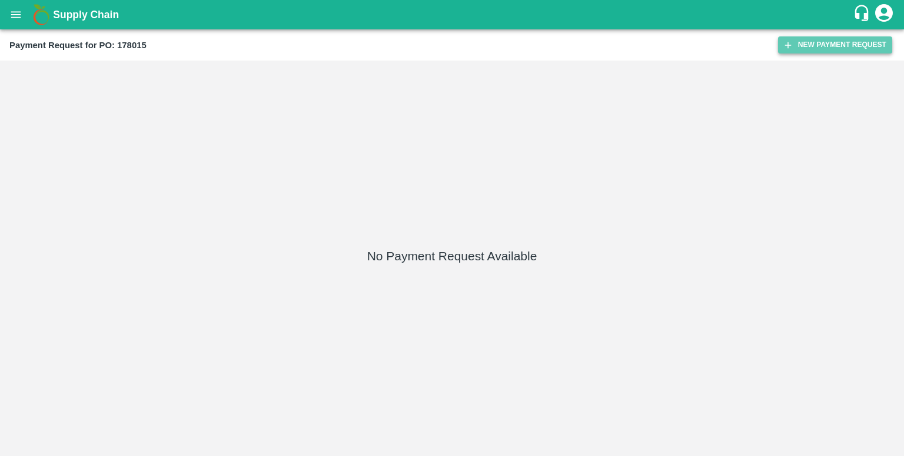
click at [817, 42] on button "New Payment Request" at bounding box center [835, 44] width 114 height 17
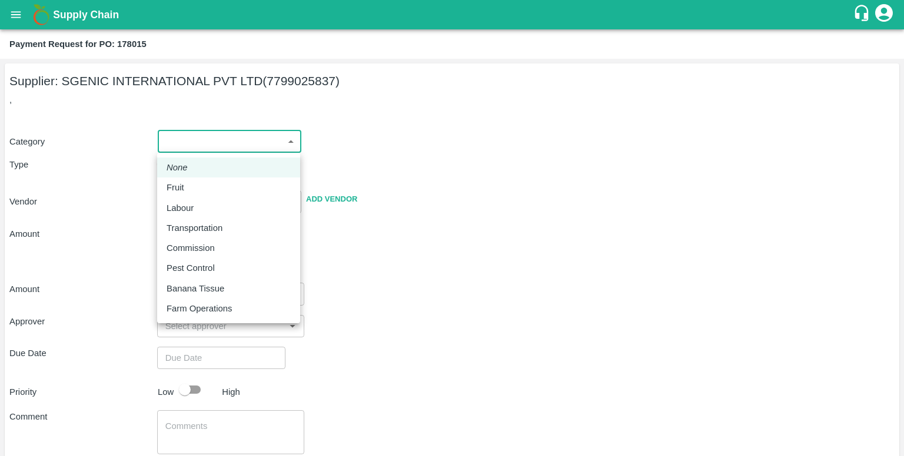
click at [212, 141] on body "Supply Chain Payment Request for PO: 178015 Supplier: SGENIC INTERNATIONAL PVT …" at bounding box center [452, 228] width 904 height 456
click at [206, 184] on div "Fruit" at bounding box center [228, 187] width 124 height 13
type input "1"
type input "SGENIC INTERNATIONAL PVT LTD - 7799025837(Supplier)"
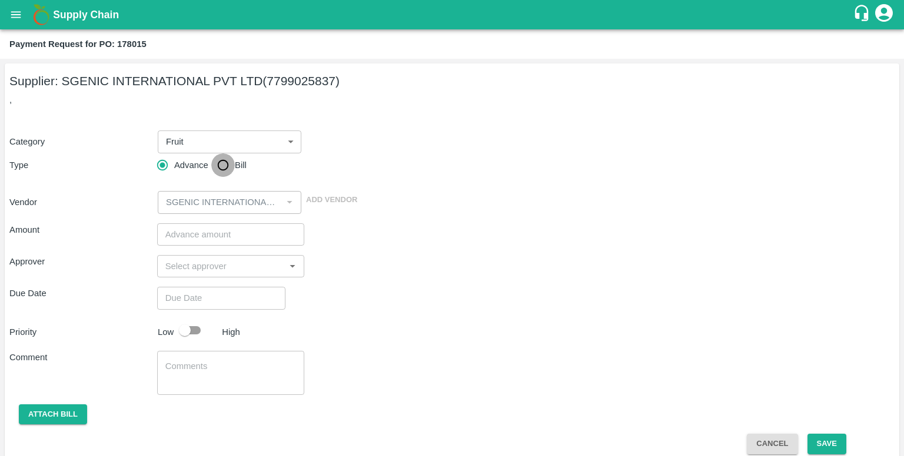
click at [228, 165] on input "Bill" at bounding box center [223, 166] width 24 height 24
radio input "true"
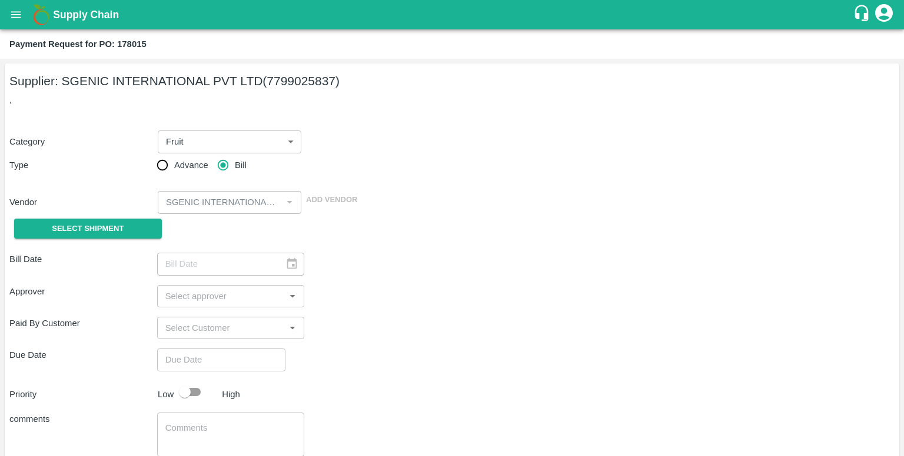
click at [284, 261] on div "​" at bounding box center [231, 264] width 148 height 22
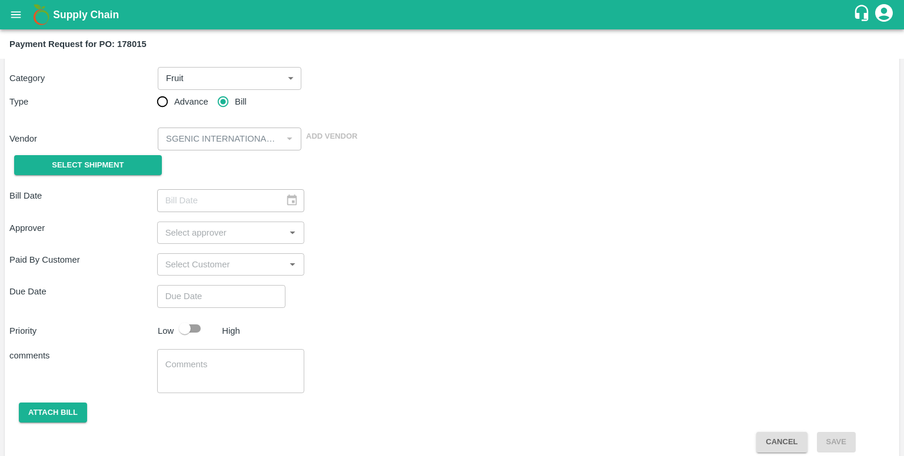
scroll to position [64, 0]
click at [165, 169] on div "Category Fruit 1 ​ Type Advance Bill Vendor ​ Add Vendor Select Shipment" at bounding box center [451, 117] width 885 height 128
click at [142, 165] on button "Select Shipment" at bounding box center [88, 165] width 148 height 21
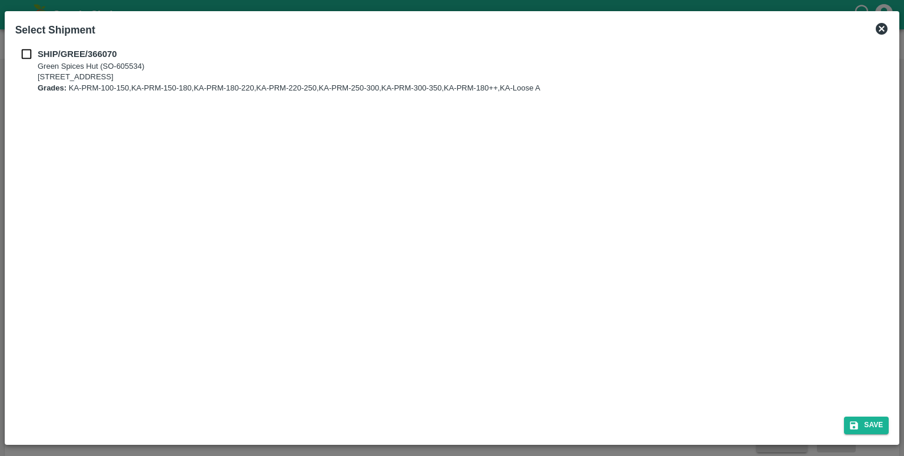
click at [79, 95] on div "SHIP/GREE/366070 Green Spices Hut (SO-605534) Shop [STREET_ADDRESS] Grades: KA-…" at bounding box center [452, 77] width 874 height 59
click at [49, 66] on p "Green Spices Hut (SO-605534)" at bounding box center [289, 66] width 502 height 11
click at [31, 58] on input "checkbox" at bounding box center [26, 54] width 22 height 13
checkbox input "true"
click at [881, 426] on button "Save" at bounding box center [866, 425] width 45 height 17
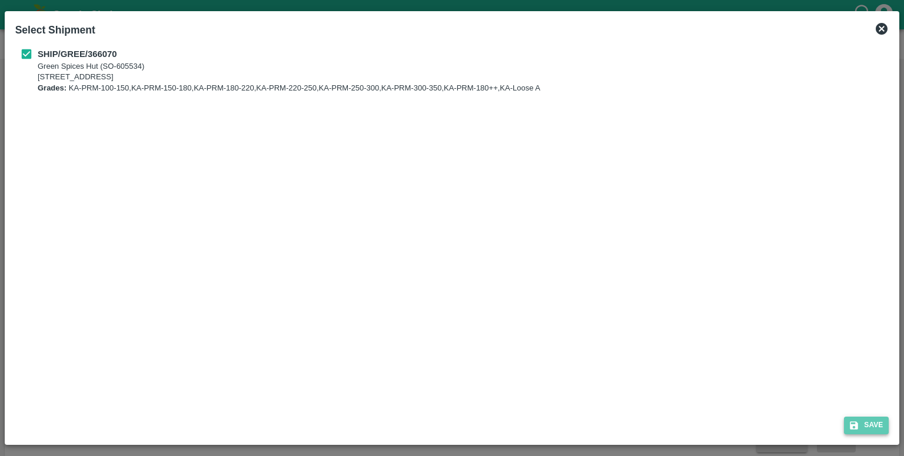
type input "[DATE]"
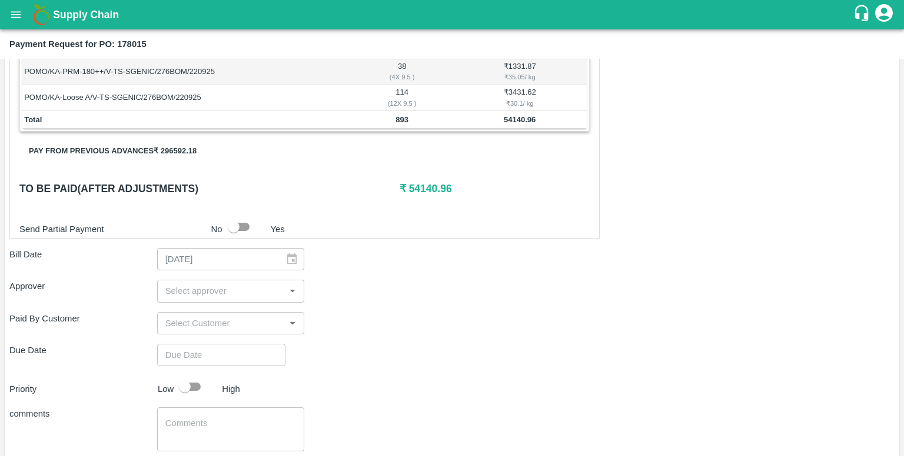
scroll to position [367, 0]
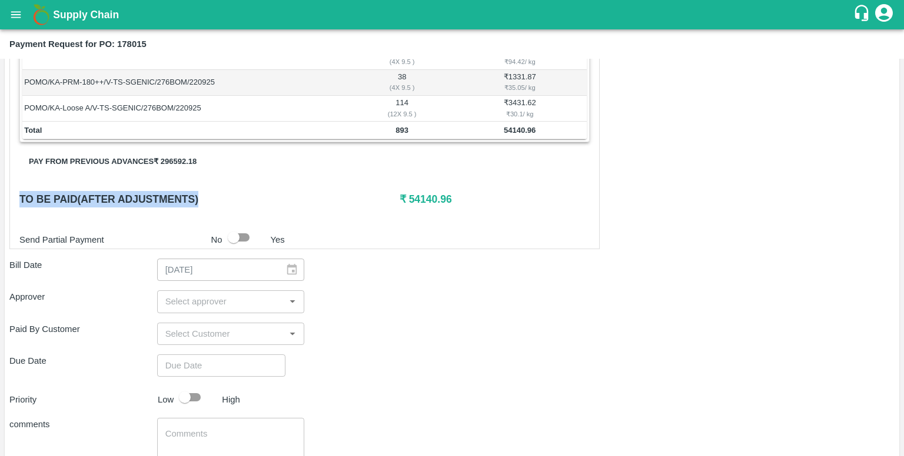
drag, startPoint x: 208, startPoint y: 199, endPoint x: 6, endPoint y: 203, distance: 201.2
click at [6, 203] on div "Supplier: SGENIC INTERNATIONAL PVT LTD (7799025837) , Category Fruit 1 ​ Type A…" at bounding box center [452, 113] width 894 height 835
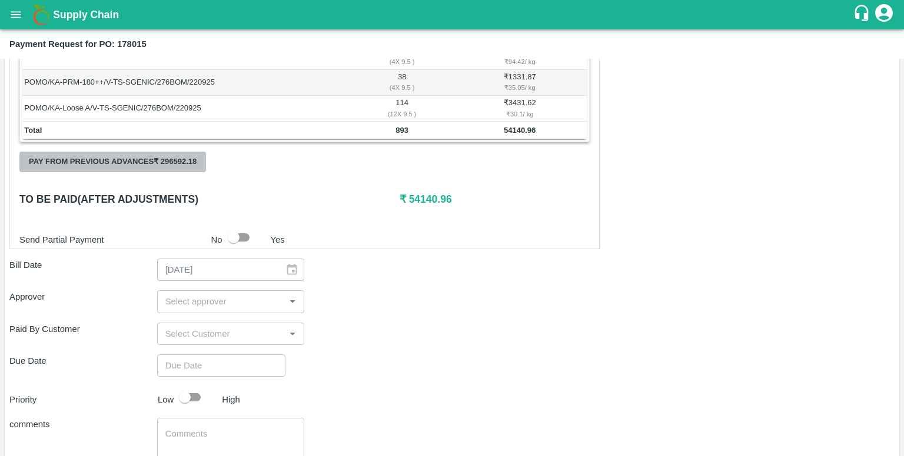
click at [96, 163] on button "Pay from previous advances ₹ 296592.18" at bounding box center [112, 162] width 186 height 21
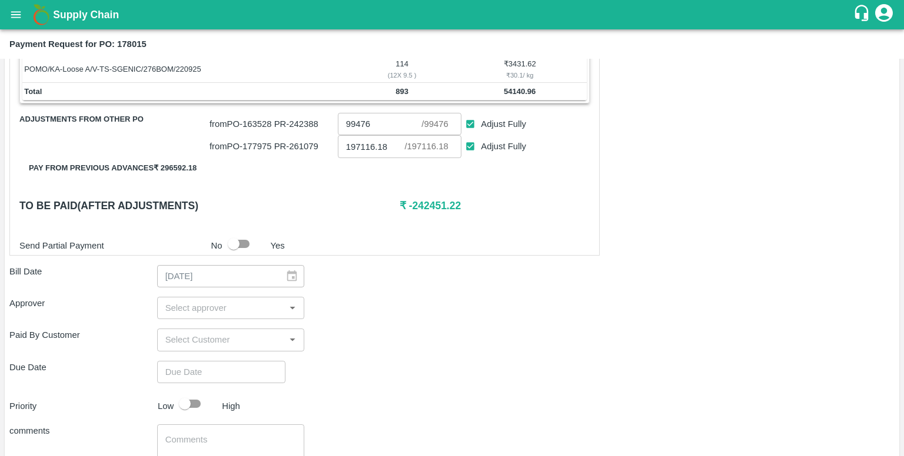
scroll to position [407, 0]
click at [466, 125] on input "Adjust Fully" at bounding box center [470, 123] width 22 height 22
checkbox input "false"
type input "0"
click at [462, 139] on input "Adjust Fully" at bounding box center [470, 146] width 22 height 22
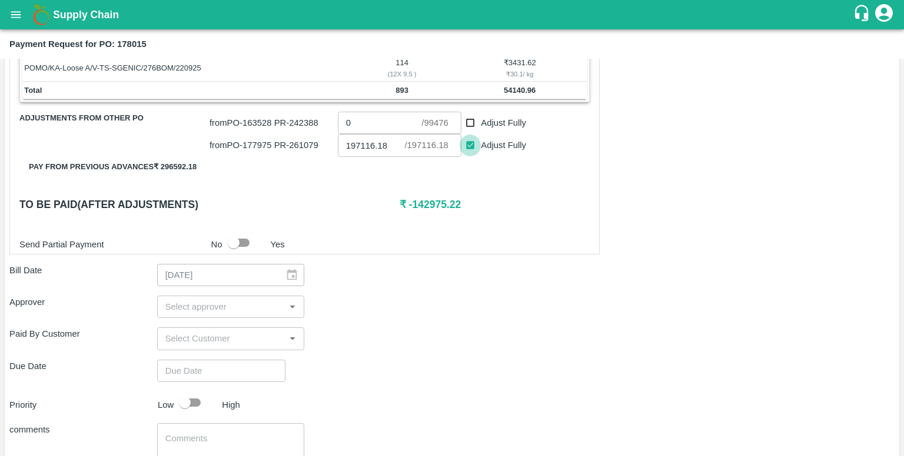
checkbox input "false"
drag, startPoint x: 492, startPoint y: 85, endPoint x: 535, endPoint y: 91, distance: 43.3
click at [535, 91] on td "54140.96" at bounding box center [520, 91] width 134 height 18
copy b "54140.96"
click at [359, 144] on input "0" at bounding box center [371, 145] width 67 height 22
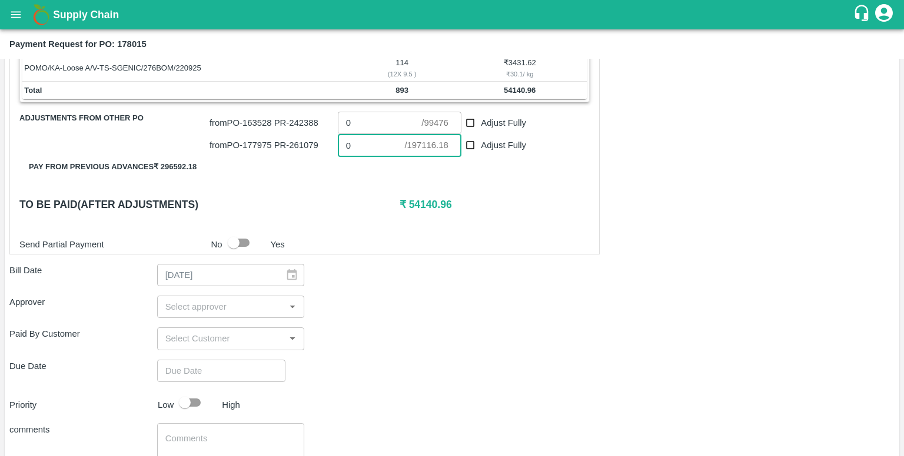
paste input "54140.96"
click at [348, 145] on input "054140.96" at bounding box center [371, 145] width 67 height 22
type input "54140.96"
click at [255, 300] on input "input" at bounding box center [221, 306] width 121 height 15
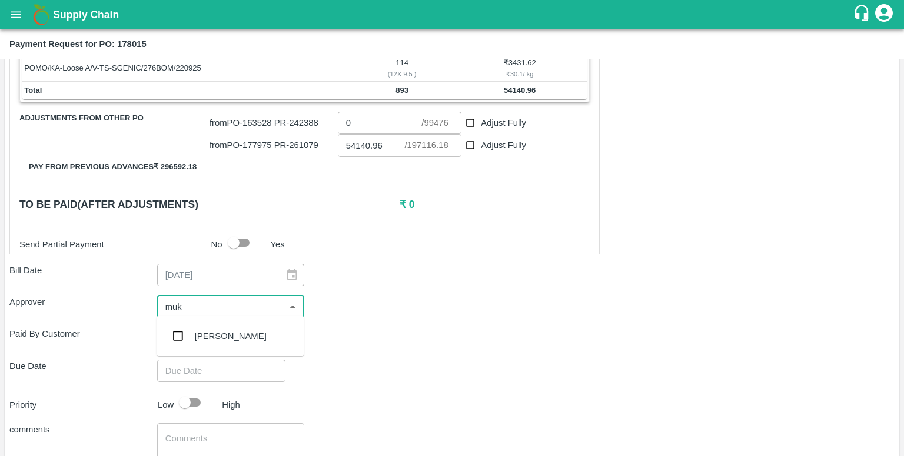
type input "muku"
click at [179, 332] on input "checkbox" at bounding box center [178, 337] width 24 height 24
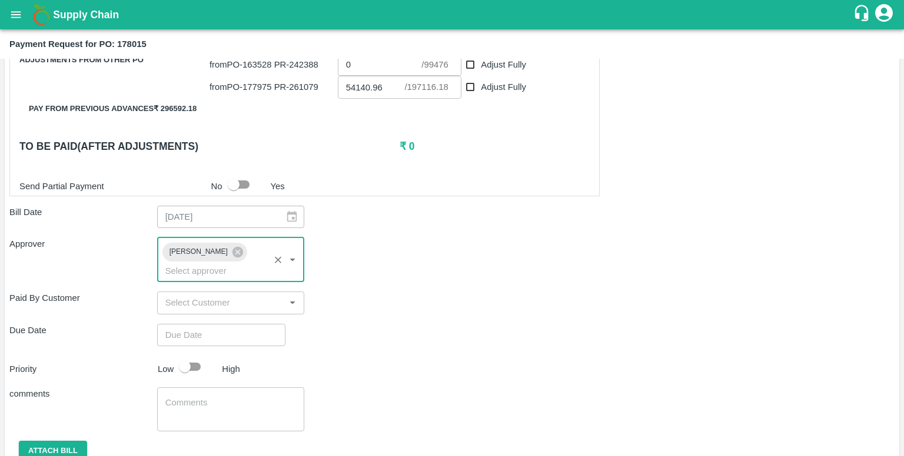
scroll to position [466, 0]
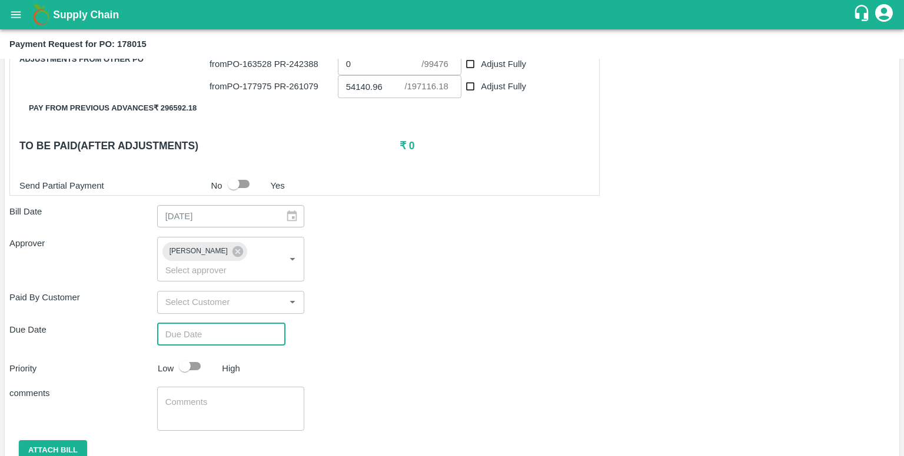
type input "DD/MM/YYYY hh:mm aa"
click at [212, 335] on input "DD/MM/YYYY hh:mm aa" at bounding box center [217, 335] width 120 height 22
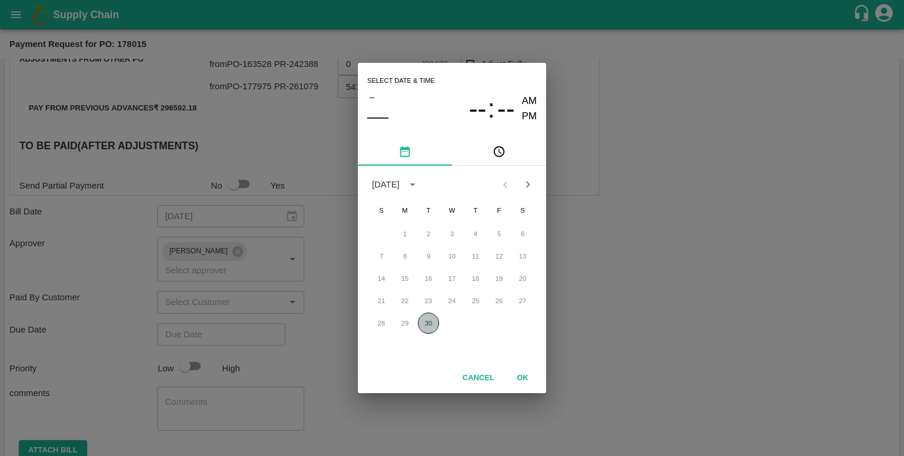
click at [422, 322] on button "30" at bounding box center [428, 323] width 21 height 21
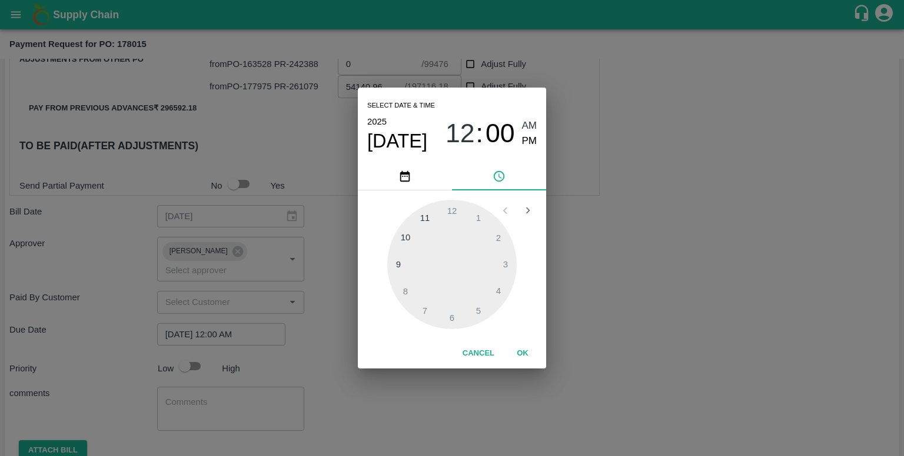
click at [429, 218] on div at bounding box center [451, 264] width 129 height 129
click at [471, 122] on span "11" at bounding box center [459, 133] width 29 height 31
click at [447, 204] on div at bounding box center [451, 264] width 129 height 129
click at [451, 209] on div at bounding box center [451, 264] width 129 height 129
click at [451, 215] on div at bounding box center [451, 264] width 129 height 129
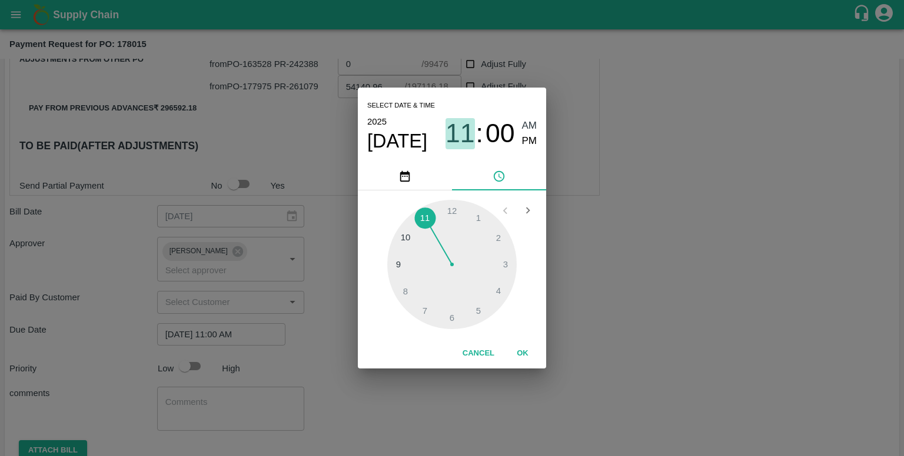
click at [468, 145] on span "11" at bounding box center [459, 133] width 29 height 31
click at [453, 214] on div at bounding box center [451, 264] width 129 height 129
click at [414, 240] on div at bounding box center [451, 264] width 129 height 129
click at [468, 134] on span "10" at bounding box center [459, 133] width 29 height 31
click at [527, 132] on span "AM" at bounding box center [529, 126] width 15 height 16
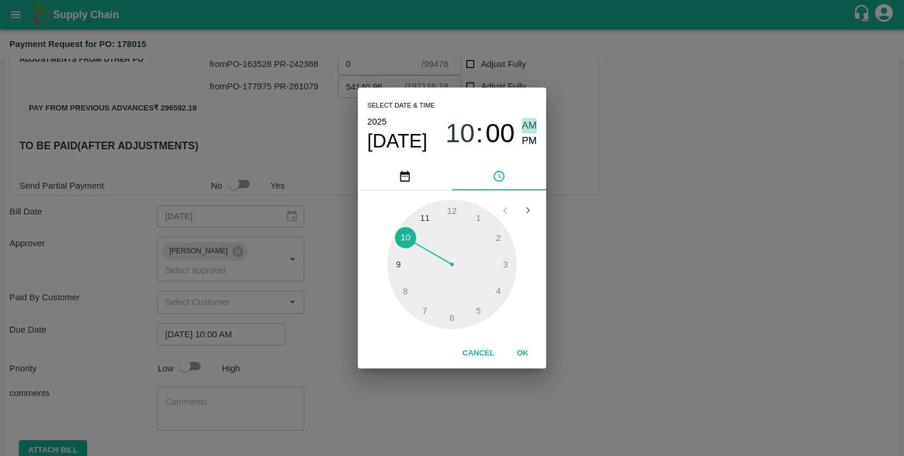
click at [527, 132] on span "AM" at bounding box center [529, 126] width 15 height 16
click at [527, 139] on span "PM" at bounding box center [529, 142] width 15 height 16
type input "30/09/2025 10:00 PM"
click at [514, 348] on button "OK" at bounding box center [523, 354] width 38 height 21
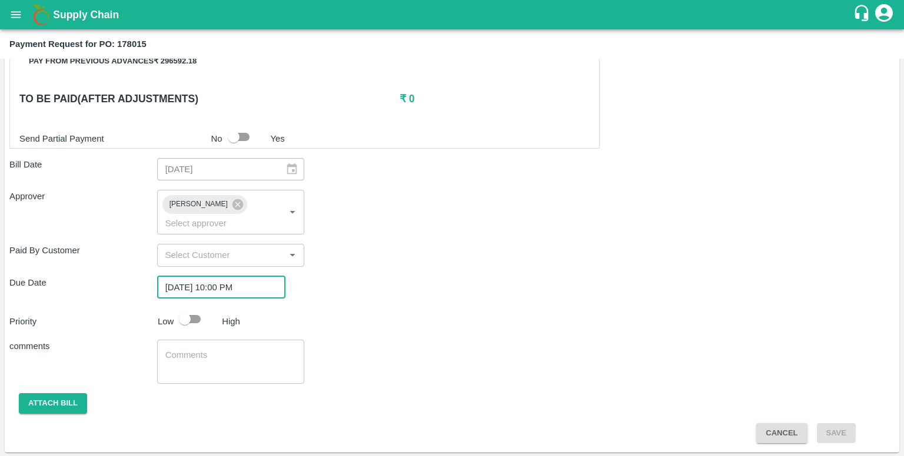
scroll to position [512, 0]
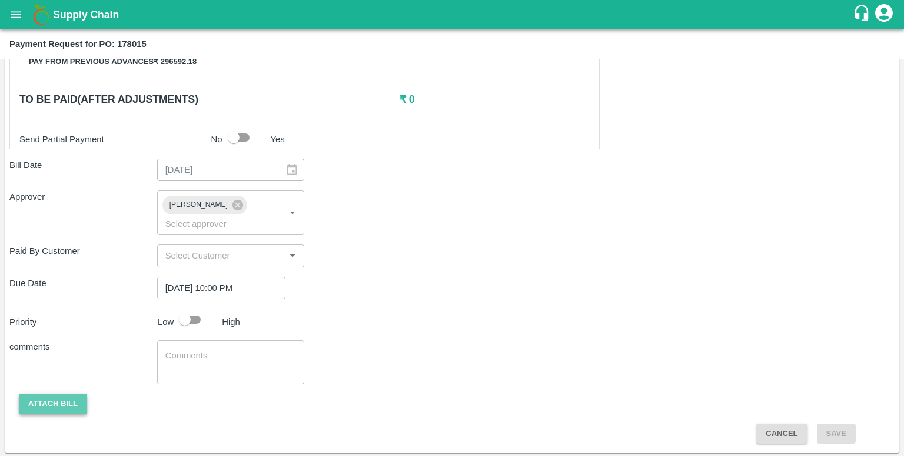
click at [79, 408] on button "Attach bill" at bounding box center [53, 404] width 68 height 21
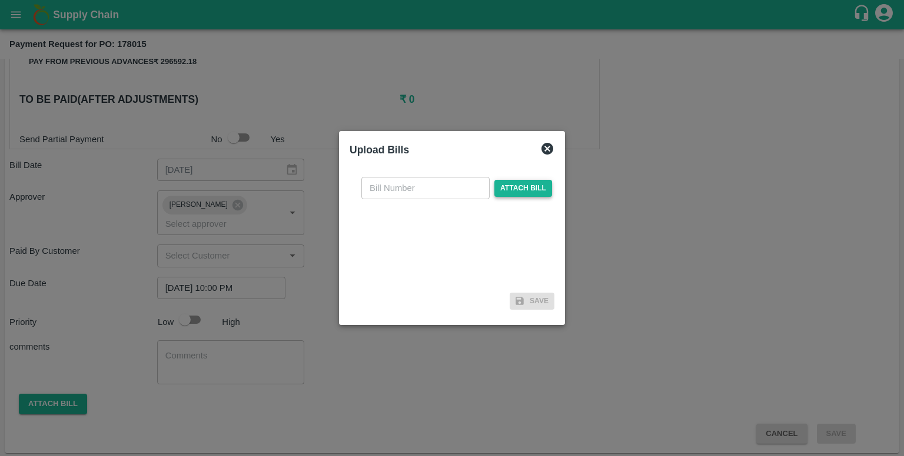
click at [510, 189] on span "Attach bill" at bounding box center [523, 188] width 58 height 17
click at [0, 0] on input "Attach bill" at bounding box center [0, 0] width 0 height 0
click at [513, 194] on span "Attach bill" at bounding box center [523, 188] width 58 height 17
click at [0, 0] on input "Attach bill" at bounding box center [0, 0] width 0 height 0
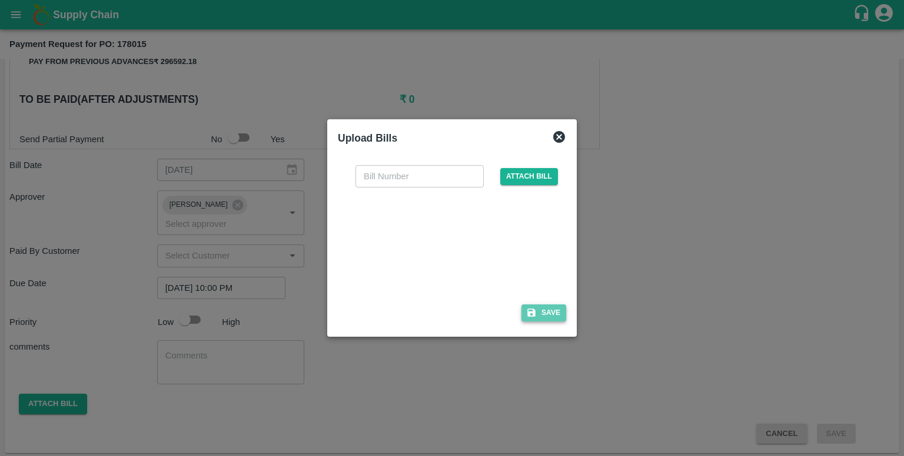
click at [544, 321] on button "Save" at bounding box center [543, 313] width 45 height 17
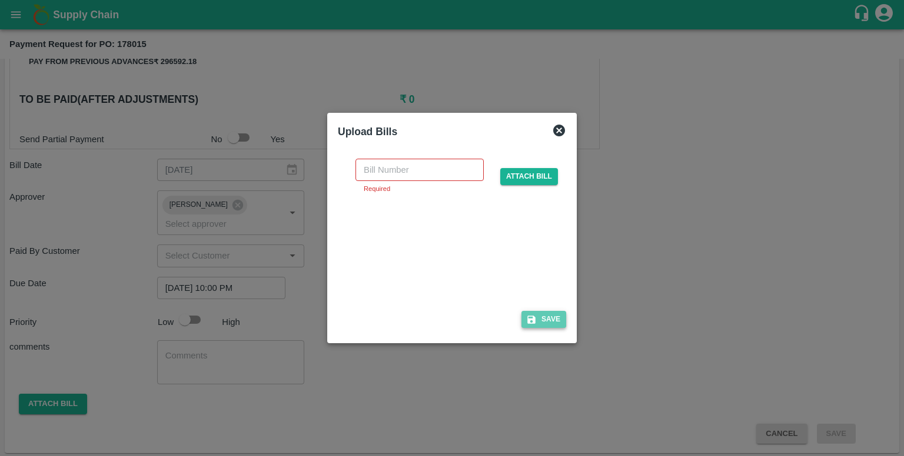
click at [544, 321] on button "Save" at bounding box center [543, 319] width 45 height 17
click at [400, 172] on input "text" at bounding box center [419, 170] width 128 height 22
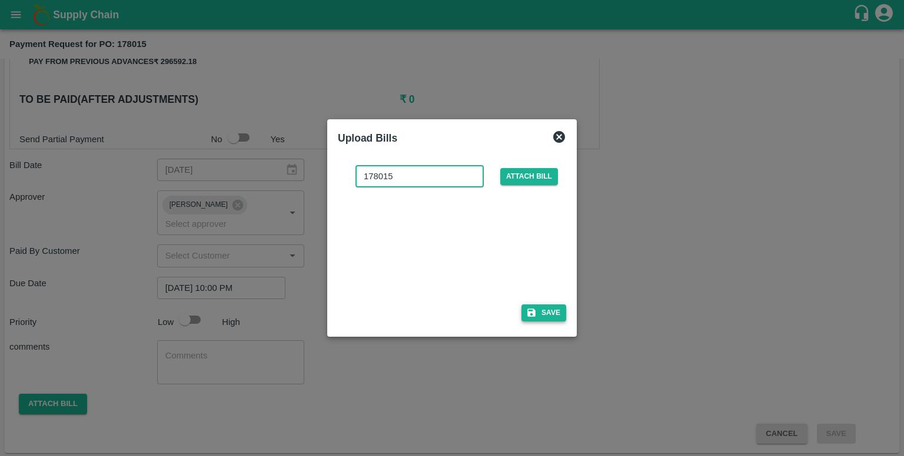
type input "178015"
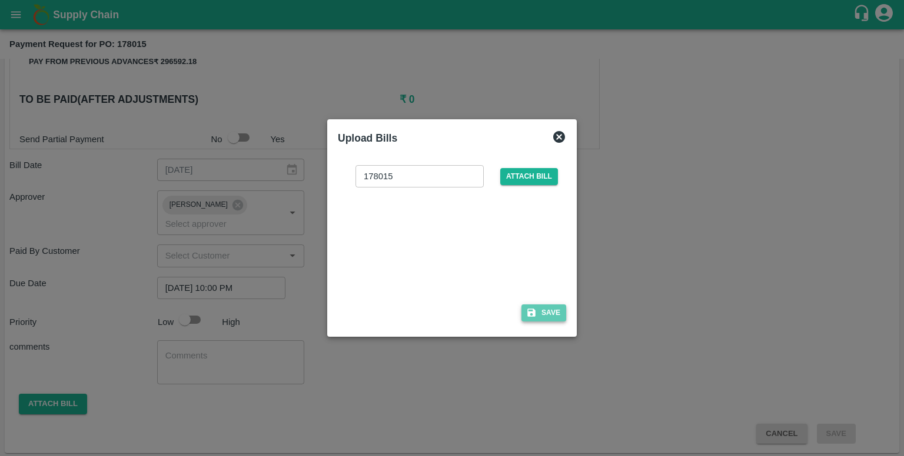
click at [547, 316] on button "Save" at bounding box center [543, 313] width 45 height 17
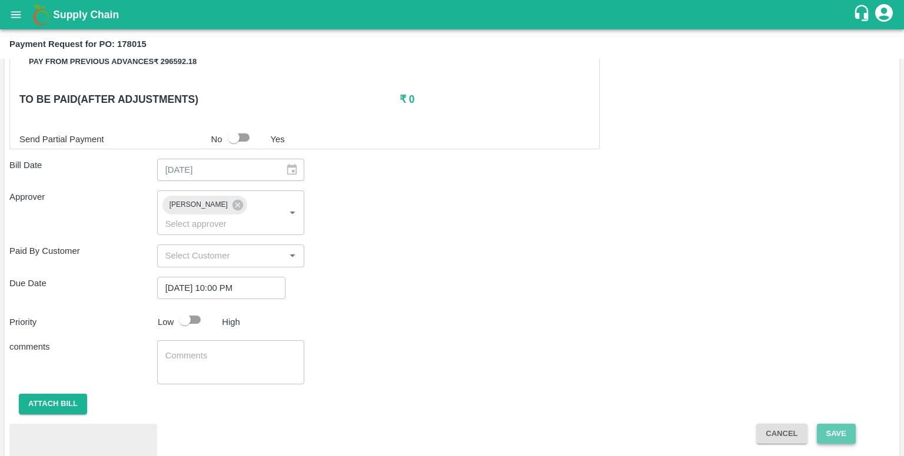
click at [831, 426] on button "Save" at bounding box center [835, 434] width 39 height 21
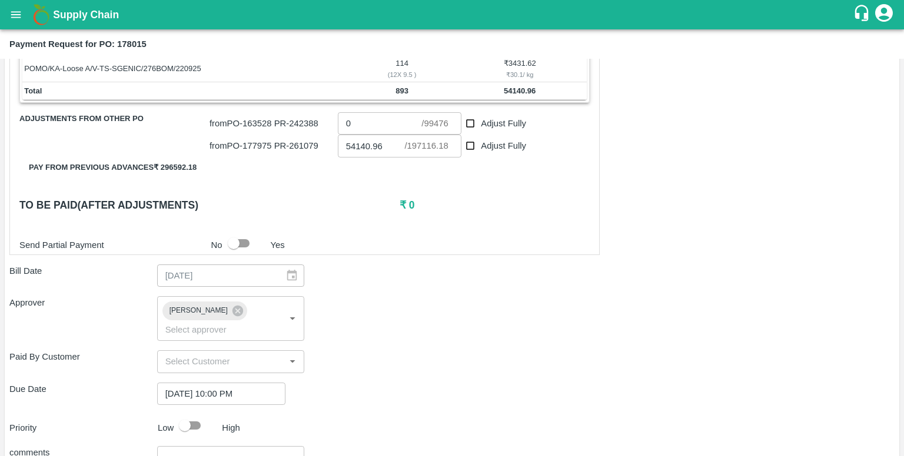
scroll to position [398, 0]
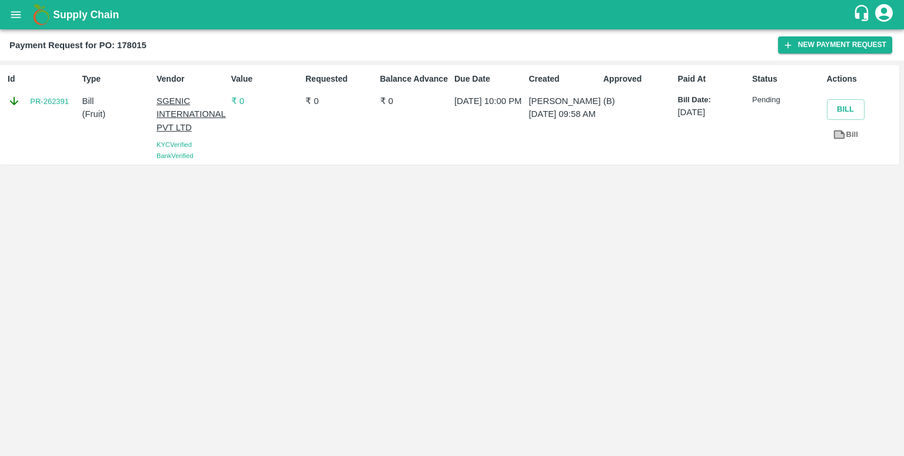
drag, startPoint x: 554, startPoint y: 155, endPoint x: 515, endPoint y: 88, distance: 78.0
click at [515, 88] on div "Id PR-262391 Type Bill ( Fruit ) Vendor SGENIC INTERNATIONAL PVT LTD KYC Verifi…" at bounding box center [449, 114] width 899 height 99
click at [515, 88] on div "Due Date 30 Sep 2025, 10:00 PM" at bounding box center [486, 115] width 75 height 94
drag, startPoint x: 515, startPoint y: 88, endPoint x: 577, endPoint y: 147, distance: 85.7
click at [577, 147] on div "Id PR-262391 Type Bill ( Fruit ) Vendor SGENIC INTERNATIONAL PVT LTD KYC Verifi…" at bounding box center [449, 114] width 899 height 99
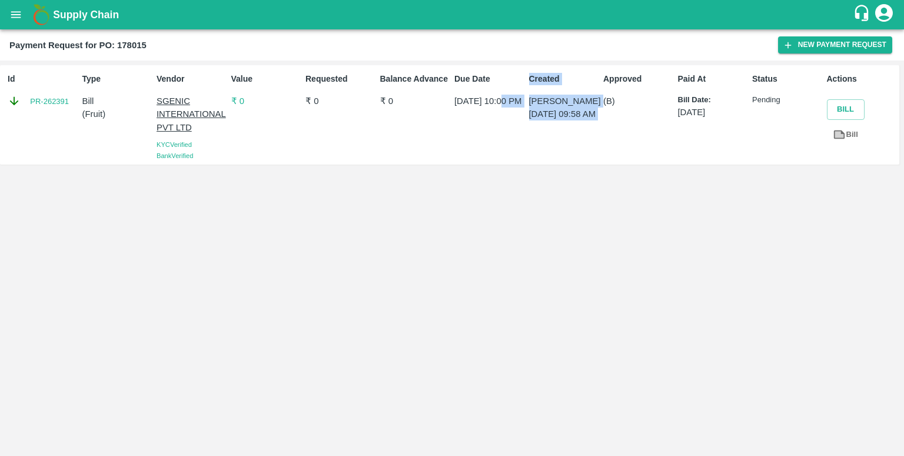
click at [577, 147] on div "Created Harshvardhan Padol 30 Sep 2025, 09:58 AM" at bounding box center [561, 115] width 75 height 94
click at [44, 96] on link "PR-262391" at bounding box center [49, 102] width 39 height 12
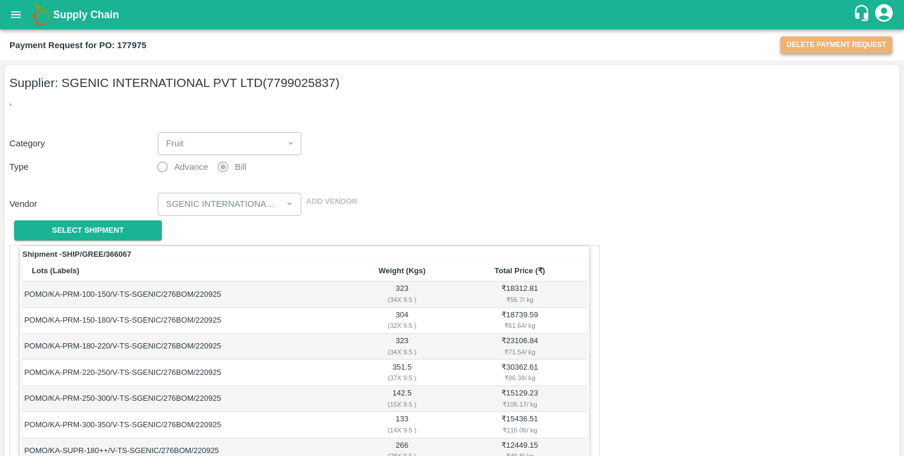
click at [828, 38] on button "Delete Payment Request" at bounding box center [836, 44] width 112 height 17
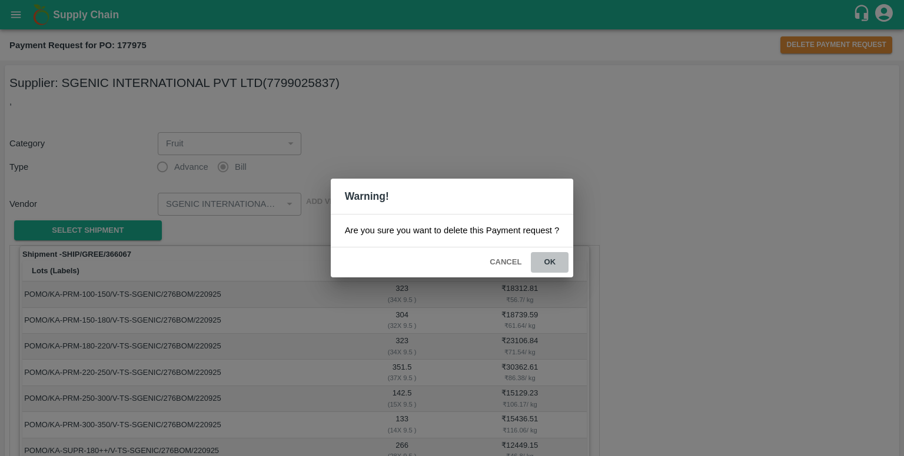
click at [547, 262] on button "ok" at bounding box center [550, 262] width 38 height 21
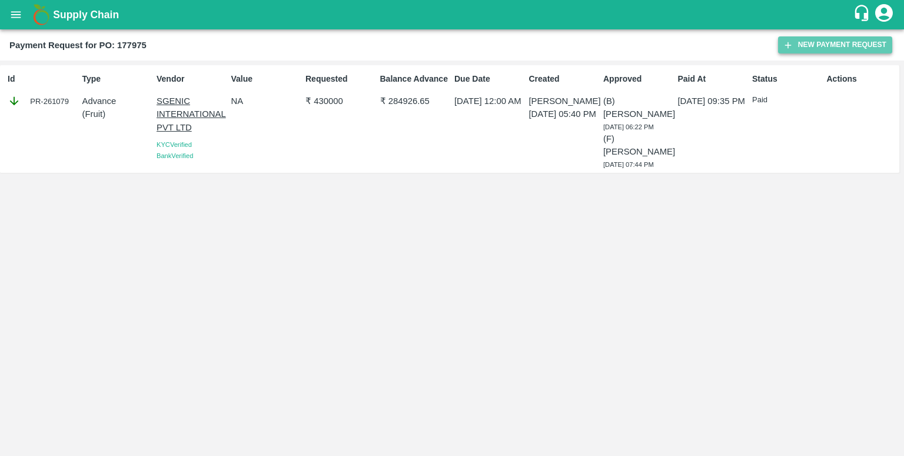
click at [808, 45] on button "New Payment Request" at bounding box center [835, 44] width 114 height 17
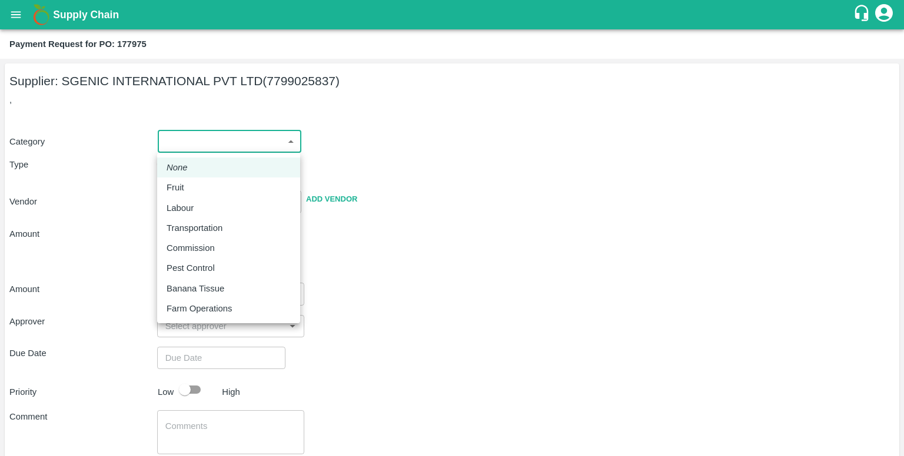
click at [269, 149] on body "Supply Chain Payment Request for PO: 177975 Supplier: SGENIC INTERNATIONAL PVT …" at bounding box center [452, 228] width 904 height 456
click at [236, 195] on li "Fruit" at bounding box center [228, 188] width 143 height 20
type input "1"
type input "SGENIC INTERNATIONAL PVT LTD - 7799025837(Supplier)"
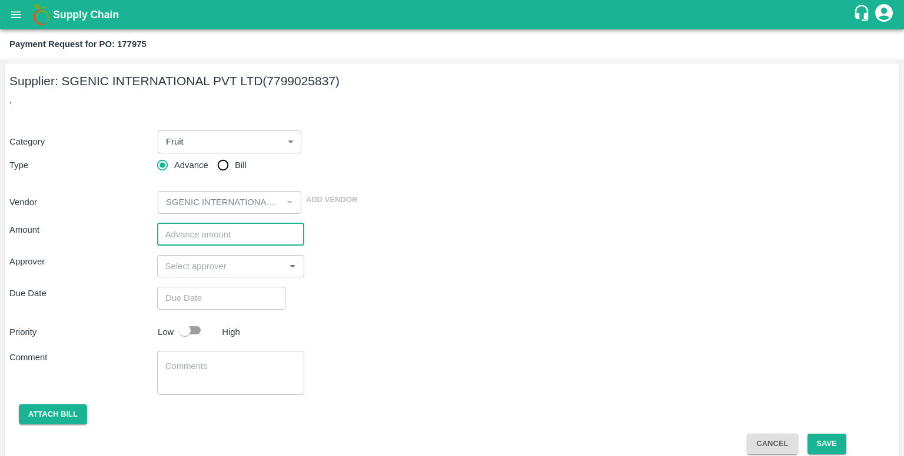
click at [235, 238] on input "number" at bounding box center [231, 235] width 148 height 22
click at [238, 168] on span "Bill" at bounding box center [241, 165] width 12 height 13
click at [235, 168] on input "Bill" at bounding box center [223, 166] width 24 height 24
radio input "true"
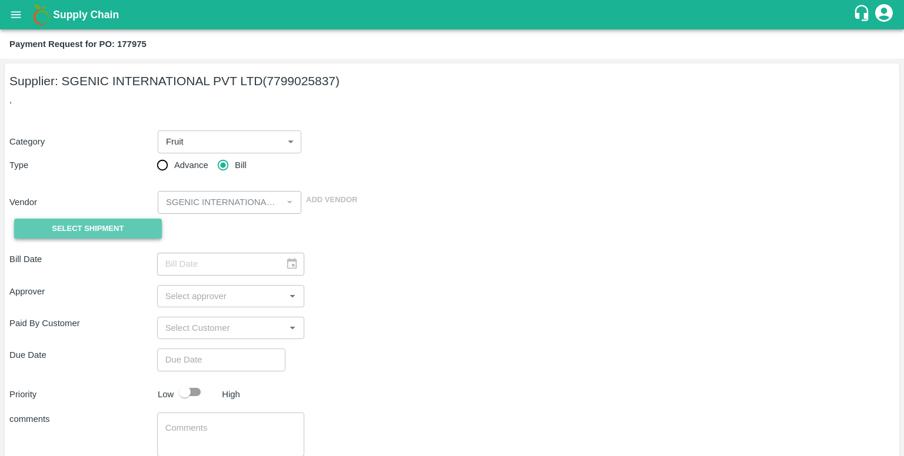
click at [141, 228] on button "Select Shipment" at bounding box center [88, 229] width 148 height 21
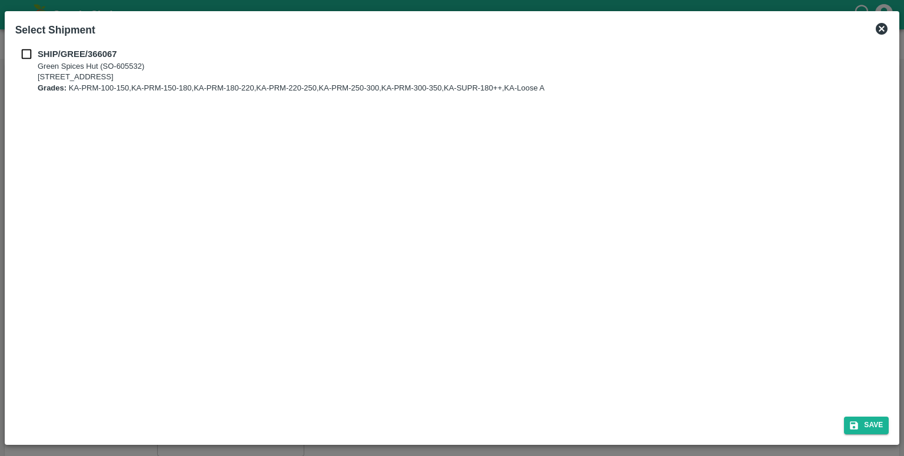
click at [109, 63] on p "Green Spices Hut (SO-605532)" at bounding box center [291, 66] width 506 height 11
click at [34, 54] on input "checkbox" at bounding box center [26, 54] width 22 height 13
checkbox input "true"
click at [852, 421] on icon "submit" at bounding box center [853, 426] width 11 height 11
type input "24/09/2025"
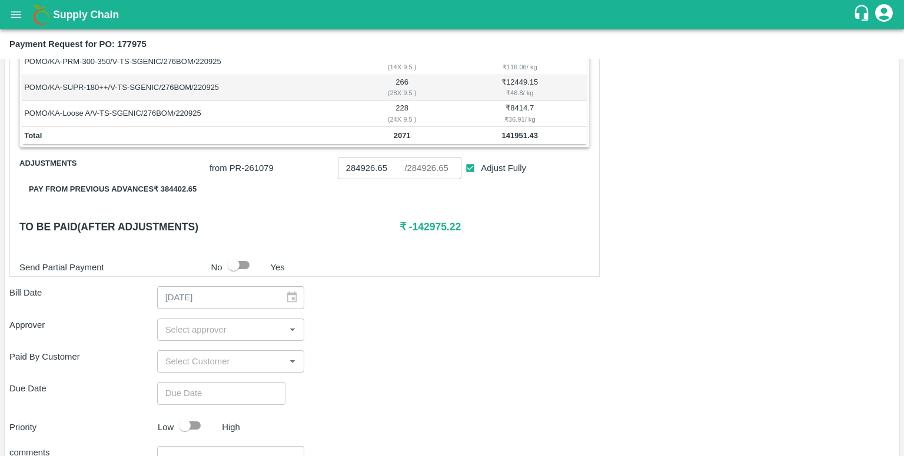
scroll to position [367, 0]
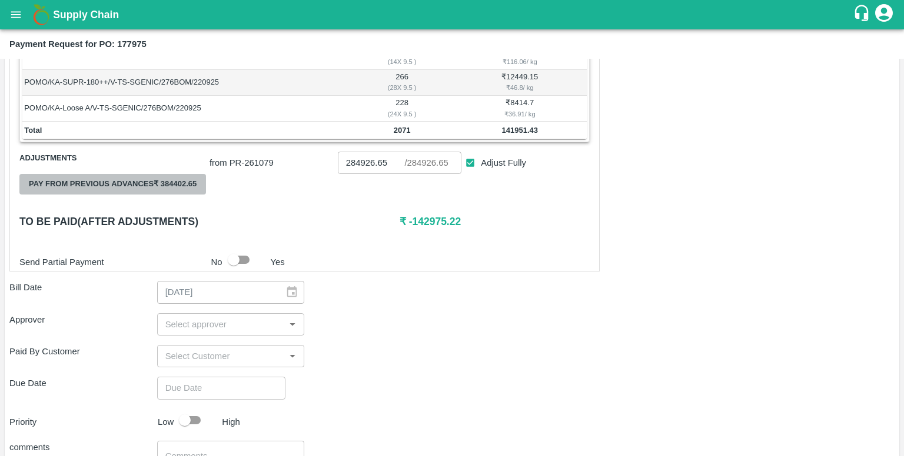
click at [141, 184] on button "Pay from previous advances ₹ 384402.65" at bounding box center [112, 184] width 186 height 21
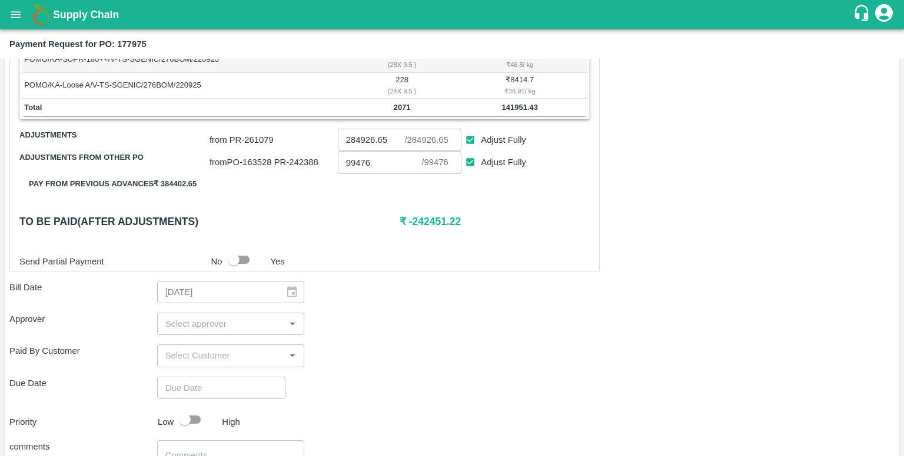
scroll to position [393, 0]
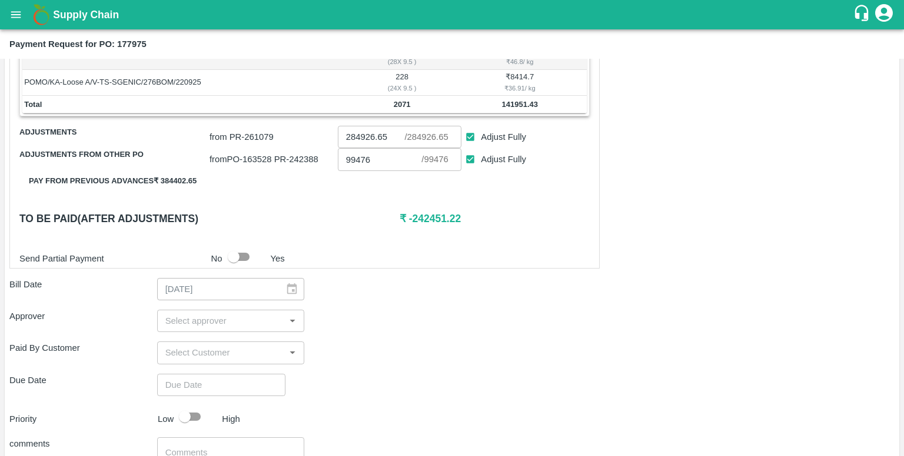
click at [431, 222] on h6 "₹ -242451.22" at bounding box center [494, 219] width 190 height 16
click at [472, 134] on input "Adjust Fully" at bounding box center [470, 137] width 22 height 22
checkbox input "false"
type input "0"
click at [470, 158] on input "Adjust Fully" at bounding box center [470, 160] width 22 height 22
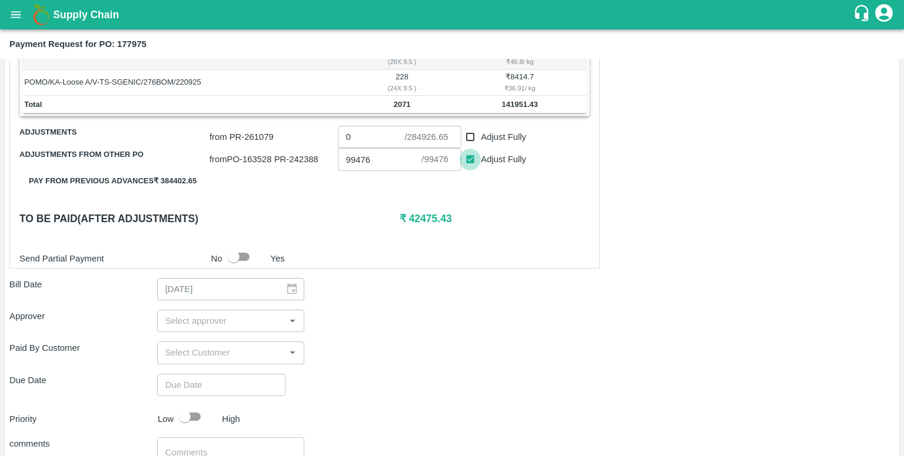
checkbox input "false"
type input "0"
click at [470, 158] on input "Adjust Fully" at bounding box center [470, 160] width 22 height 22
checkbox input "true"
type input "99476"
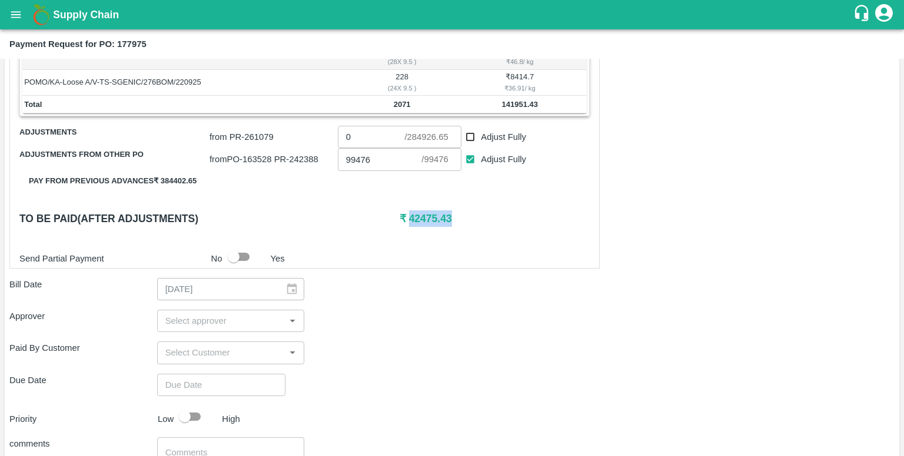
drag, startPoint x: 406, startPoint y: 217, endPoint x: 449, endPoint y: 212, distance: 43.2
click at [449, 212] on h6 "₹ 42475.43" at bounding box center [494, 219] width 190 height 16
copy h6 "42475.43"
click at [371, 129] on input "0" at bounding box center [371, 137] width 67 height 22
paste input "42475.43"
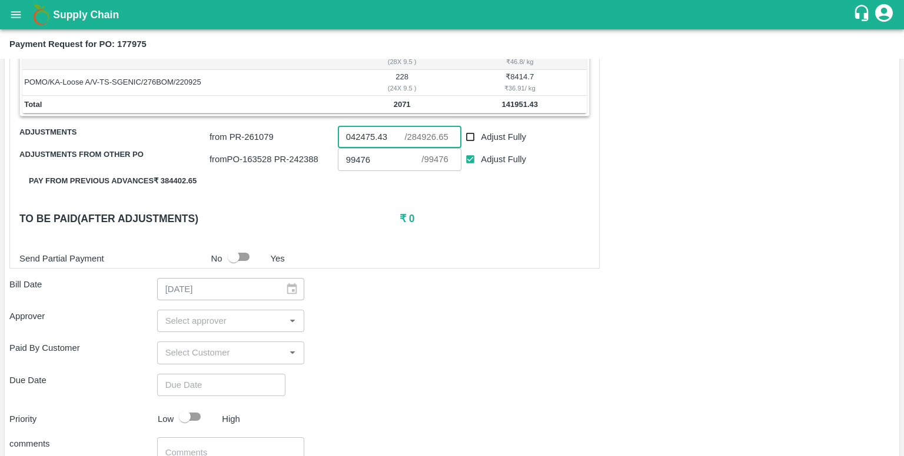
click at [350, 136] on input "042475.43" at bounding box center [371, 137] width 67 height 22
type input "42475.43"
click at [426, 258] on div "Send Partial Payment No Yes" at bounding box center [302, 257] width 575 height 22
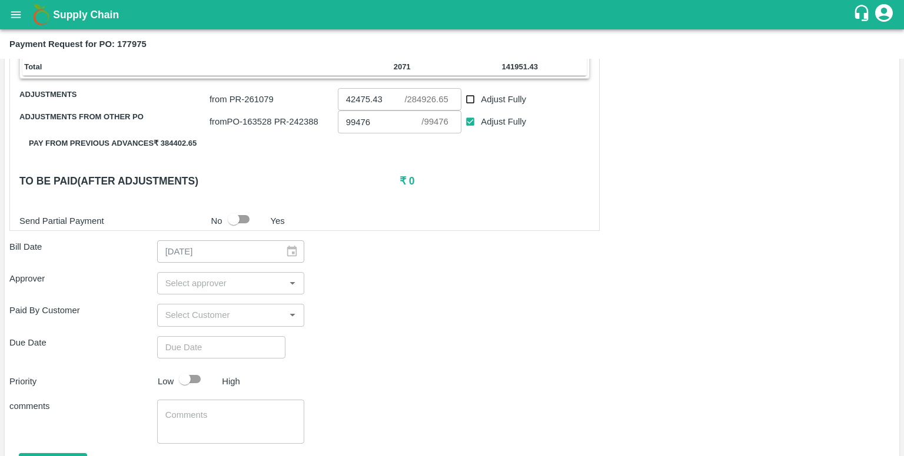
scroll to position [491, 0]
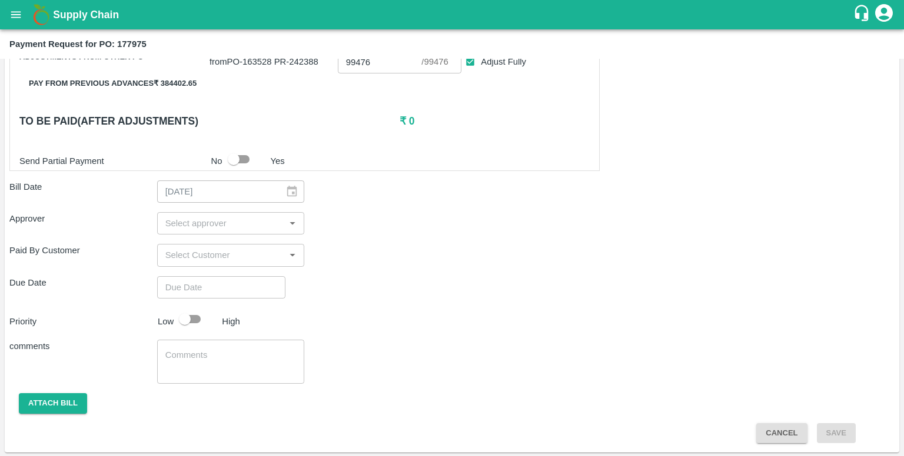
click at [262, 231] on div "​" at bounding box center [231, 223] width 148 height 22
type input "muk"
click at [218, 253] on div "Mukul Chaudhari" at bounding box center [231, 253] width 72 height 13
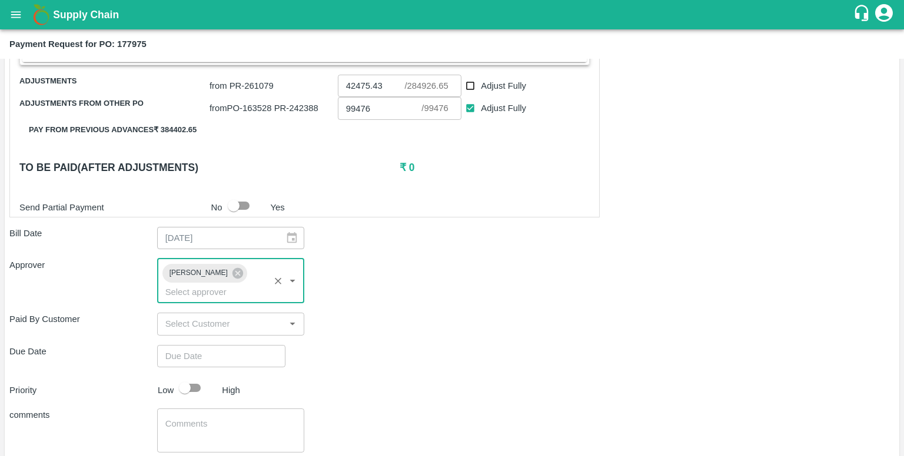
scroll to position [446, 0]
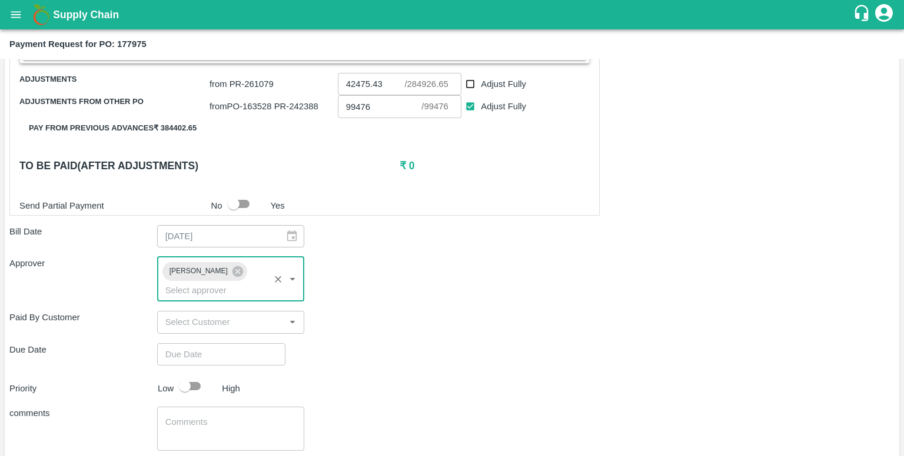
click at [237, 325] on input "input" at bounding box center [221, 322] width 121 height 15
click at [354, 359] on div "Due Date ​" at bounding box center [451, 355] width 885 height 22
type input "DD/MM/YYYY hh:mm aa"
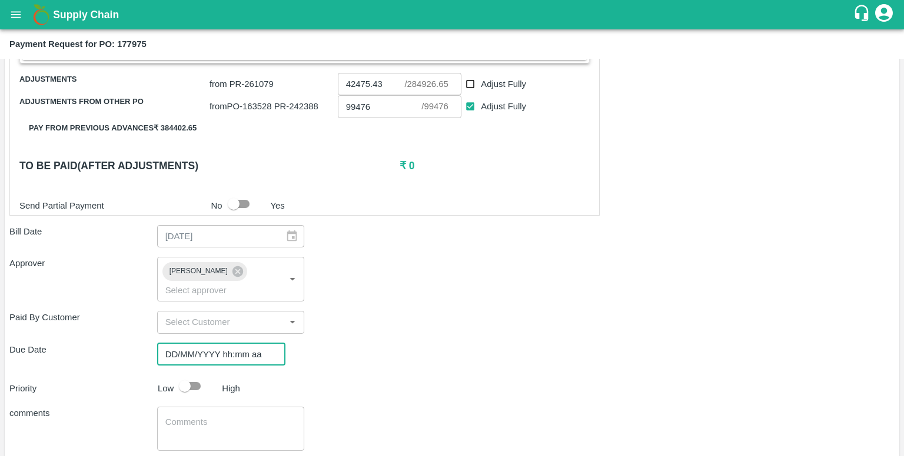
click at [244, 359] on input "DD/MM/YYYY hh:mm aa" at bounding box center [217, 355] width 120 height 22
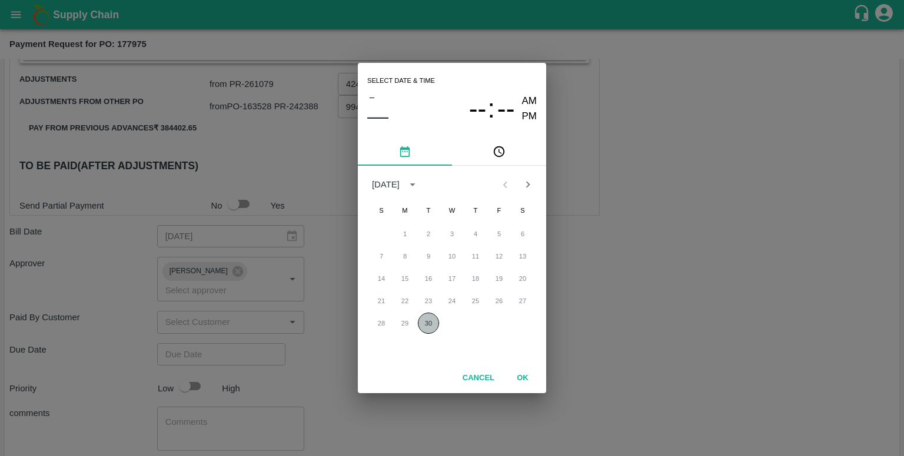
click at [438, 320] on button "30" at bounding box center [428, 323] width 21 height 21
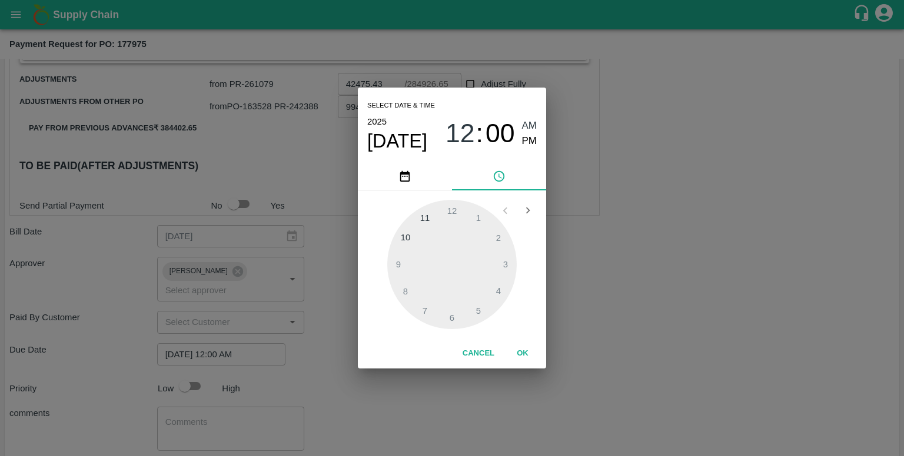
click at [453, 212] on div at bounding box center [451, 264] width 129 height 129
click at [526, 149] on span "PM" at bounding box center [529, 142] width 15 height 16
click at [524, 352] on button "OK" at bounding box center [523, 354] width 38 height 21
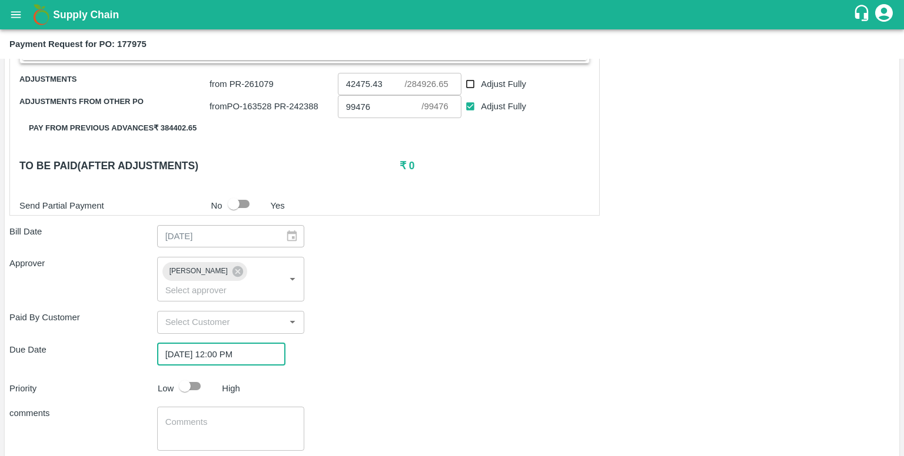
scroll to position [513, 0]
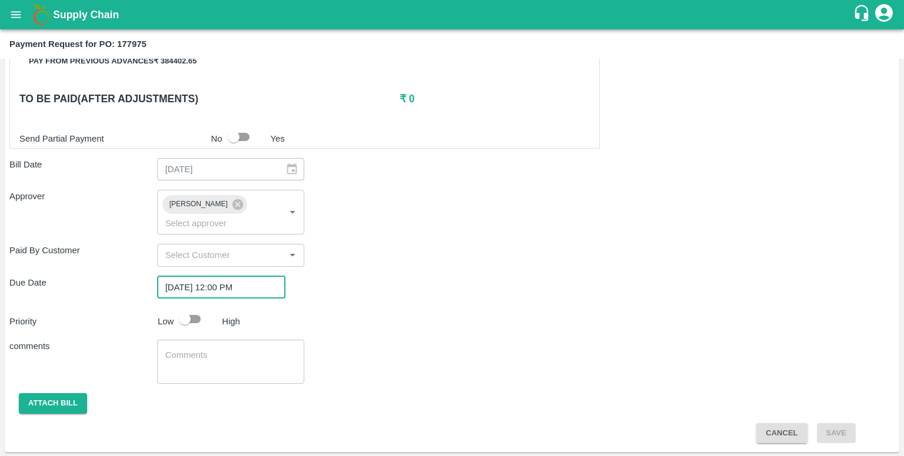
click at [185, 290] on input "30/09/2025 12:00 PM" at bounding box center [217, 287] width 120 height 22
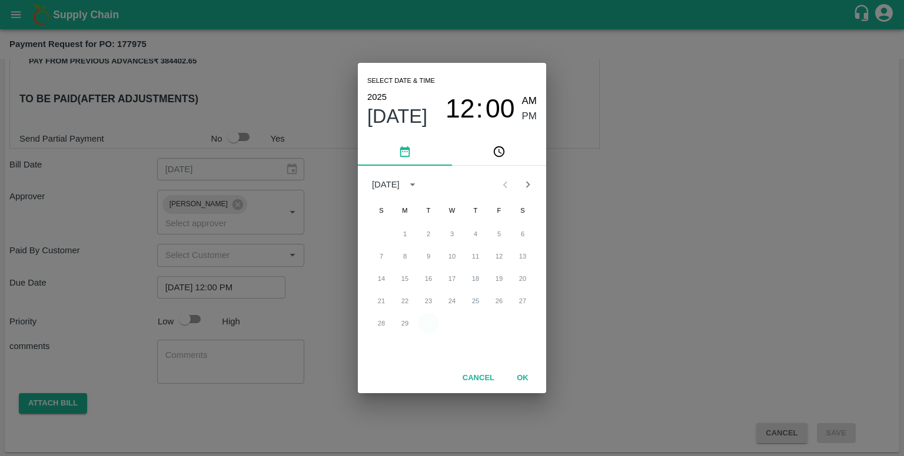
click at [432, 324] on button "30" at bounding box center [428, 323] width 21 height 21
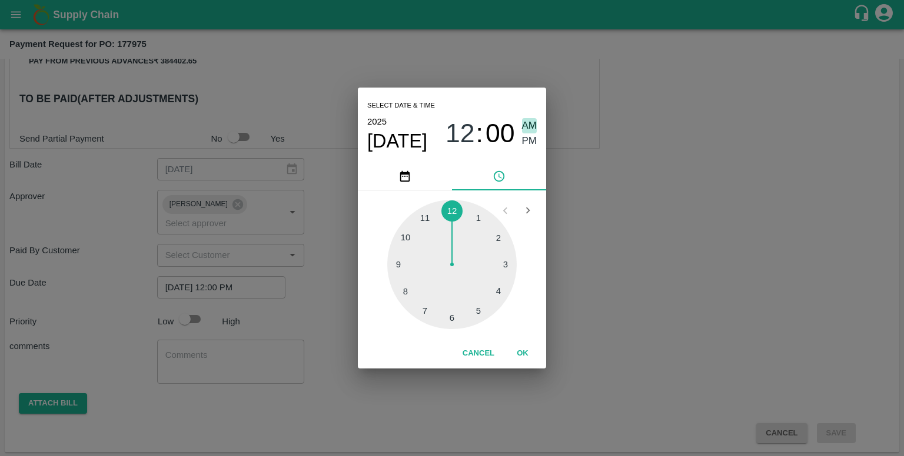
click at [529, 119] on span "AM" at bounding box center [529, 126] width 15 height 16
click at [526, 135] on span "PM" at bounding box center [529, 142] width 15 height 16
type input "30/09/2025 12:00 PM"
click at [524, 360] on button "OK" at bounding box center [523, 354] width 38 height 21
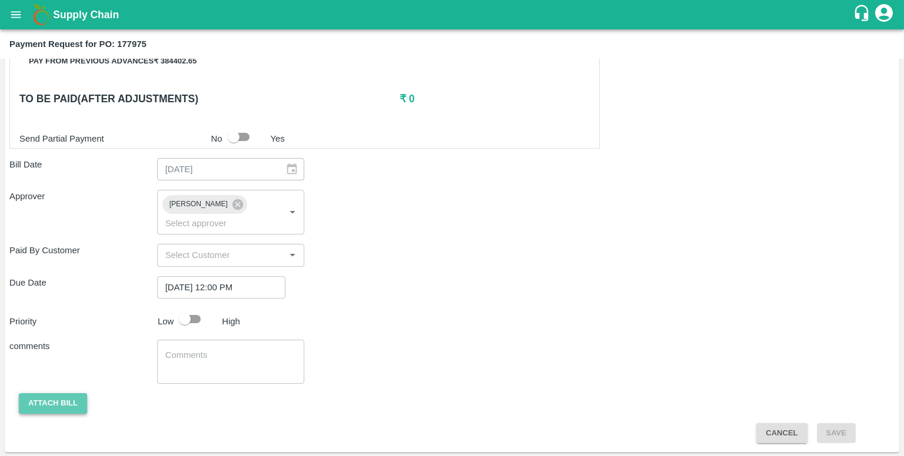
click at [65, 394] on button "Attach bill" at bounding box center [53, 404] width 68 height 21
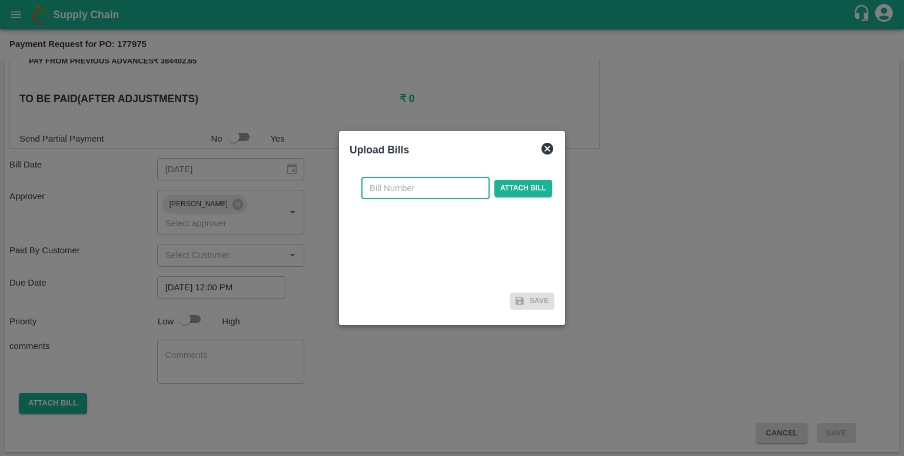
click at [399, 184] on input "text" at bounding box center [425, 188] width 128 height 22
type input "177975"
click at [531, 196] on span "Attach bill" at bounding box center [523, 188] width 58 height 17
click at [0, 0] on input "Attach bill" at bounding box center [0, 0] width 0 height 0
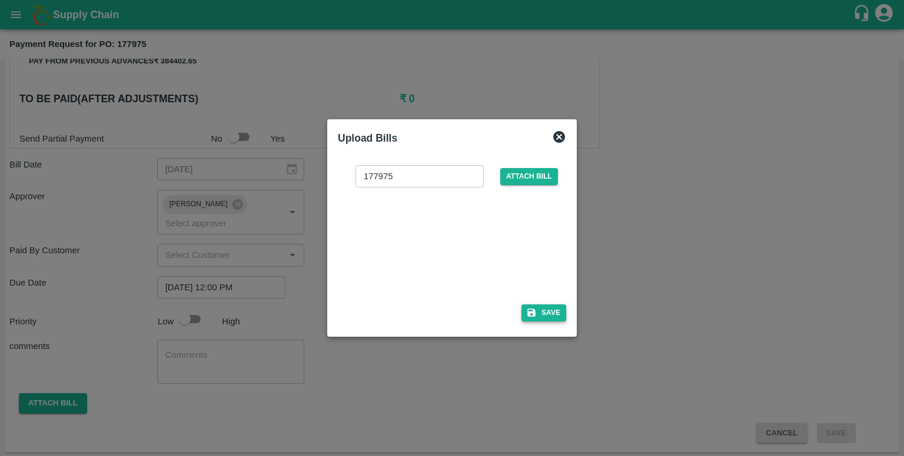
click at [537, 311] on button "Save" at bounding box center [543, 313] width 45 height 17
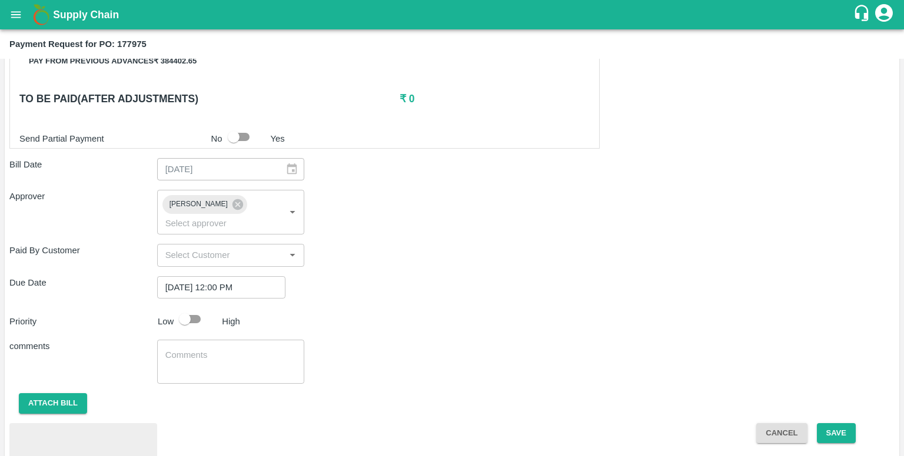
scroll to position [575, 0]
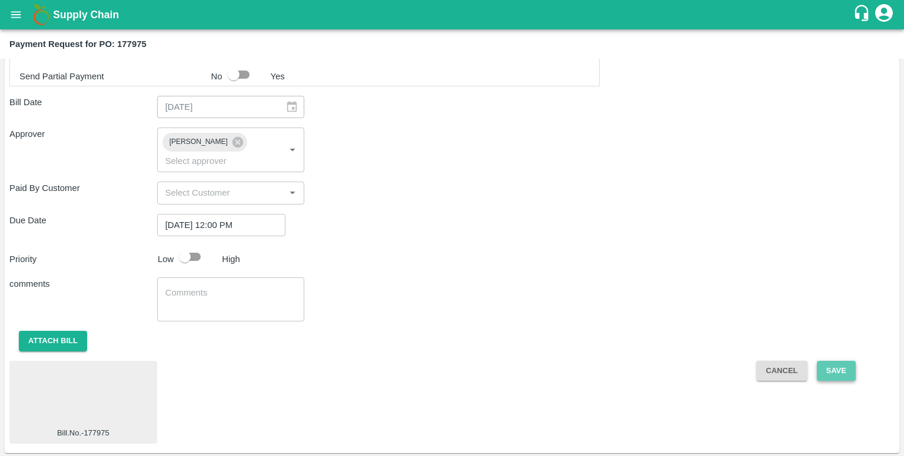
click at [834, 365] on button "Save" at bounding box center [835, 371] width 39 height 21
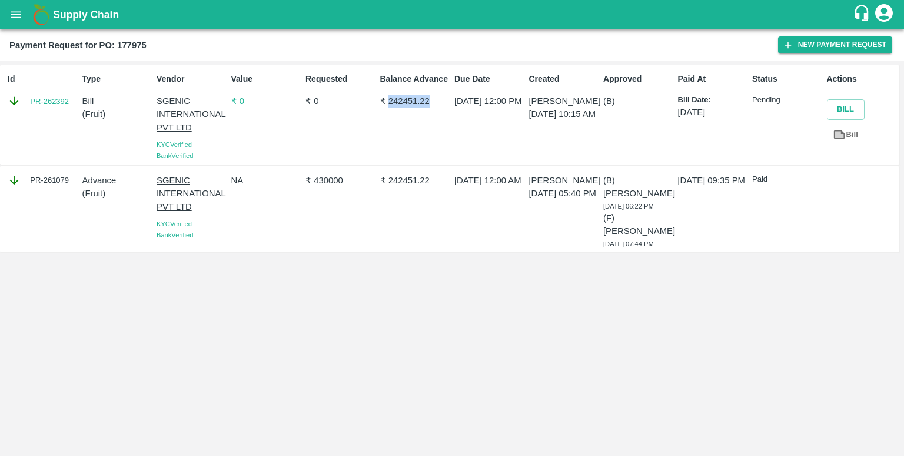
drag, startPoint x: 386, startPoint y: 104, endPoint x: 435, endPoint y: 125, distance: 53.8
click at [435, 125] on div "Balance Advance ₹ 242451.22" at bounding box center [412, 115] width 75 height 94
drag, startPoint x: 435, startPoint y: 125, endPoint x: 400, endPoint y: 116, distance: 36.2
click at [400, 116] on div "Balance Advance ₹ 242451.22" at bounding box center [412, 115] width 75 height 94
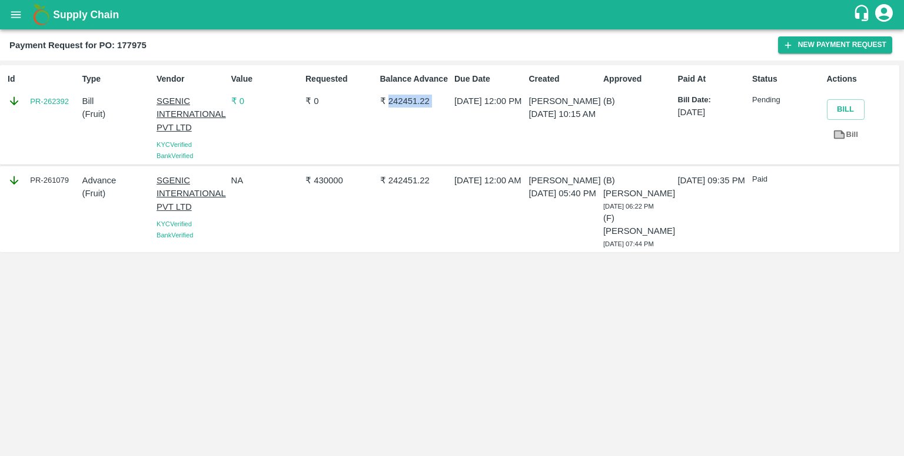
click at [400, 116] on div "Balance Advance ₹ 242451.22" at bounding box center [412, 115] width 75 height 94
drag, startPoint x: 384, startPoint y: 105, endPoint x: 444, endPoint y: 111, distance: 60.3
click at [444, 111] on div "Balance Advance ₹ 242451.22" at bounding box center [412, 115] width 75 height 94
drag, startPoint x: 444, startPoint y: 111, endPoint x: 386, endPoint y: 105, distance: 58.0
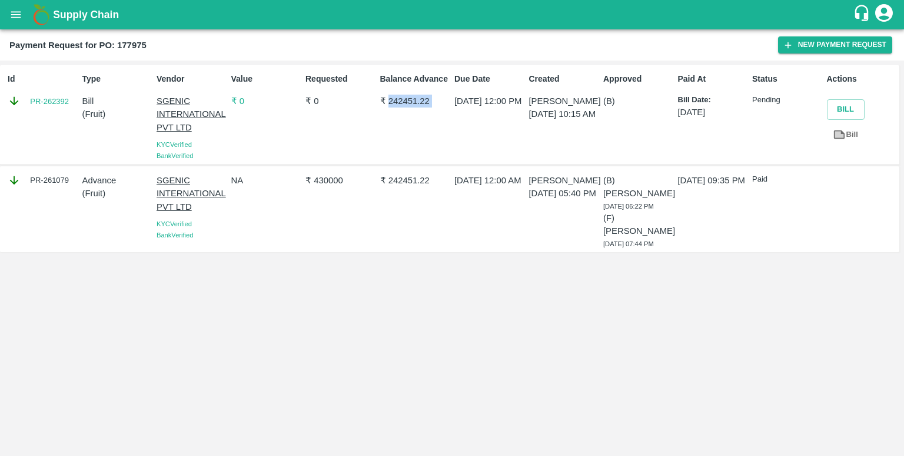
click at [386, 105] on div "Balance Advance ₹ 242451.22" at bounding box center [412, 115] width 75 height 94
click at [386, 105] on p "₹ 242451.22" at bounding box center [415, 101] width 70 height 13
drag, startPoint x: 386, startPoint y: 105, endPoint x: 460, endPoint y: 114, distance: 74.1
click at [460, 114] on div "Id PR-262392 Type Bill ( Fruit ) Vendor SGENIC INTERNATIONAL PVT LTD KYC Verifi…" at bounding box center [449, 115] width 899 height 100
click at [460, 108] on p "30 Sep 2025, 12:00 PM" at bounding box center [489, 101] width 70 height 13
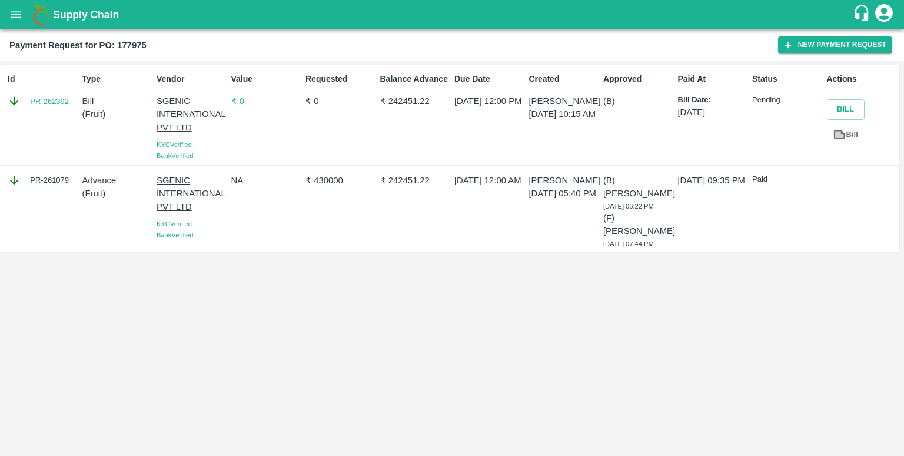
click at [431, 119] on div "Balance Advance ₹ 242451.22" at bounding box center [412, 115] width 75 height 94
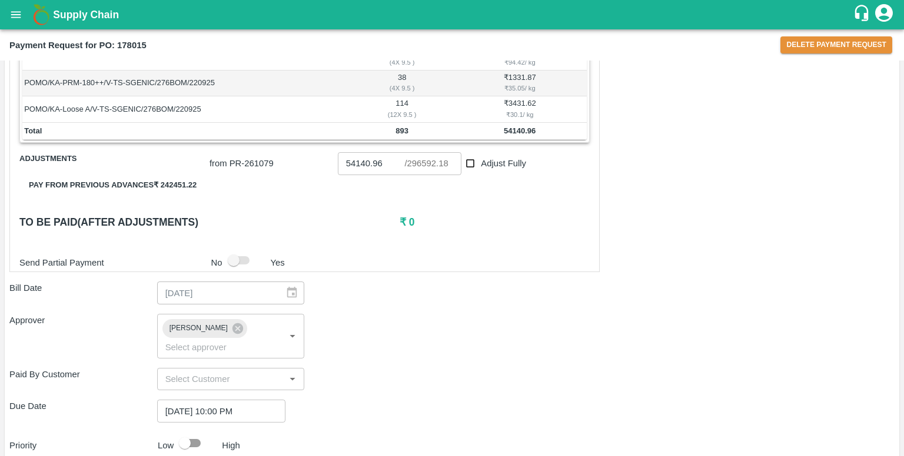
scroll to position [555, 0]
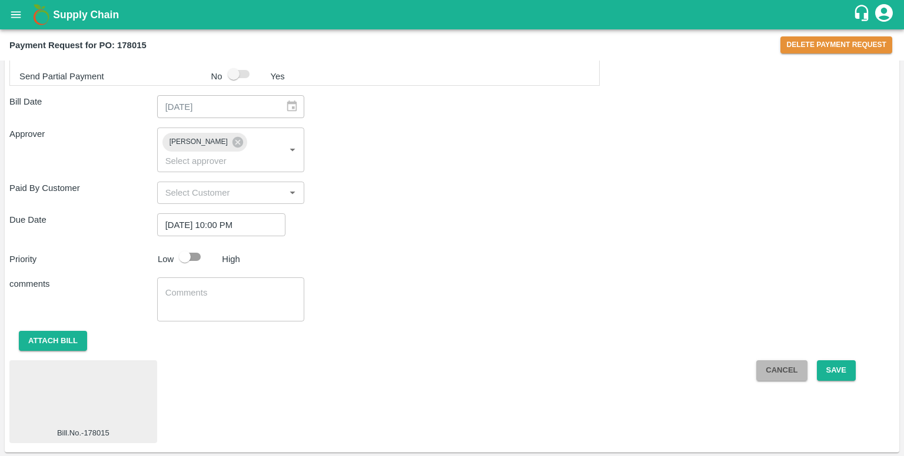
click at [762, 364] on button "Cancel" at bounding box center [781, 371] width 51 height 21
